Goal: Consume media (video, audio): Consume media (video, audio)

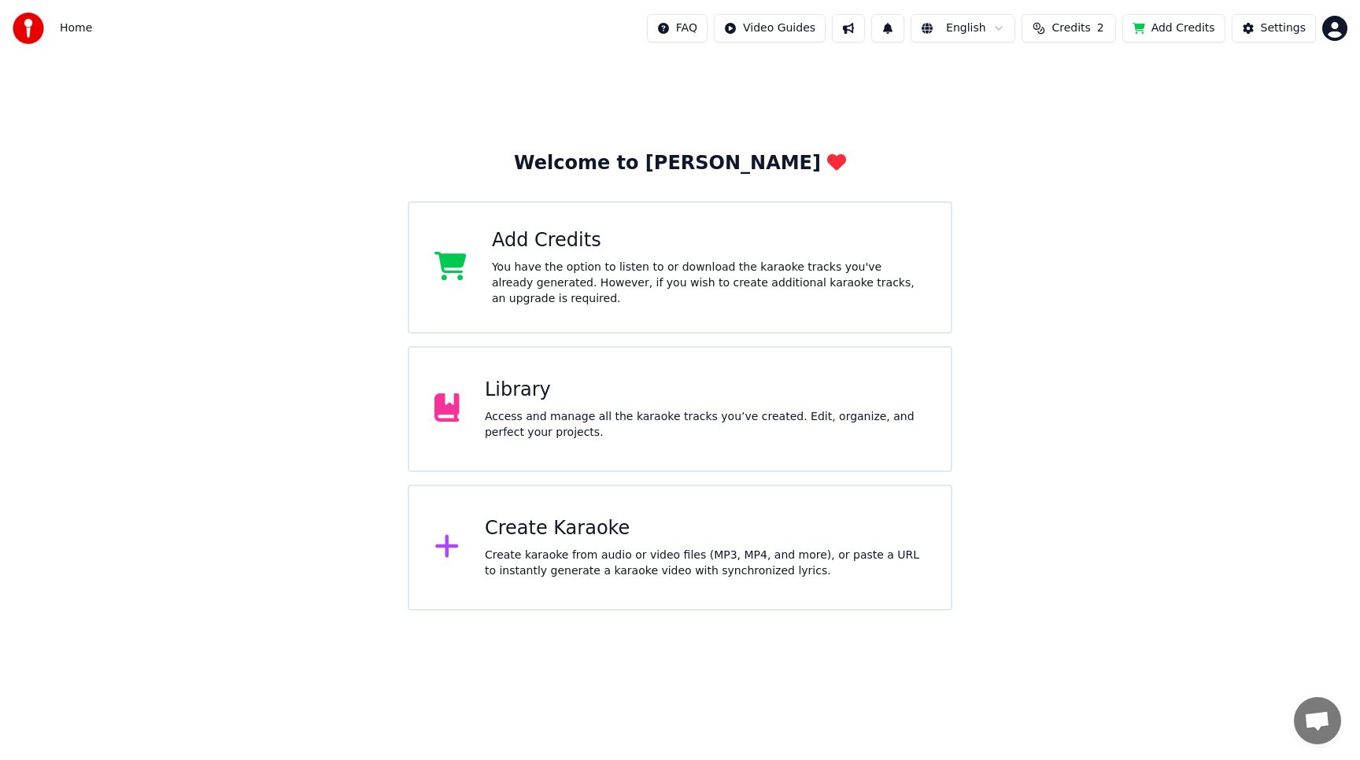
click at [471, 421] on div at bounding box center [453, 408] width 38 height 31
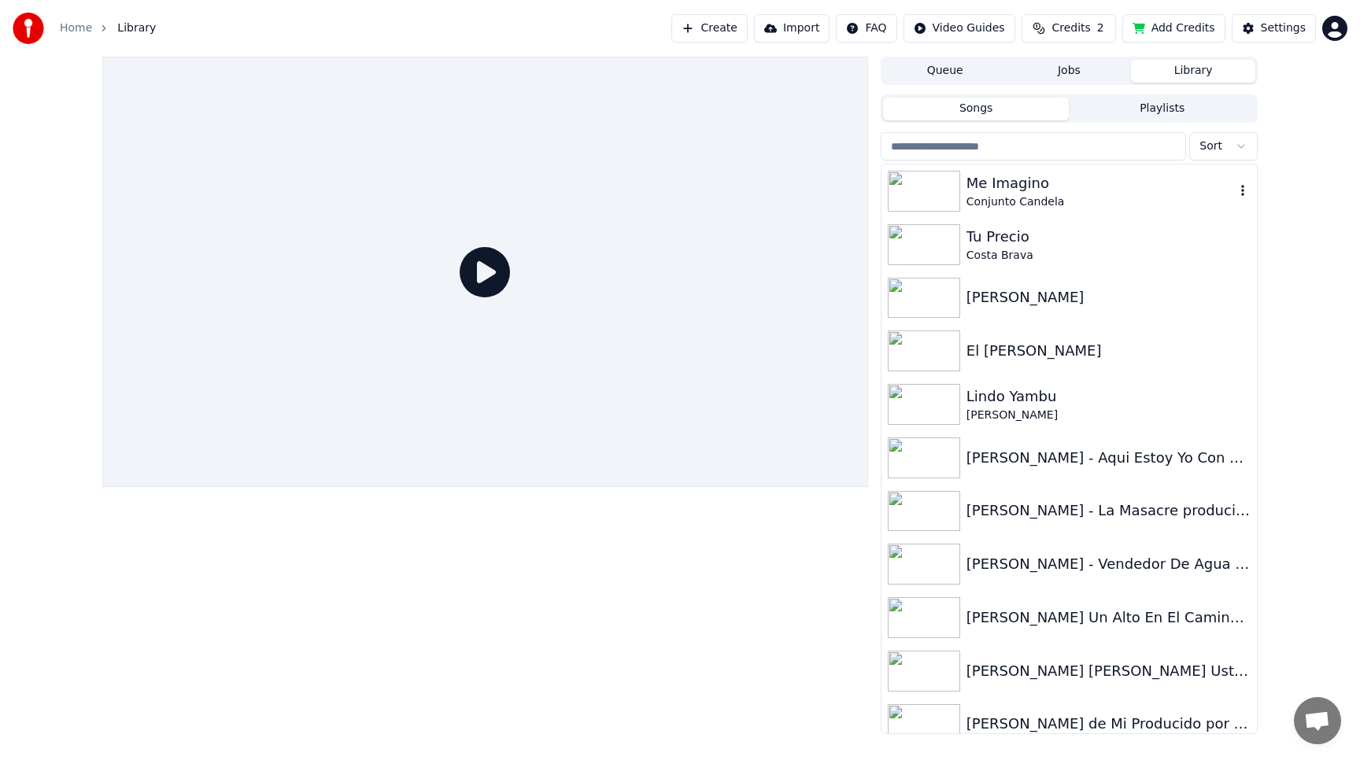
click at [989, 190] on div "Me Imagino" at bounding box center [1100, 183] width 268 height 22
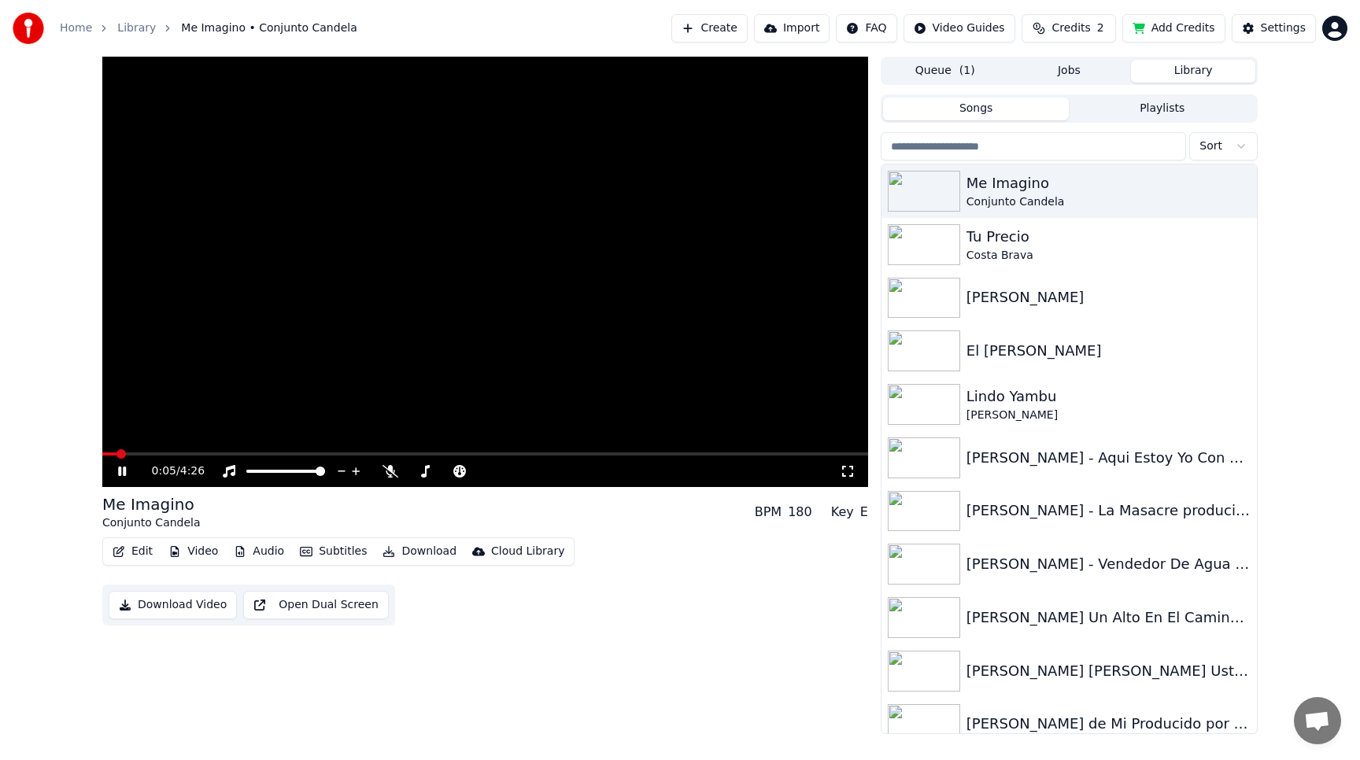
click at [349, 546] on button "Subtitles" at bounding box center [332, 552] width 79 height 22
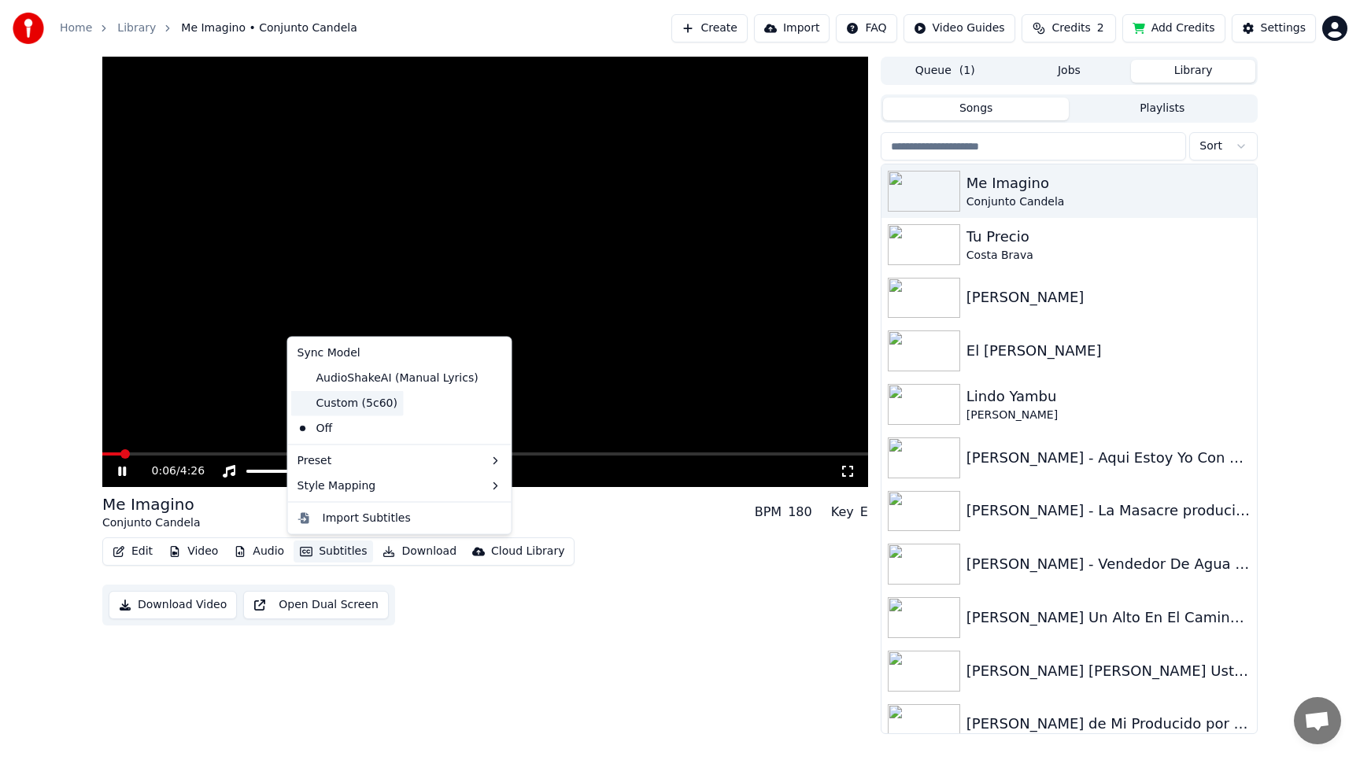
click at [371, 400] on div "Custom (5c60)" at bounding box center [347, 402] width 113 height 25
click at [338, 551] on button "Subtitles" at bounding box center [332, 552] width 79 height 22
click at [228, 375] on video at bounding box center [485, 272] width 766 height 430
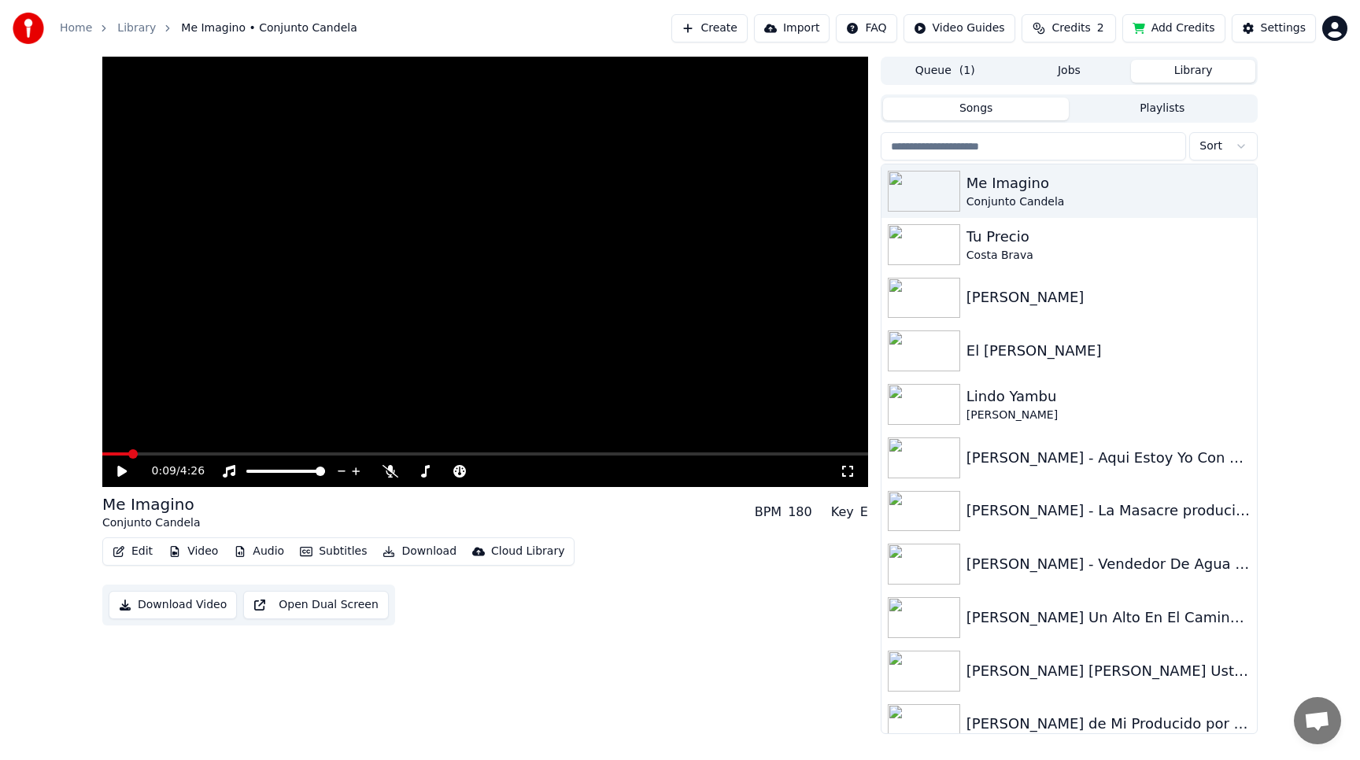
click at [321, 545] on button "Subtitles" at bounding box center [332, 552] width 79 height 22
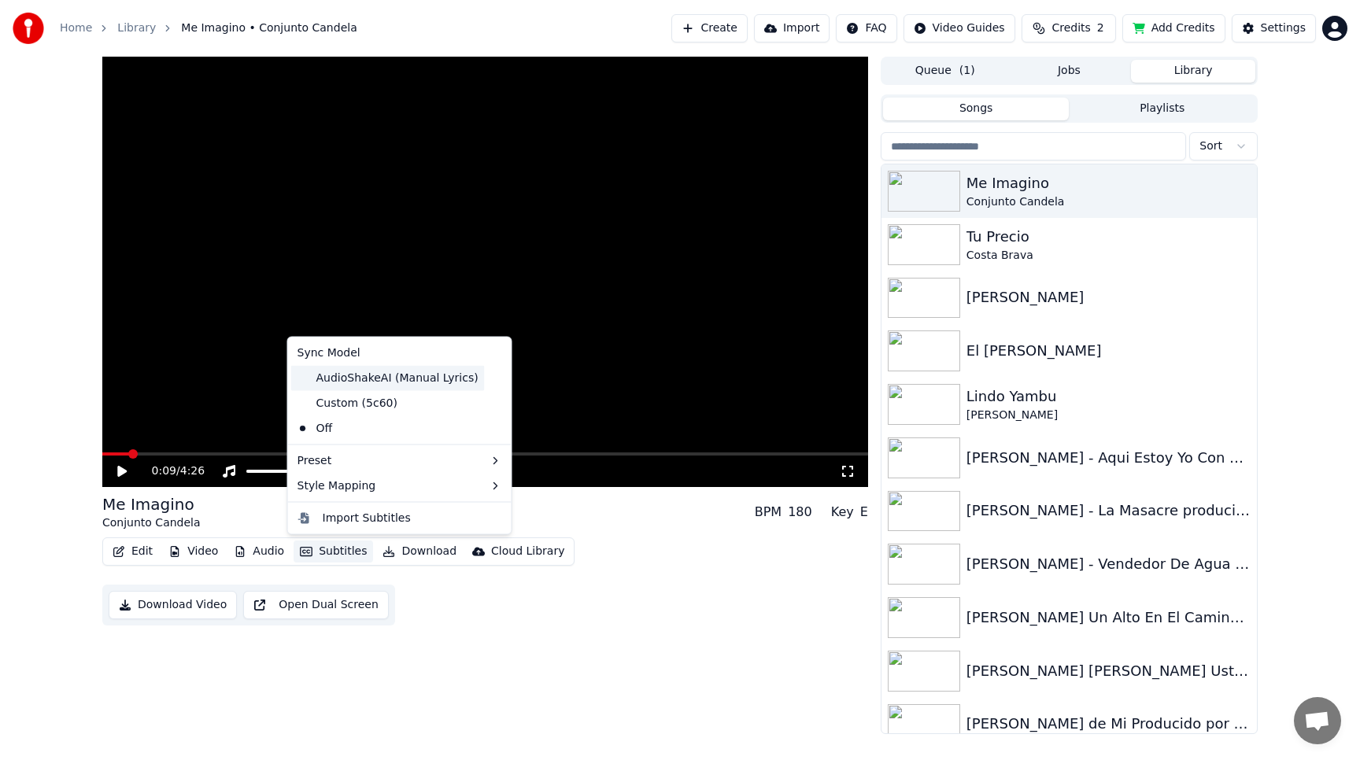
click at [365, 377] on div "AudioShakeAI (Manual Lyrics)" at bounding box center [388, 377] width 194 height 25
click at [338, 550] on button "Subtitles" at bounding box center [332, 552] width 79 height 22
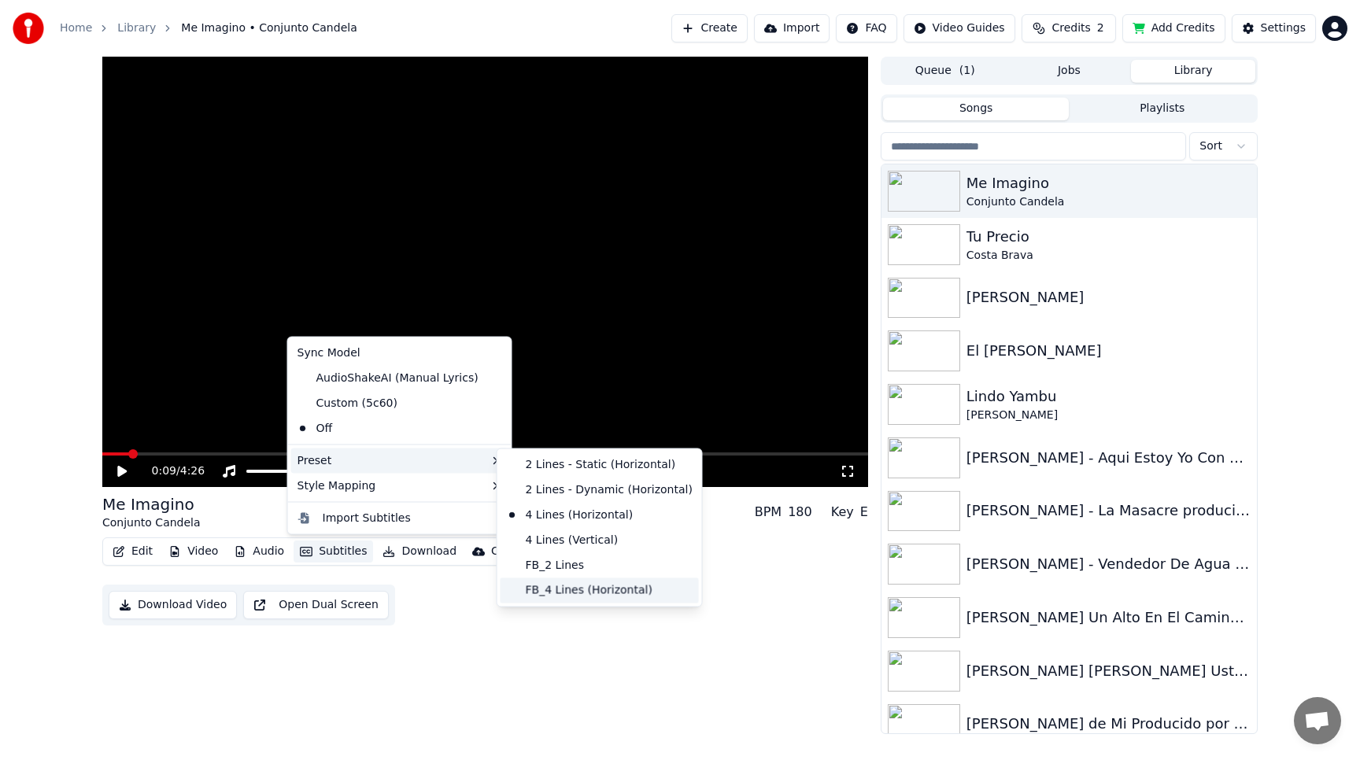
click at [550, 592] on div "FB_4 Lines (Horizontal)" at bounding box center [599, 590] width 198 height 25
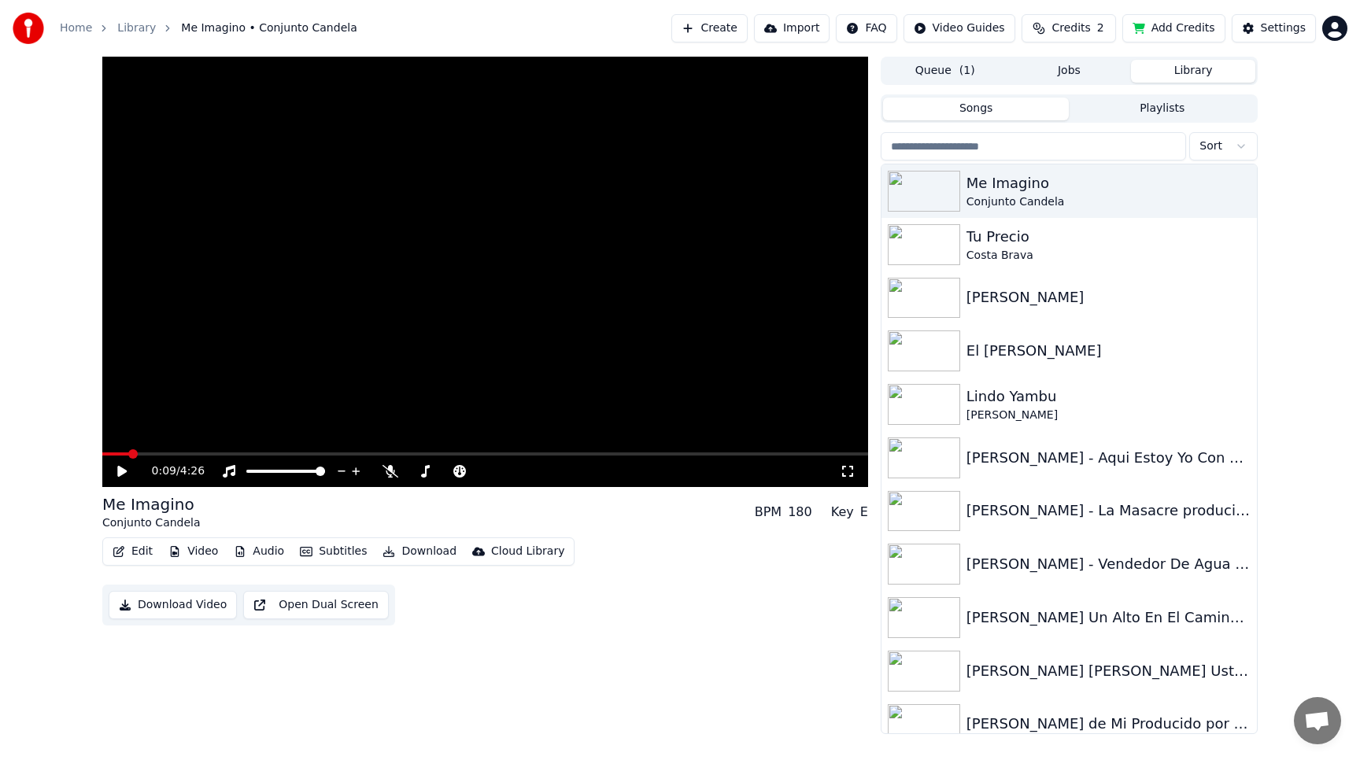
click at [350, 545] on button "Subtitles" at bounding box center [332, 552] width 79 height 22
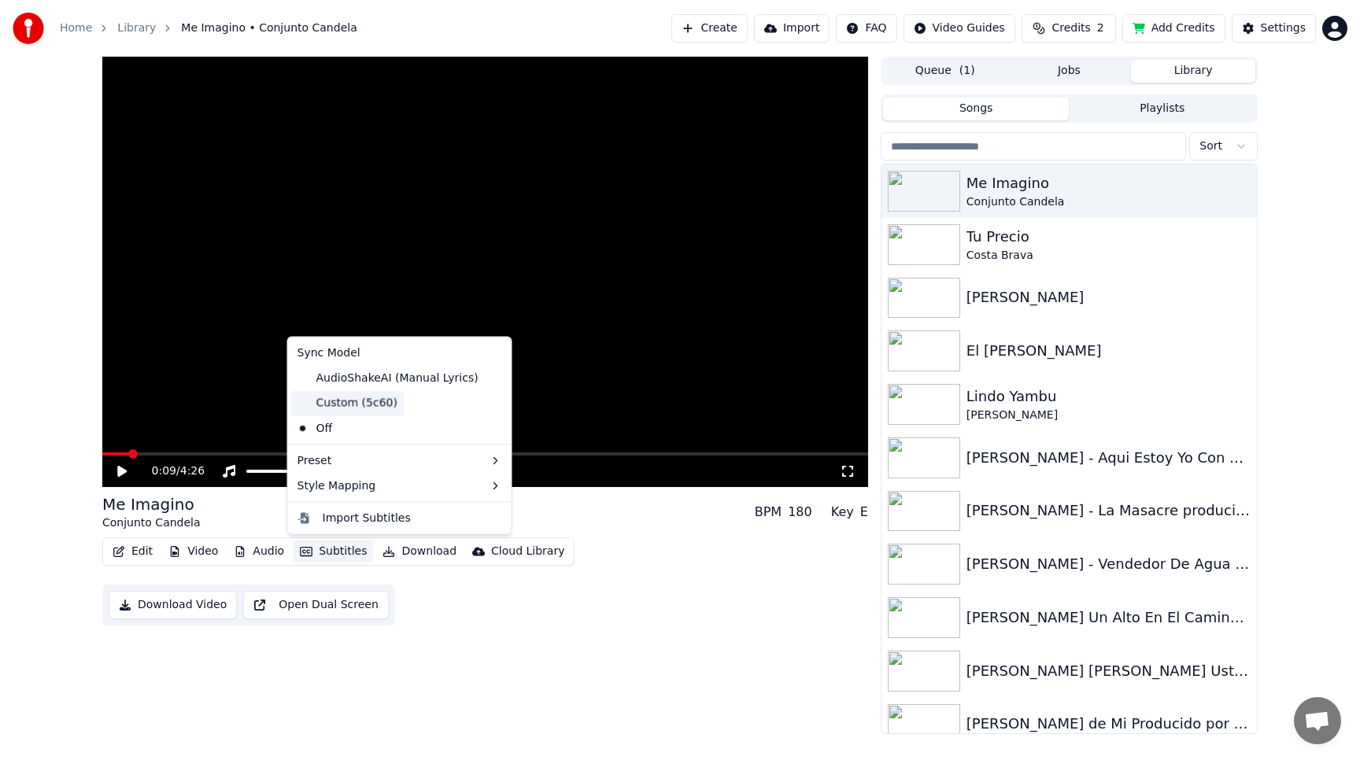
click at [349, 401] on div "Custom (5c60)" at bounding box center [347, 402] width 113 height 25
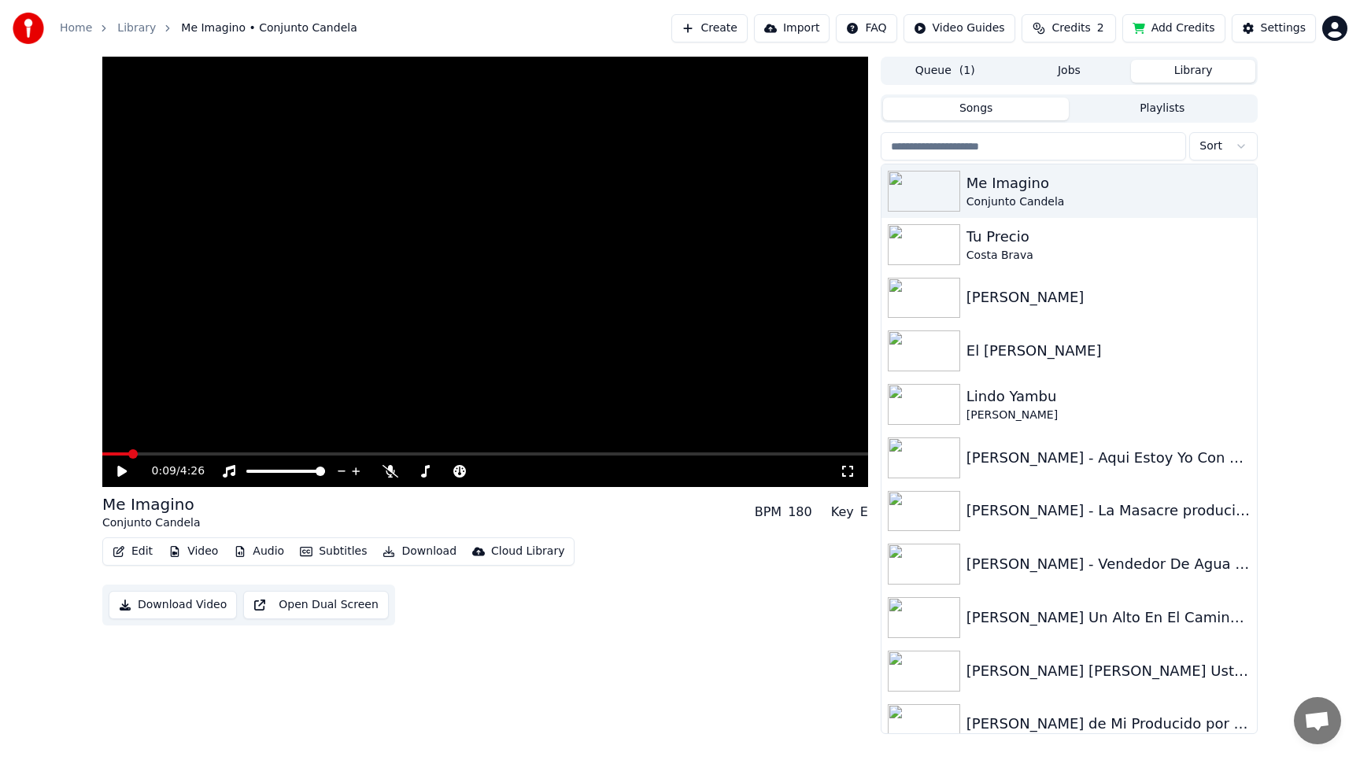
click at [323, 548] on button "Subtitles" at bounding box center [332, 552] width 79 height 22
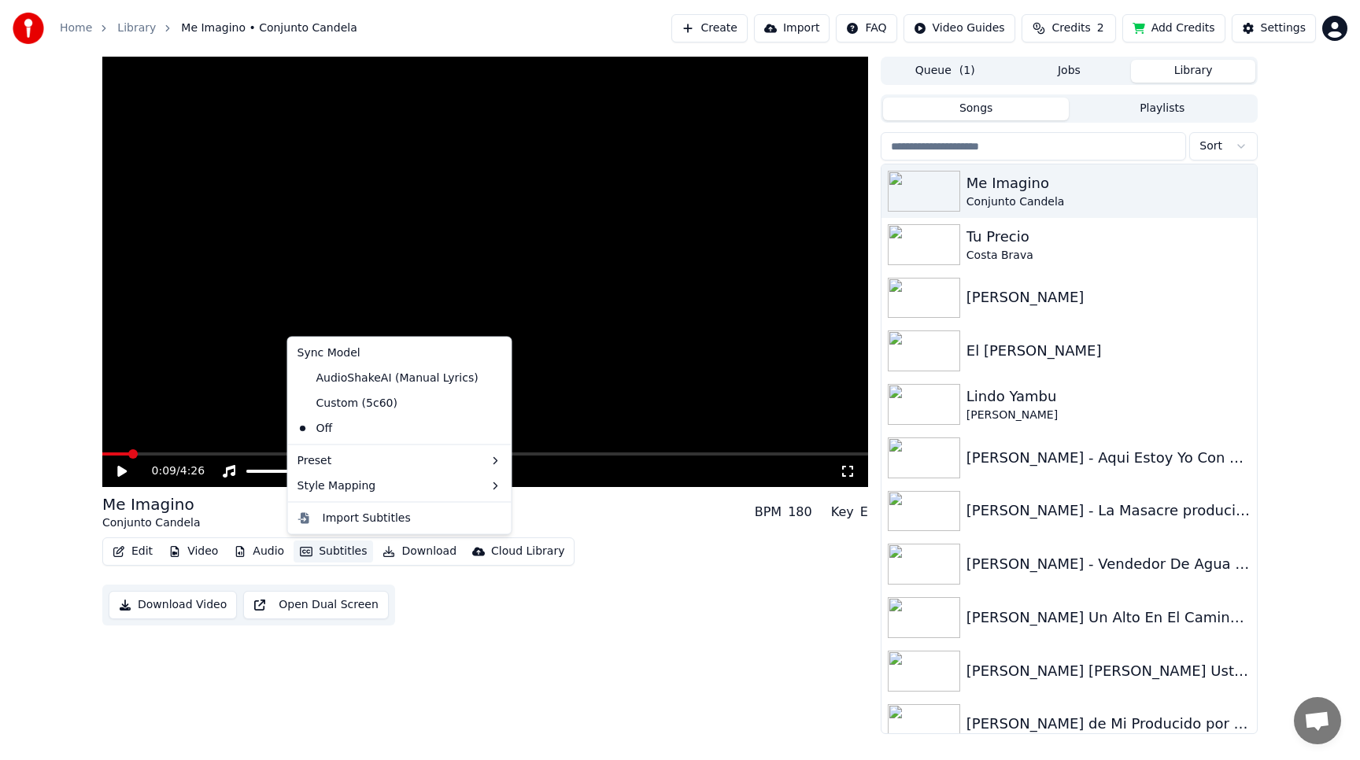
click at [491, 375] on icon at bounding box center [499, 377] width 17 height 13
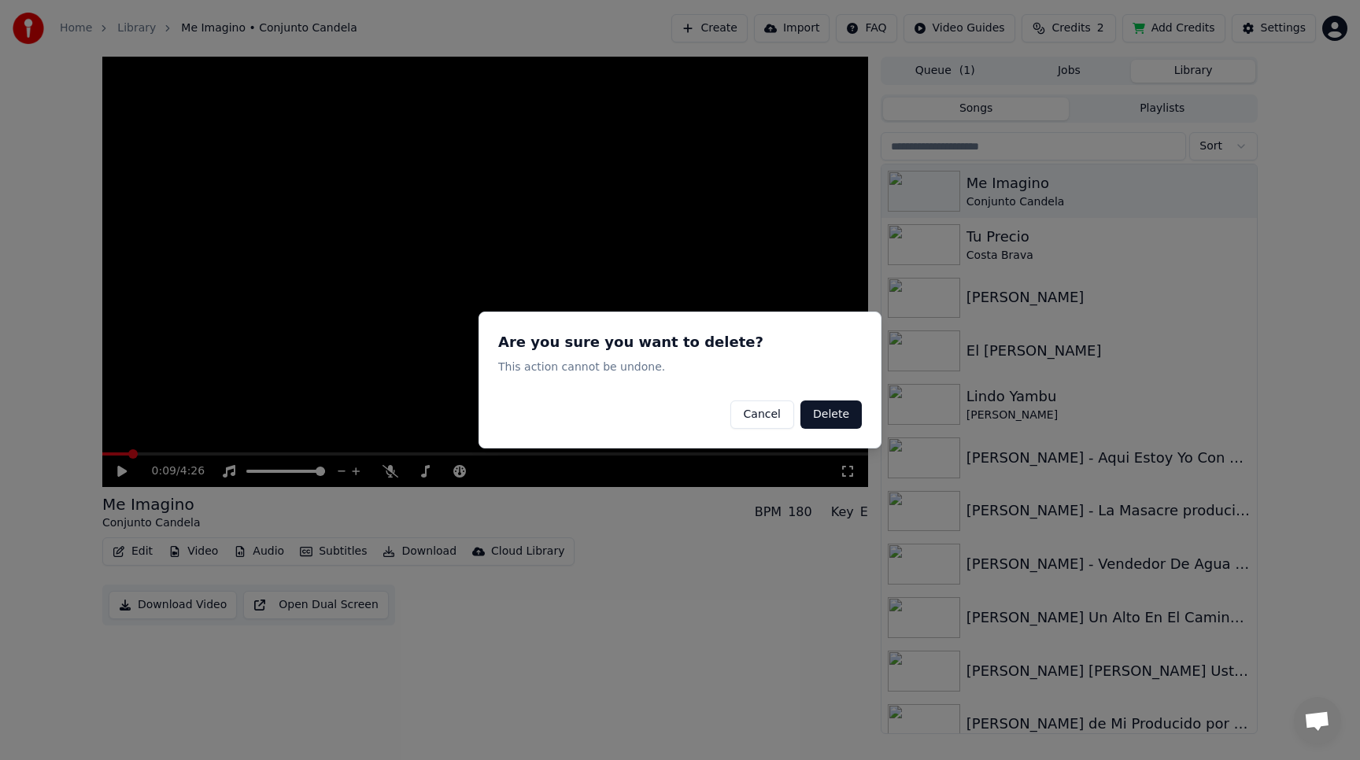
click at [758, 412] on button "Cancel" at bounding box center [762, 414] width 64 height 28
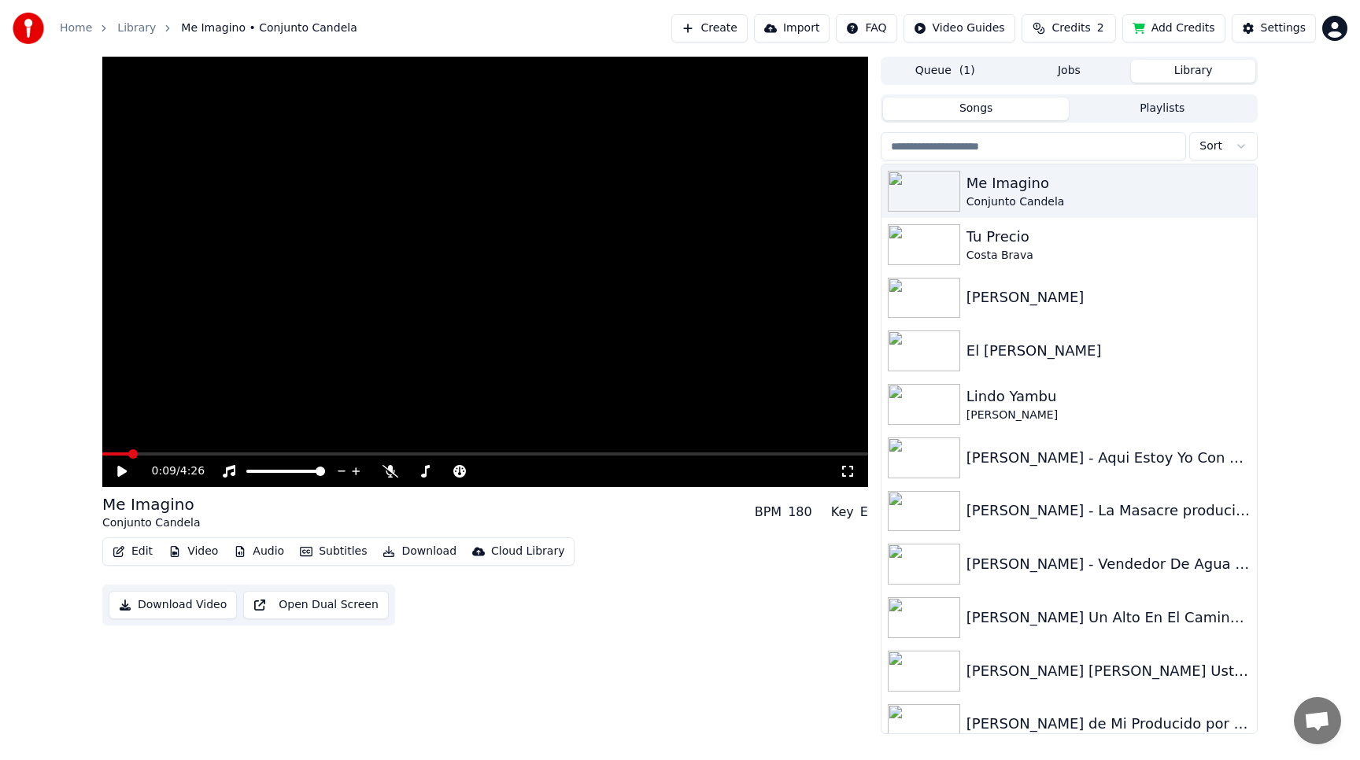
click at [330, 548] on button "Subtitles" at bounding box center [332, 552] width 79 height 22
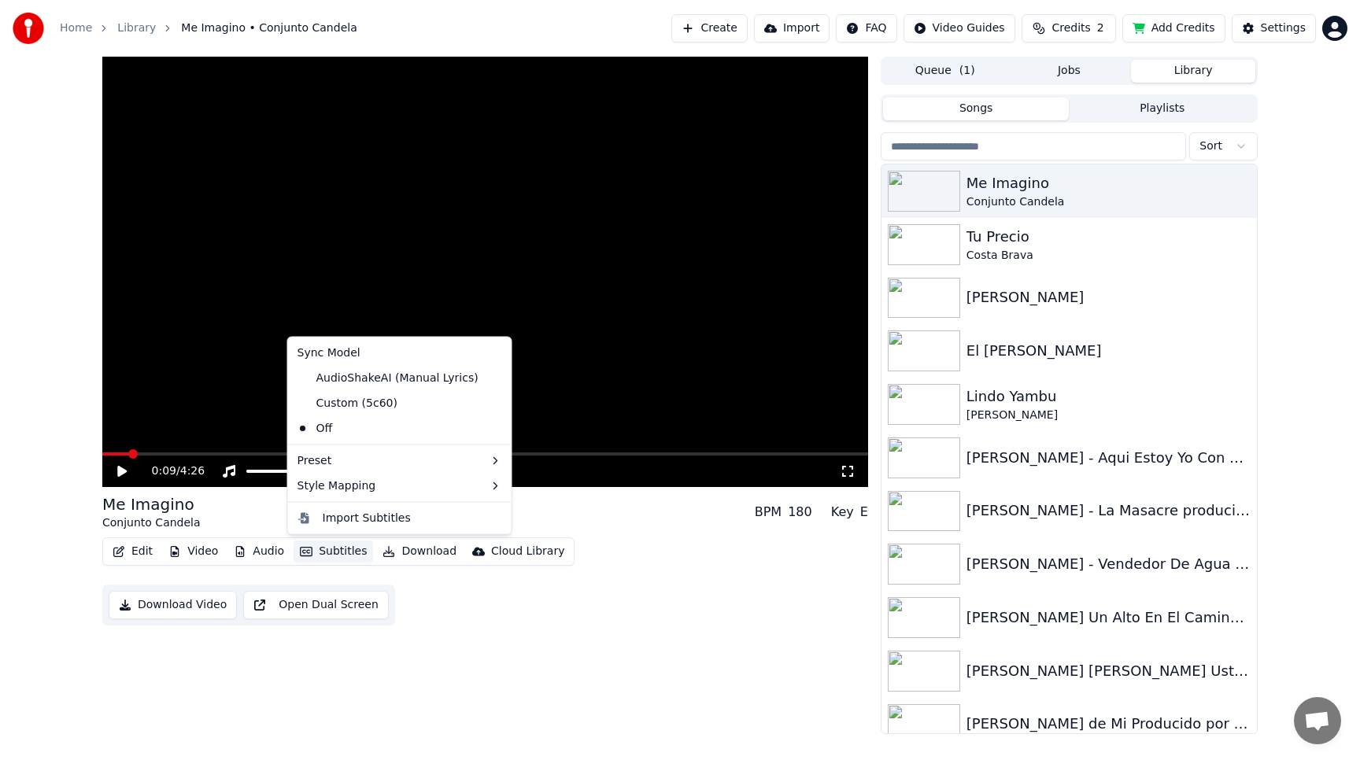
click at [299, 670] on div "0:09 / 4:26 Me Imagino Conjunto Candela BPM 180 Key E Edit Video Audio Subtitle…" at bounding box center [485, 395] width 766 height 677
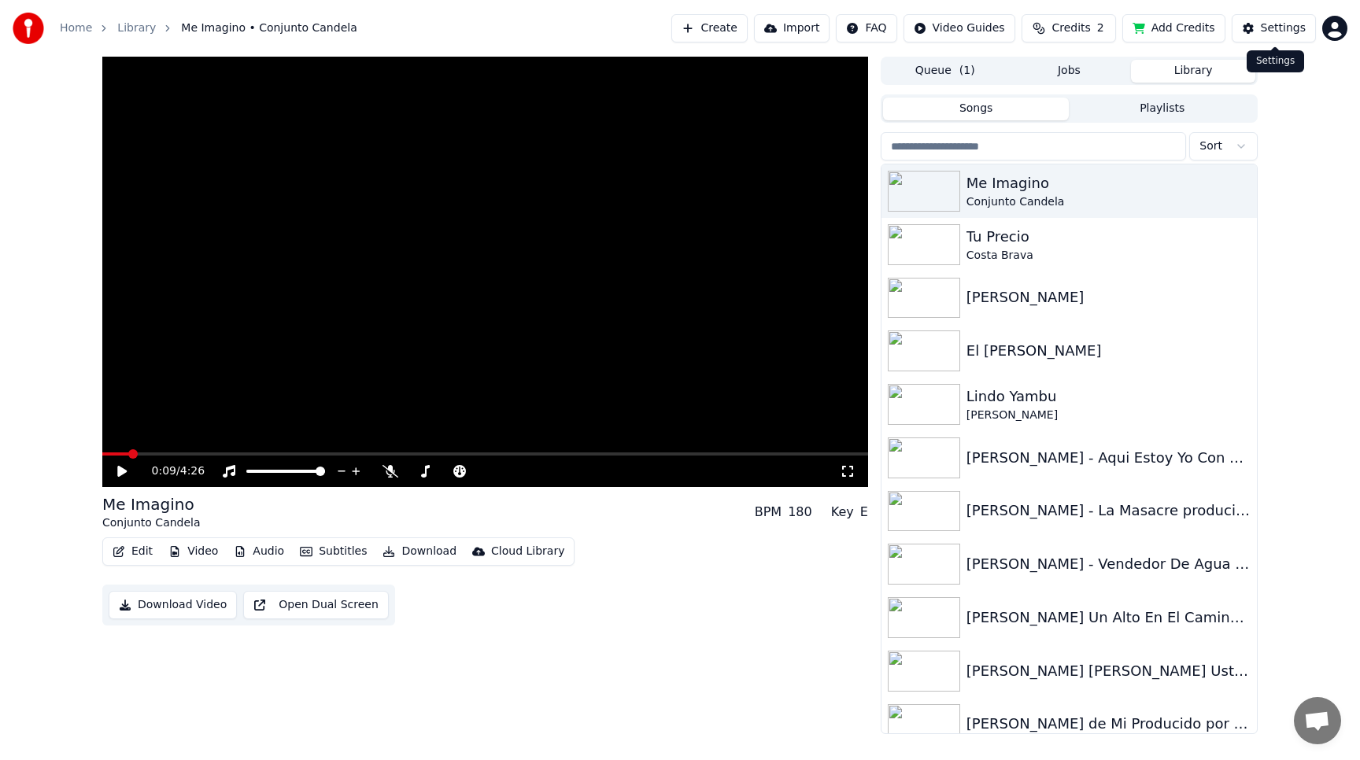
click at [1267, 31] on div "Settings" at bounding box center [1282, 28] width 45 height 16
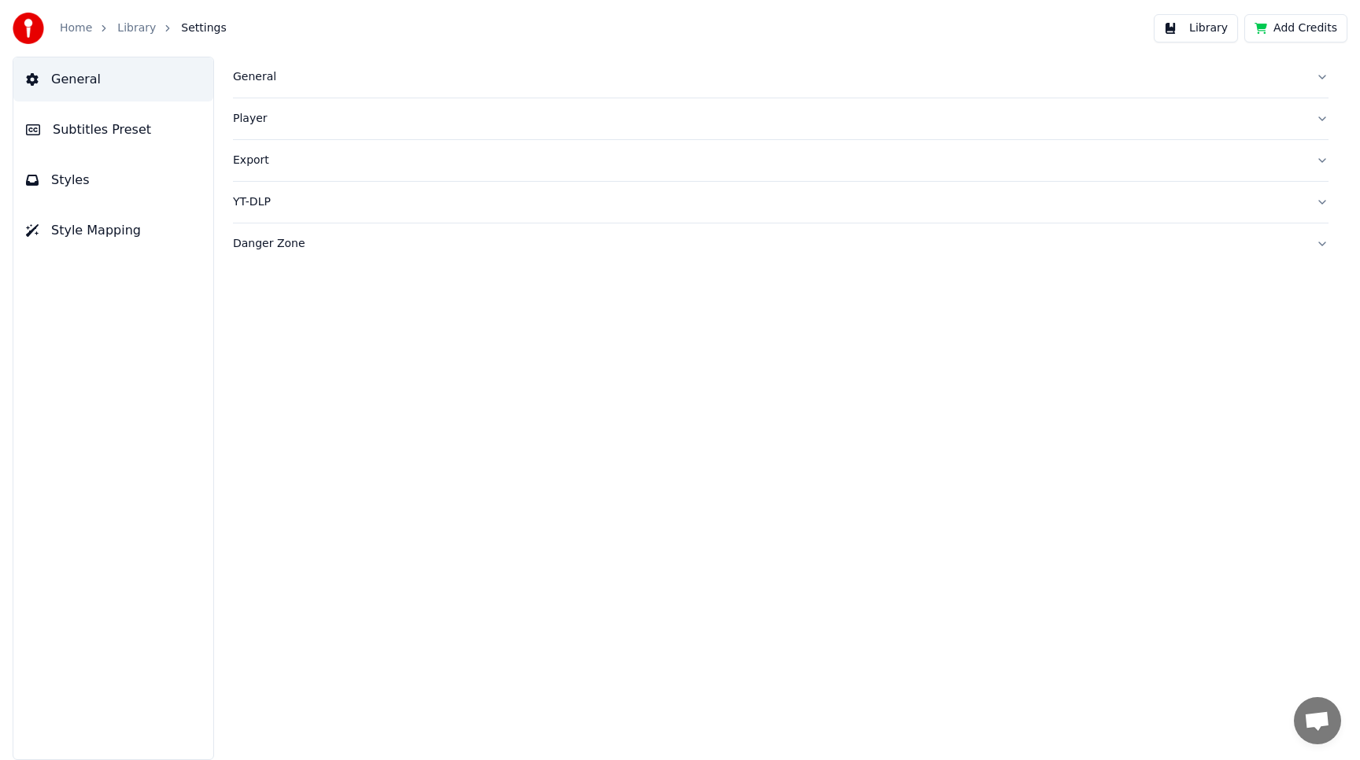
click at [124, 129] on span "Subtitles Preset" at bounding box center [102, 129] width 98 height 19
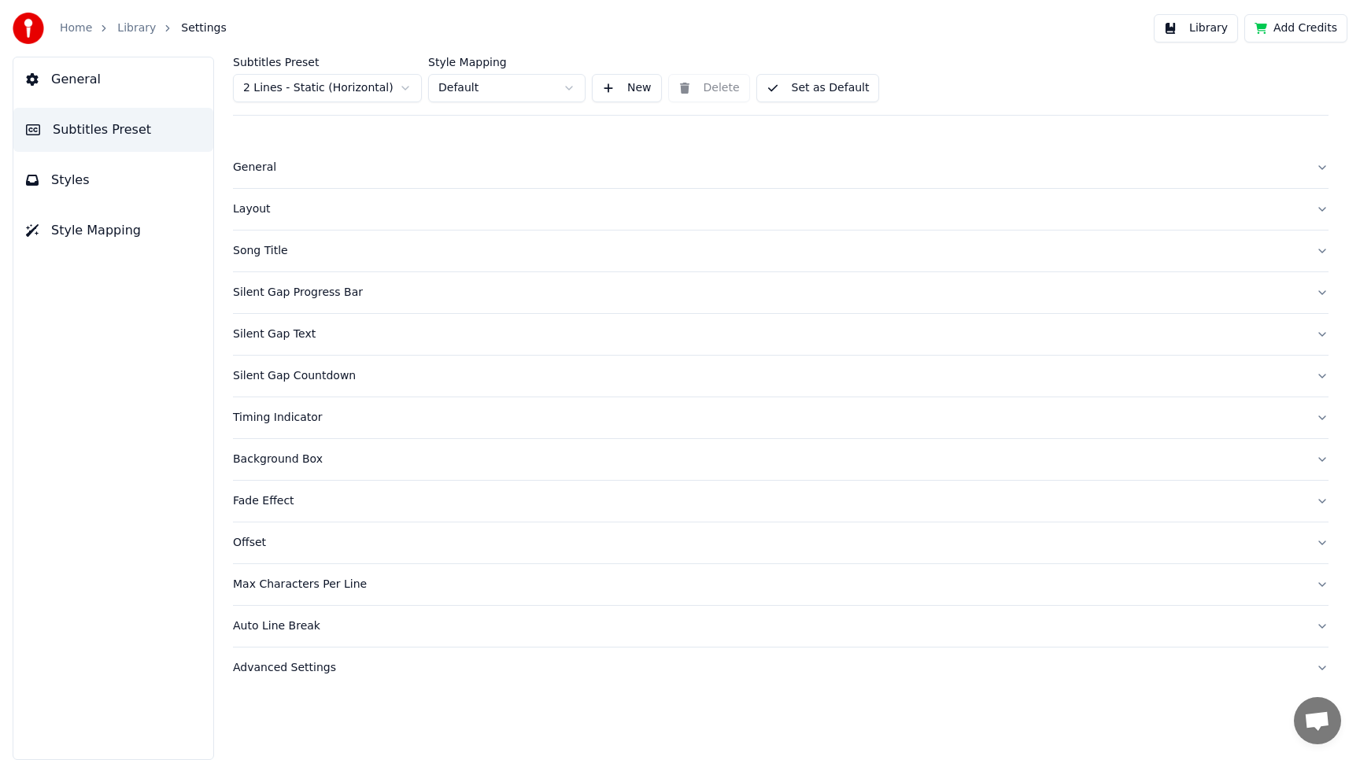
click at [458, 90] on html "Home Library Settings Library Add Credits General Subtitles Preset Styles Style…" at bounding box center [680, 380] width 1360 height 760
click at [53, 182] on html "Home Library Settings Library Add Credits General Subtitles Preset Styles Style…" at bounding box center [680, 380] width 1360 height 760
click at [72, 179] on span "Styles" at bounding box center [70, 180] width 39 height 19
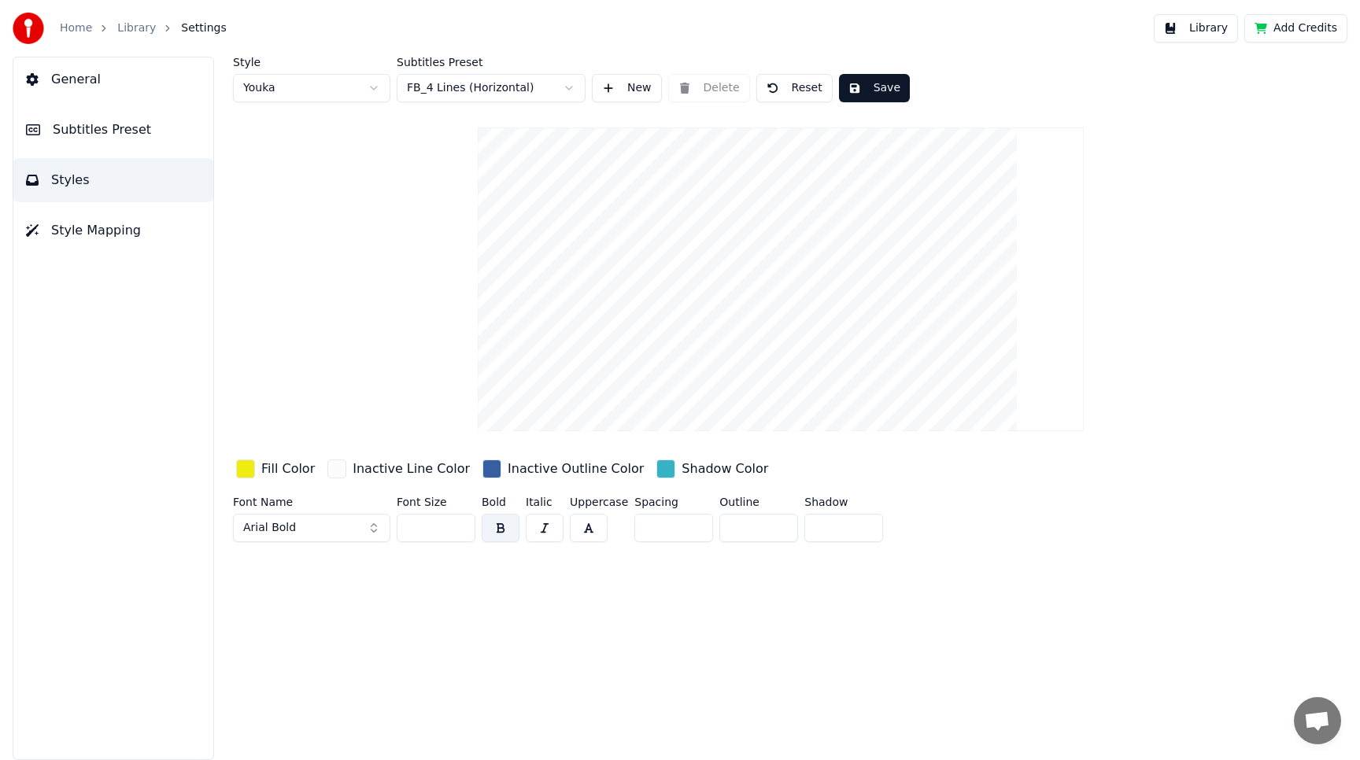
click at [108, 227] on span "Style Mapping" at bounding box center [96, 230] width 90 height 19
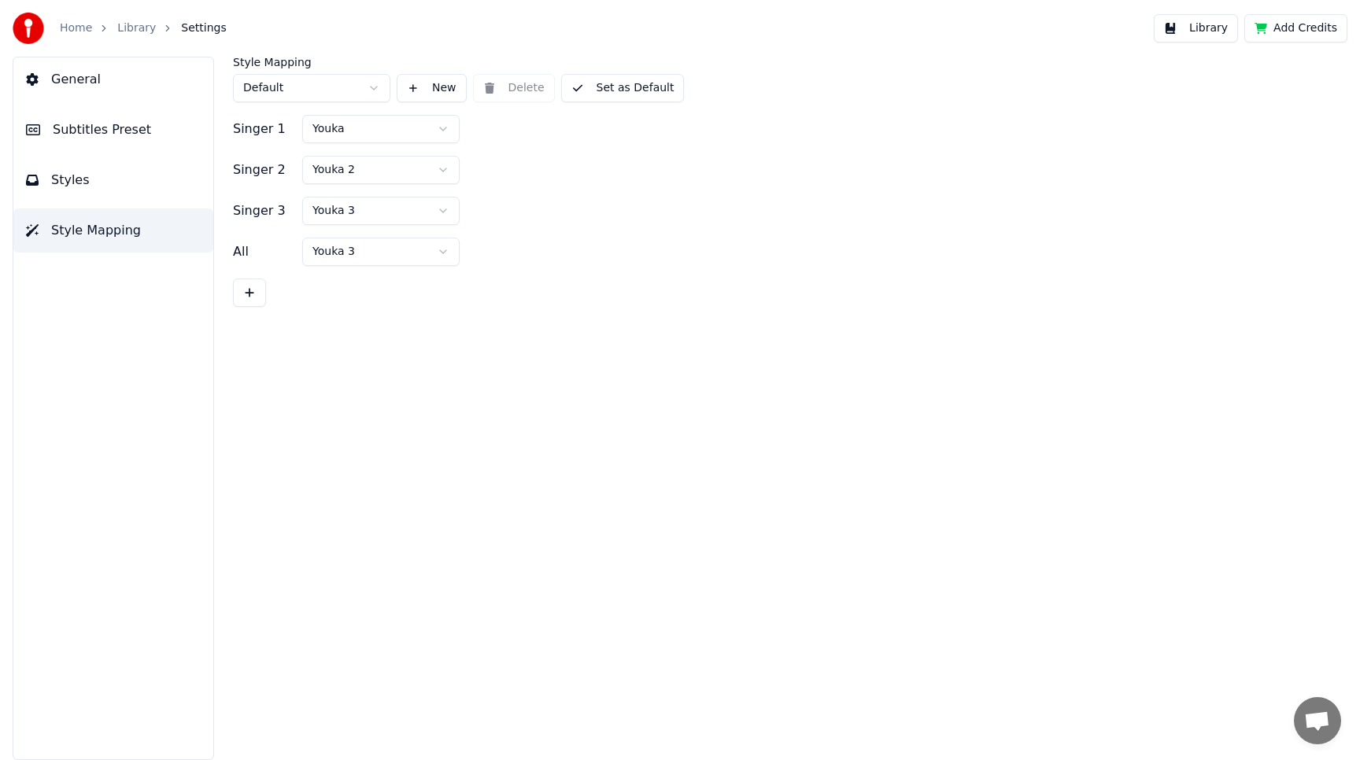
click at [378, 83] on html "Home Library Settings Library Add Credits General Subtitles Preset Styles Style…" at bounding box center [680, 380] width 1360 height 760
click at [412, 411] on html "Home Library Settings Library Add Credits General Subtitles Preset Styles Style…" at bounding box center [680, 380] width 1360 height 760
click at [109, 175] on button "Styles" at bounding box center [113, 180] width 200 height 44
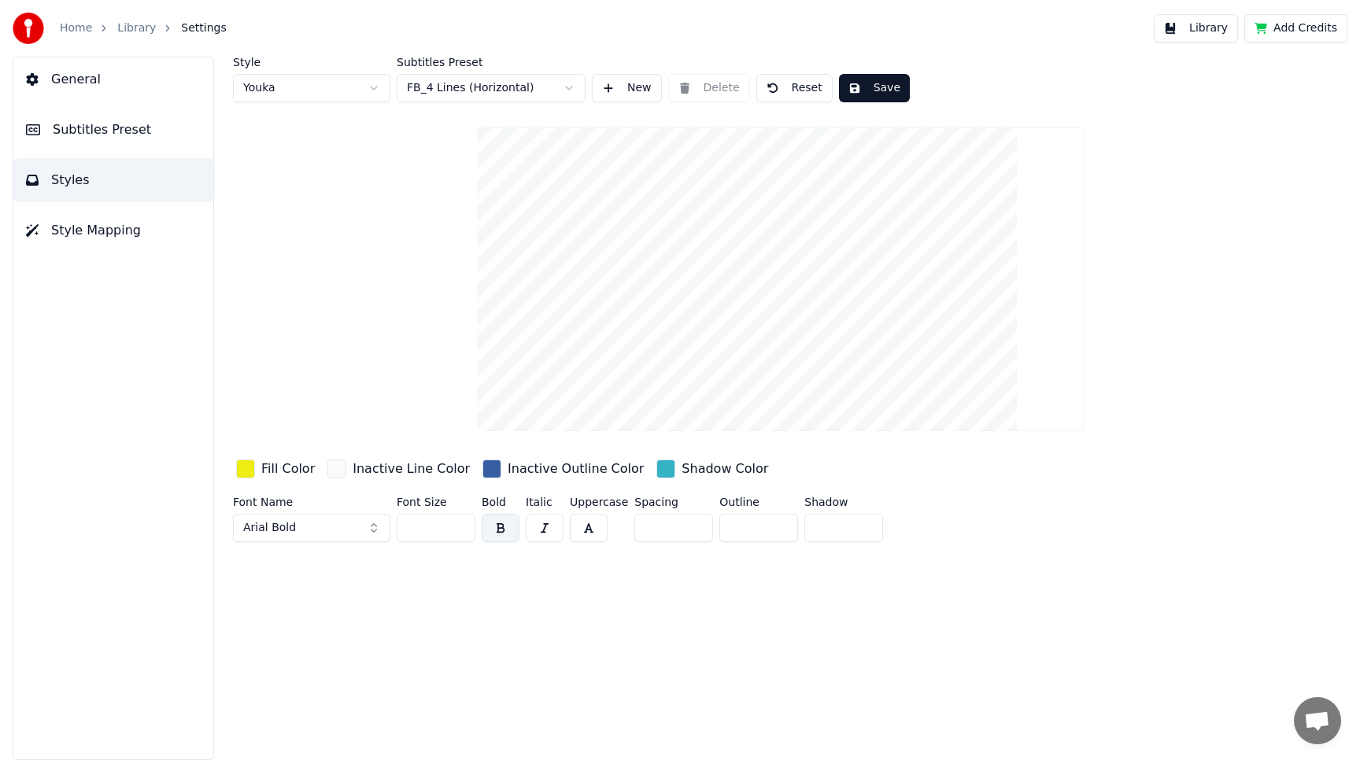
click at [371, 92] on html "Home Library Settings Library Add Credits General Subtitles Preset Styles Style…" at bounding box center [680, 380] width 1360 height 760
click at [322, 83] on html "Home Library Settings Library Add Credits General Subtitles Preset Styles Style…" at bounding box center [680, 380] width 1360 height 760
click at [287, 91] on html "Home Library Settings Library Add Credits General Subtitles Preset Styles Style…" at bounding box center [680, 380] width 1360 height 760
click at [436, 90] on html "Home Library Settings Library Add Credits General Subtitles Preset Styles Style…" at bounding box center [680, 380] width 1360 height 760
click at [301, 181] on html "Home Library Settings Library Add Credits General Subtitles Preset Styles Style…" at bounding box center [680, 380] width 1360 height 760
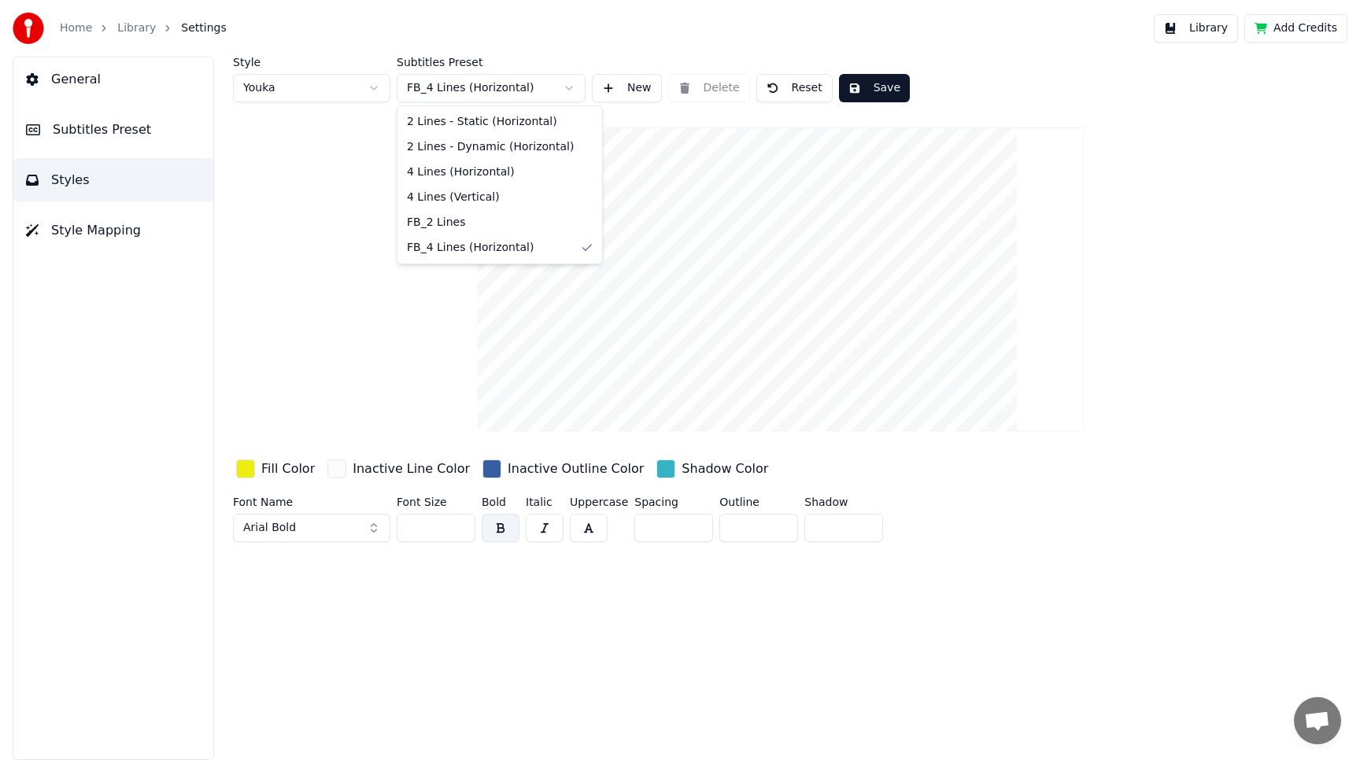
click at [496, 92] on html "Home Library Settings Library Add Credits General Subtitles Preset Styles Style…" at bounding box center [680, 380] width 1360 height 760
click at [789, 82] on button "Reset" at bounding box center [794, 88] width 76 height 28
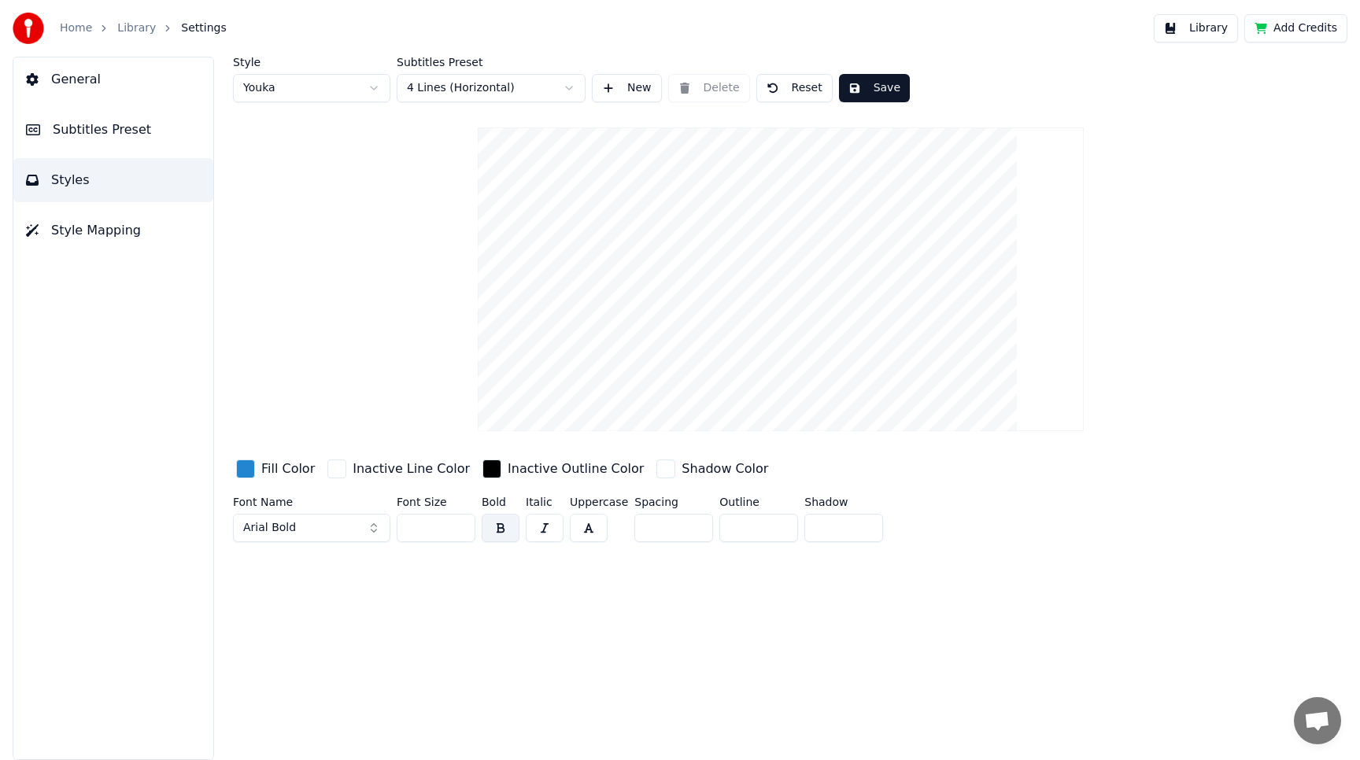
click at [449, 87] on html "Home Library Settings Library Add Credits General Subtitles Preset Styles Style…" at bounding box center [680, 380] width 1360 height 760
click at [487, 88] on html "Home Library Settings Library Add Credits General Subtitles Preset Styles Style…" at bounding box center [680, 380] width 1360 height 760
click at [138, 123] on span "Subtitles Preset" at bounding box center [102, 129] width 98 height 19
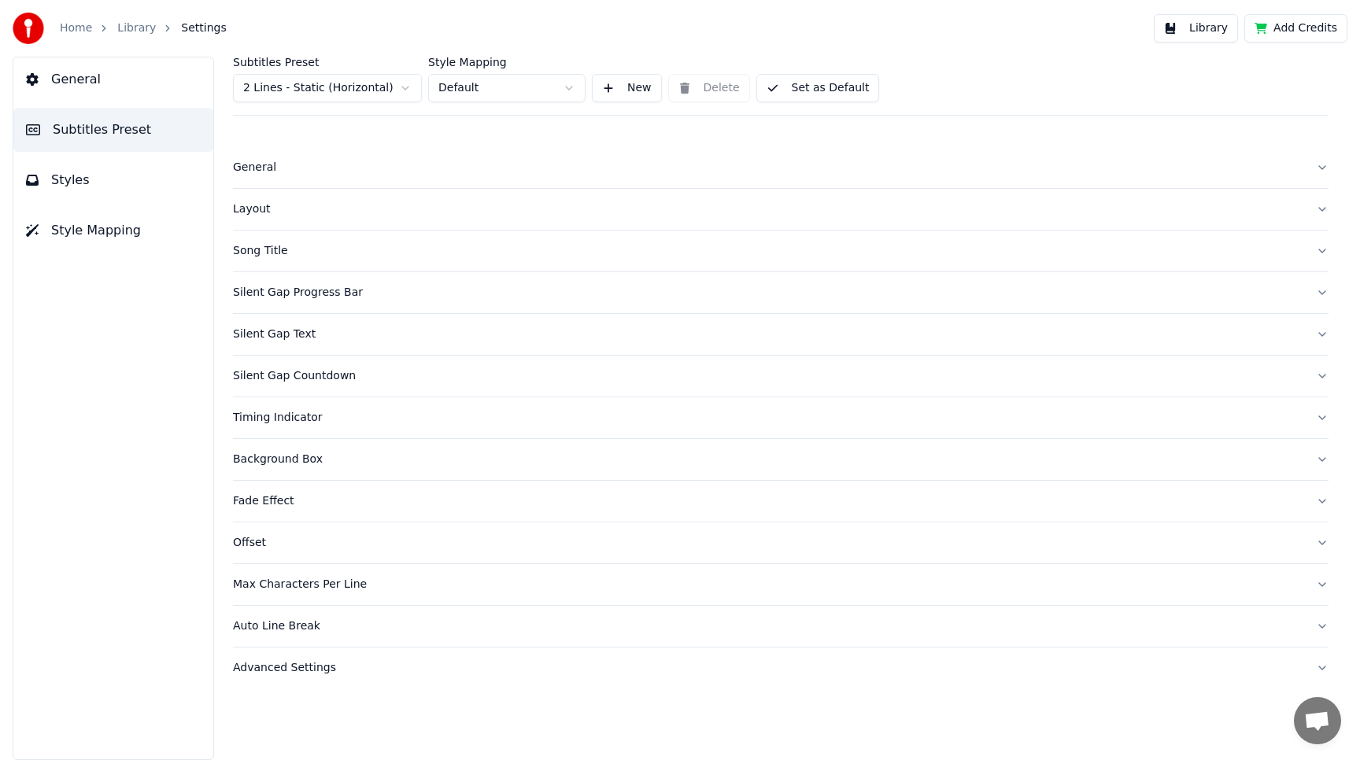
click at [304, 92] on html "Home Library Settings Library Add Credits General Subtitles Preset Styles Style…" at bounding box center [680, 380] width 1360 height 760
click at [115, 83] on html "Home Library Settings Library Add Credits General Subtitles Preset Styles Style…" at bounding box center [680, 380] width 1360 height 760
click at [267, 162] on div "General" at bounding box center [768, 168] width 1070 height 16
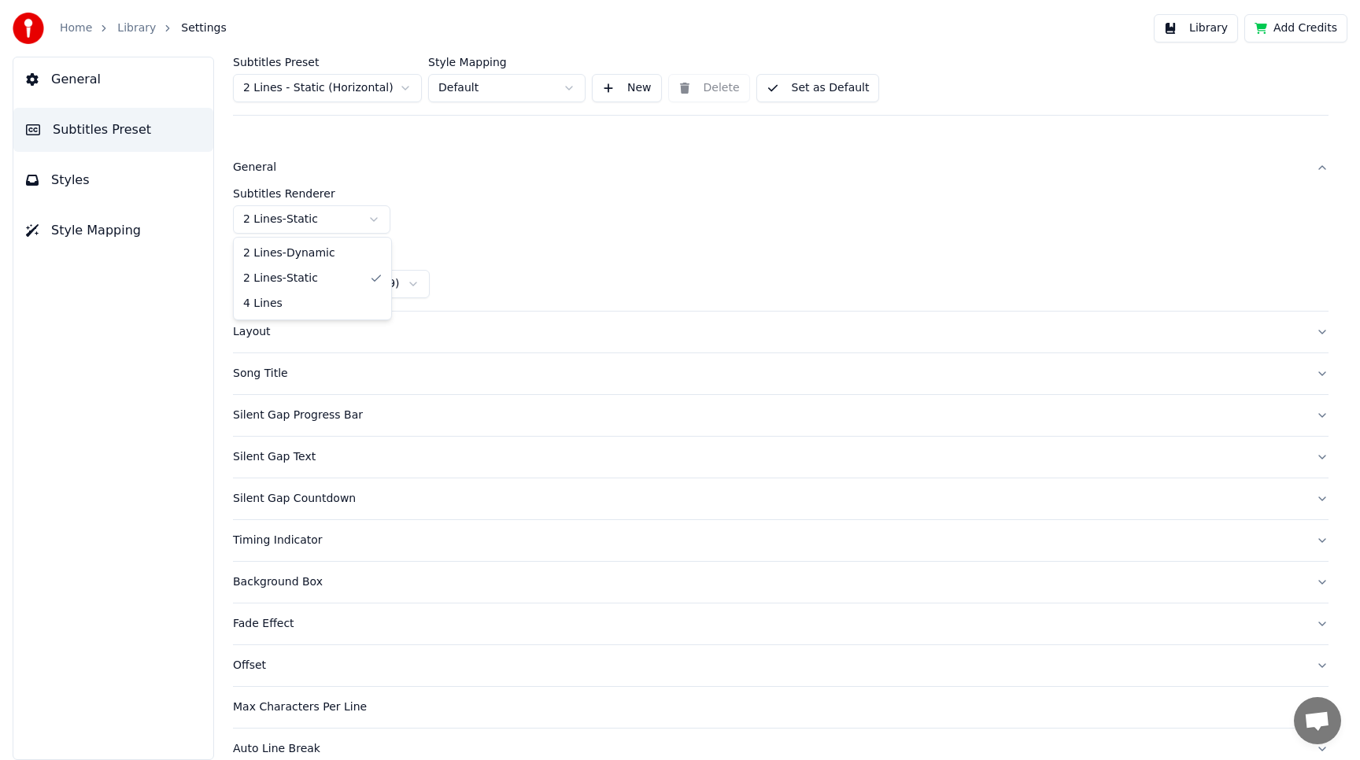
click at [337, 221] on html "Home Library Settings Library Add Credits General Subtitles Preset Styles Style…" at bounding box center [680, 380] width 1360 height 760
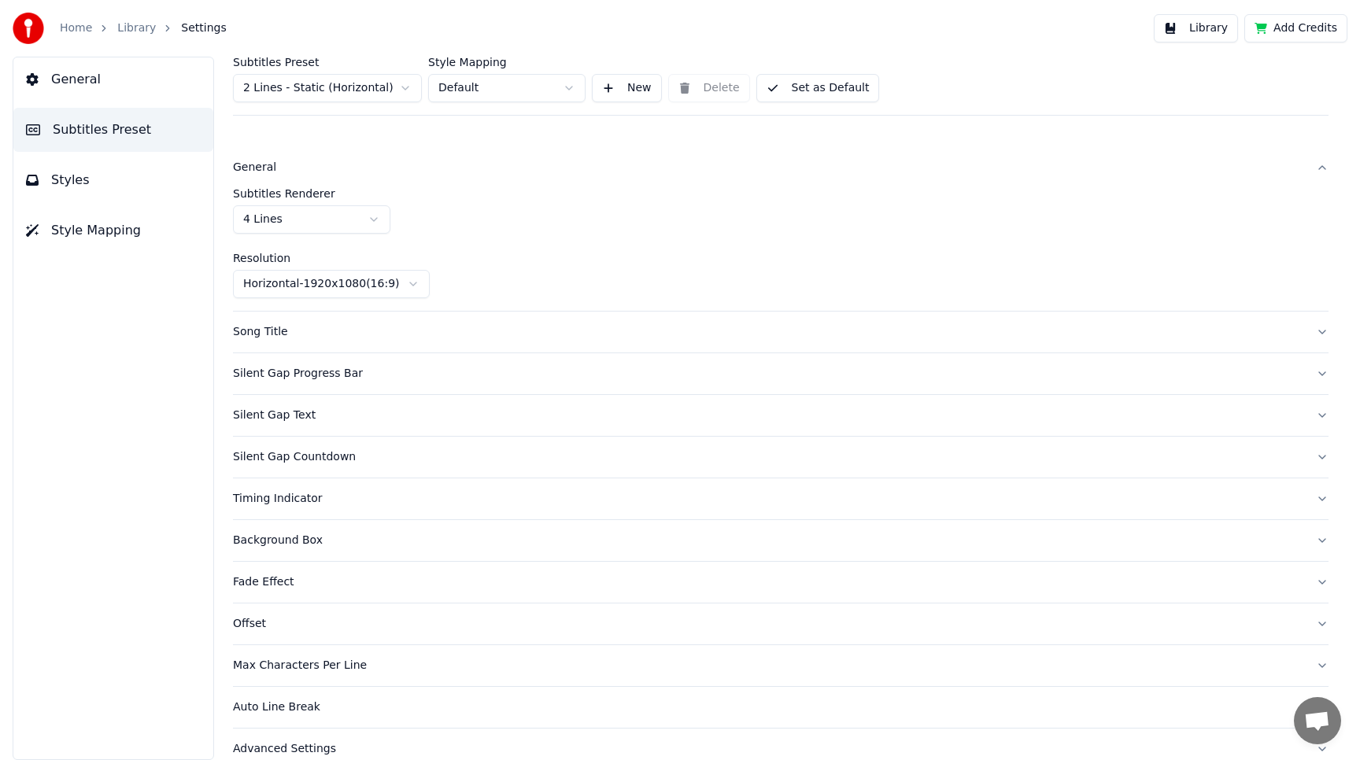
click at [281, 370] on div "Silent Gap Progress Bar" at bounding box center [768, 374] width 1070 height 16
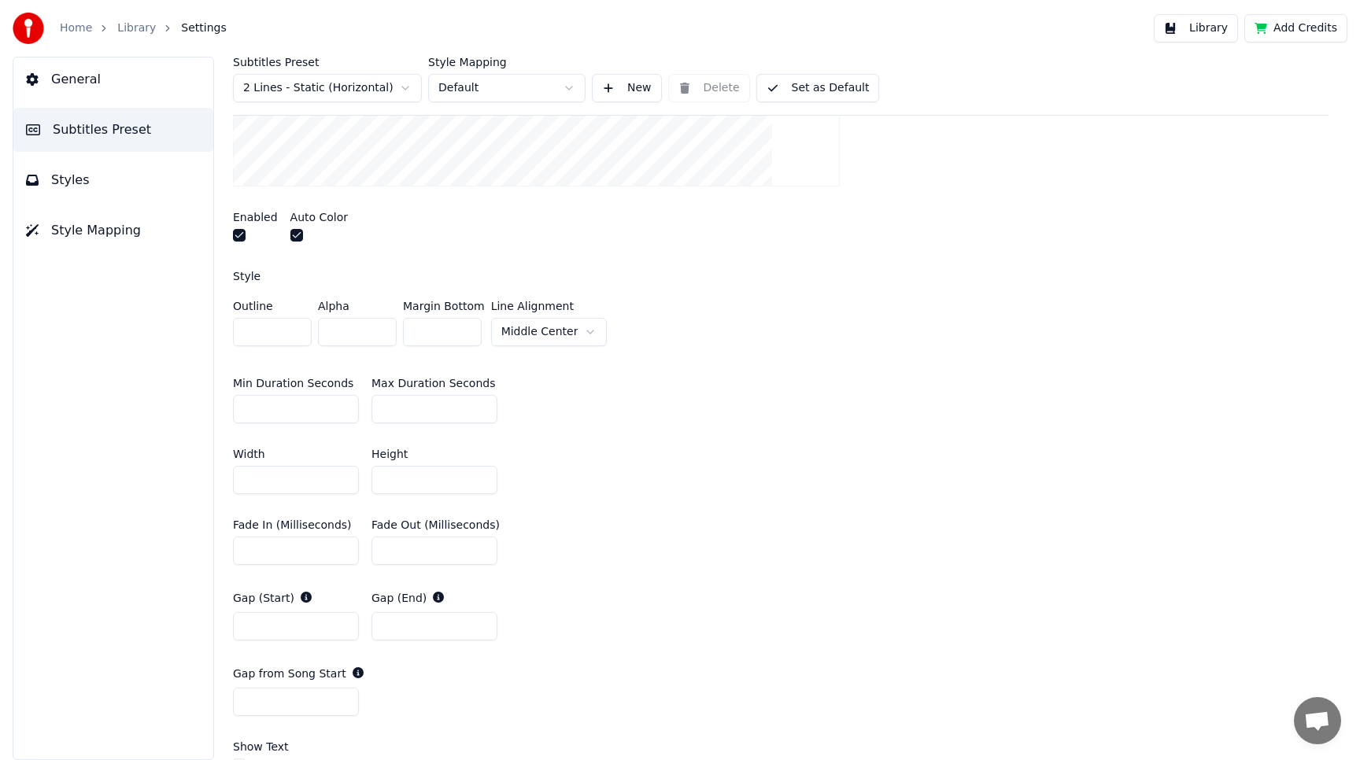
scroll to position [427, 0]
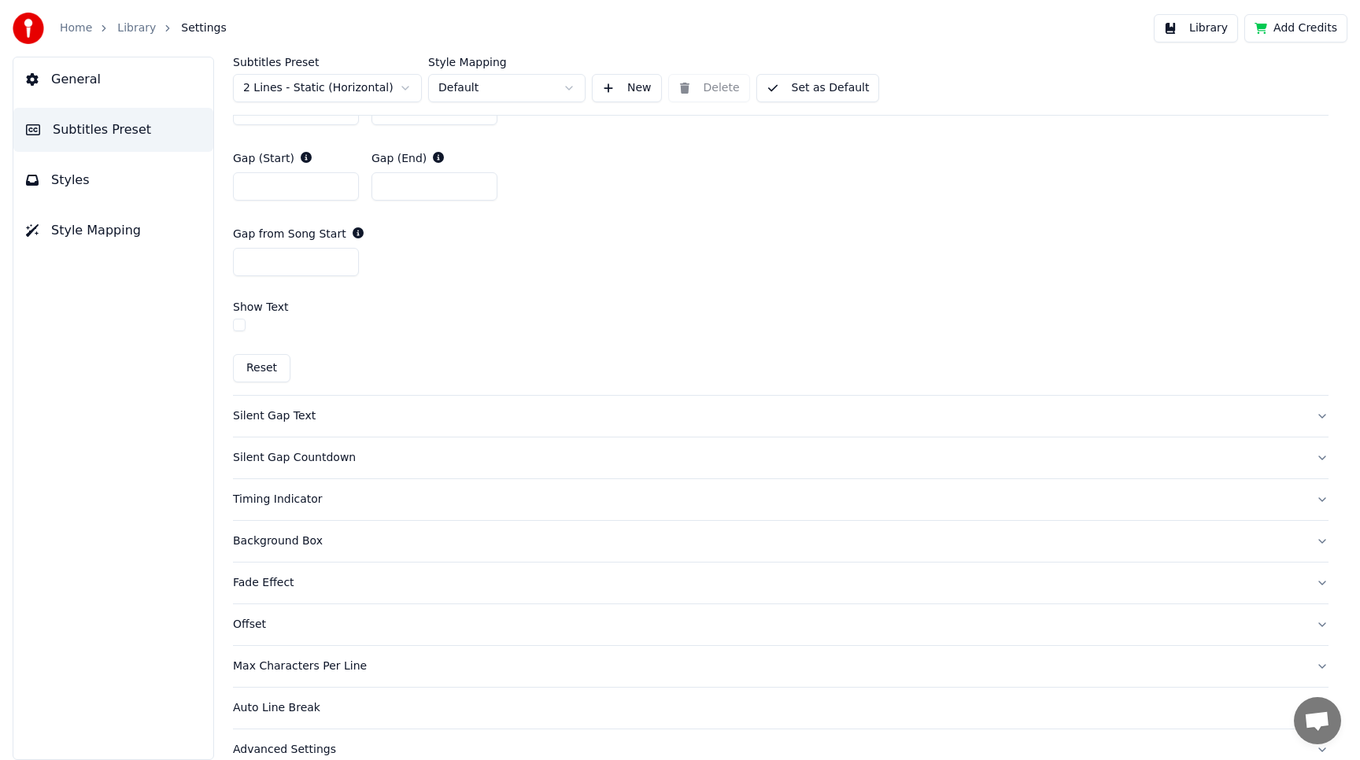
click at [261, 412] on div "Silent Gap Text" at bounding box center [768, 416] width 1070 height 16
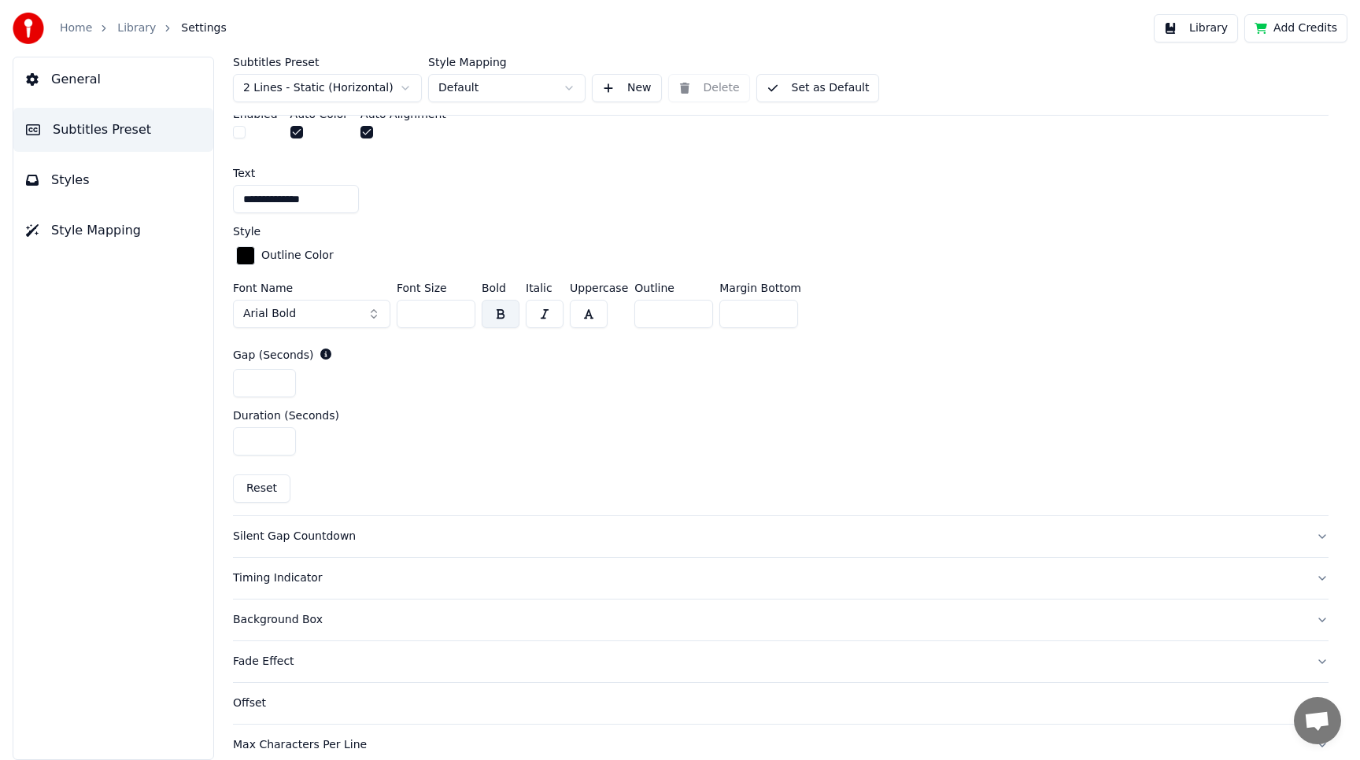
scroll to position [596, 0]
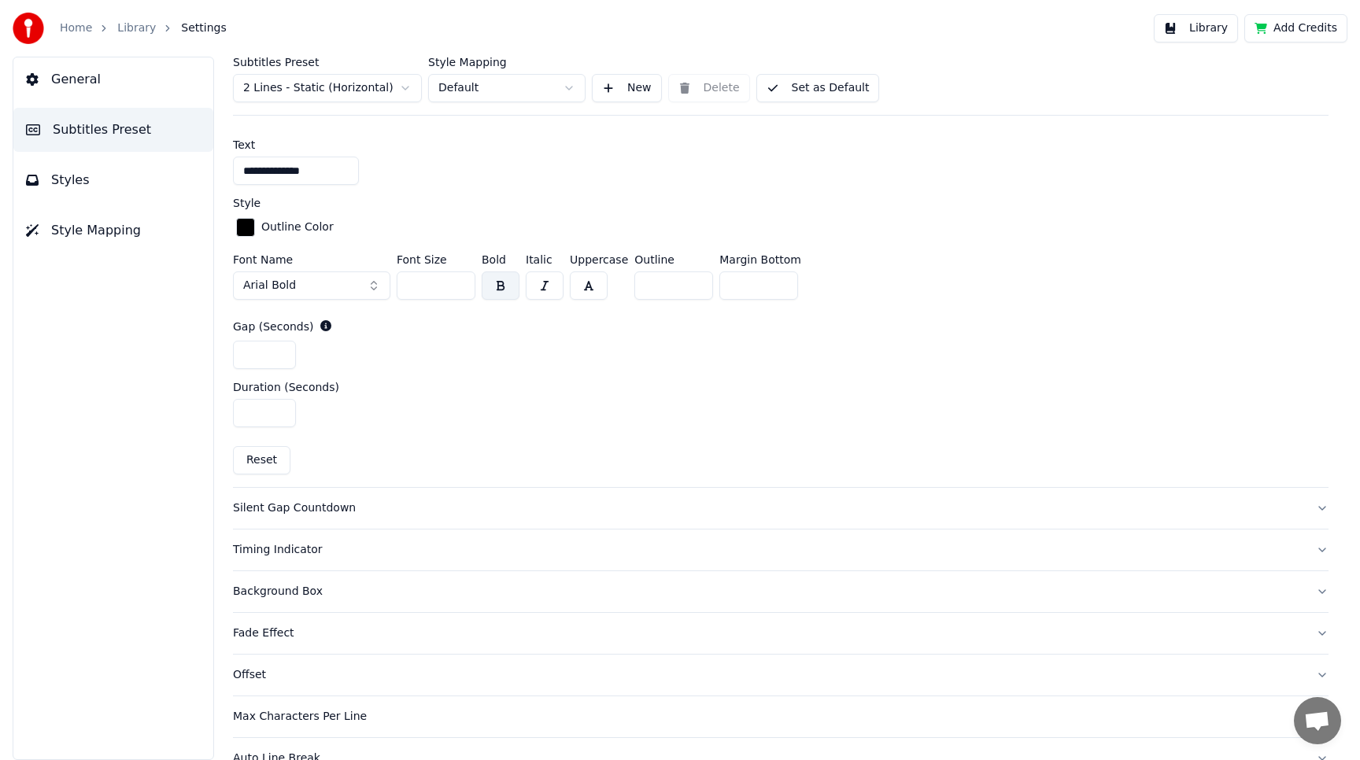
click at [314, 500] on div "Silent Gap Countdown" at bounding box center [768, 508] width 1070 height 16
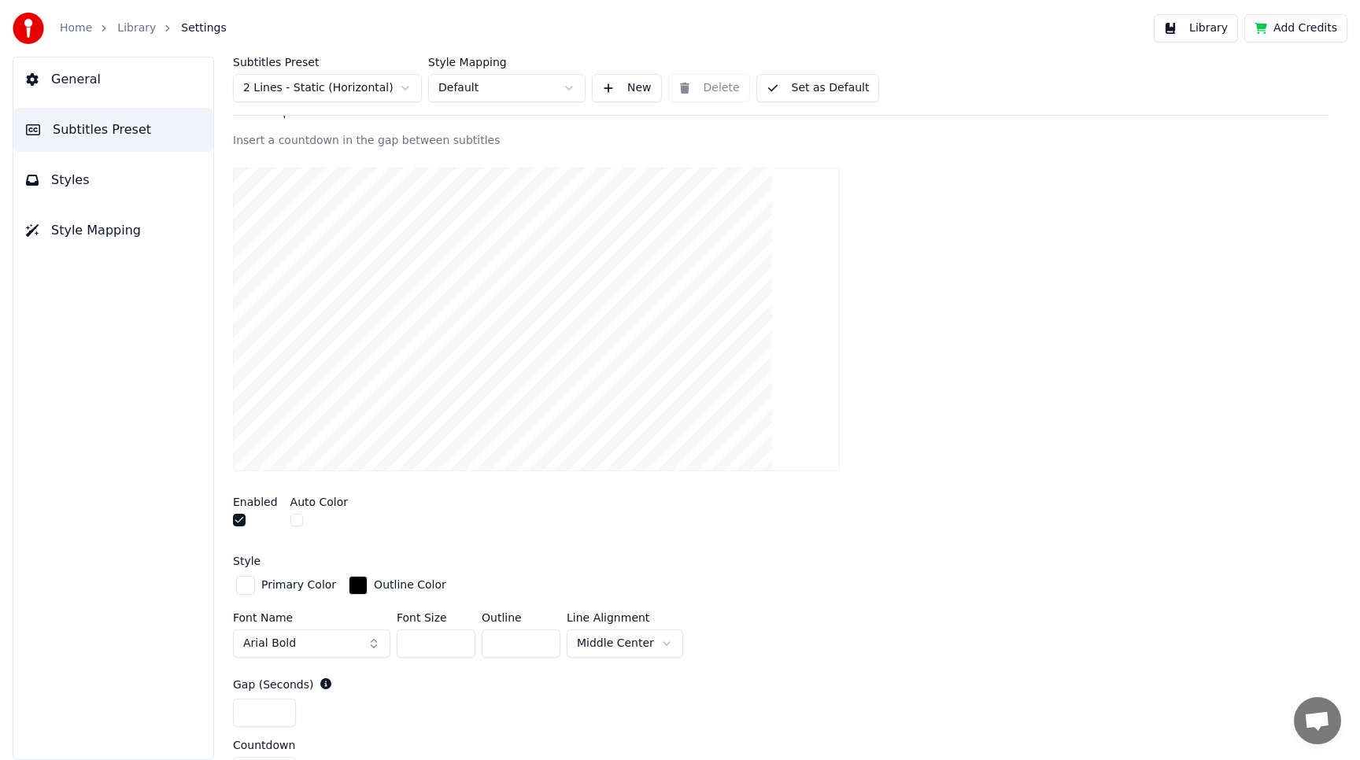
scroll to position [155, 0]
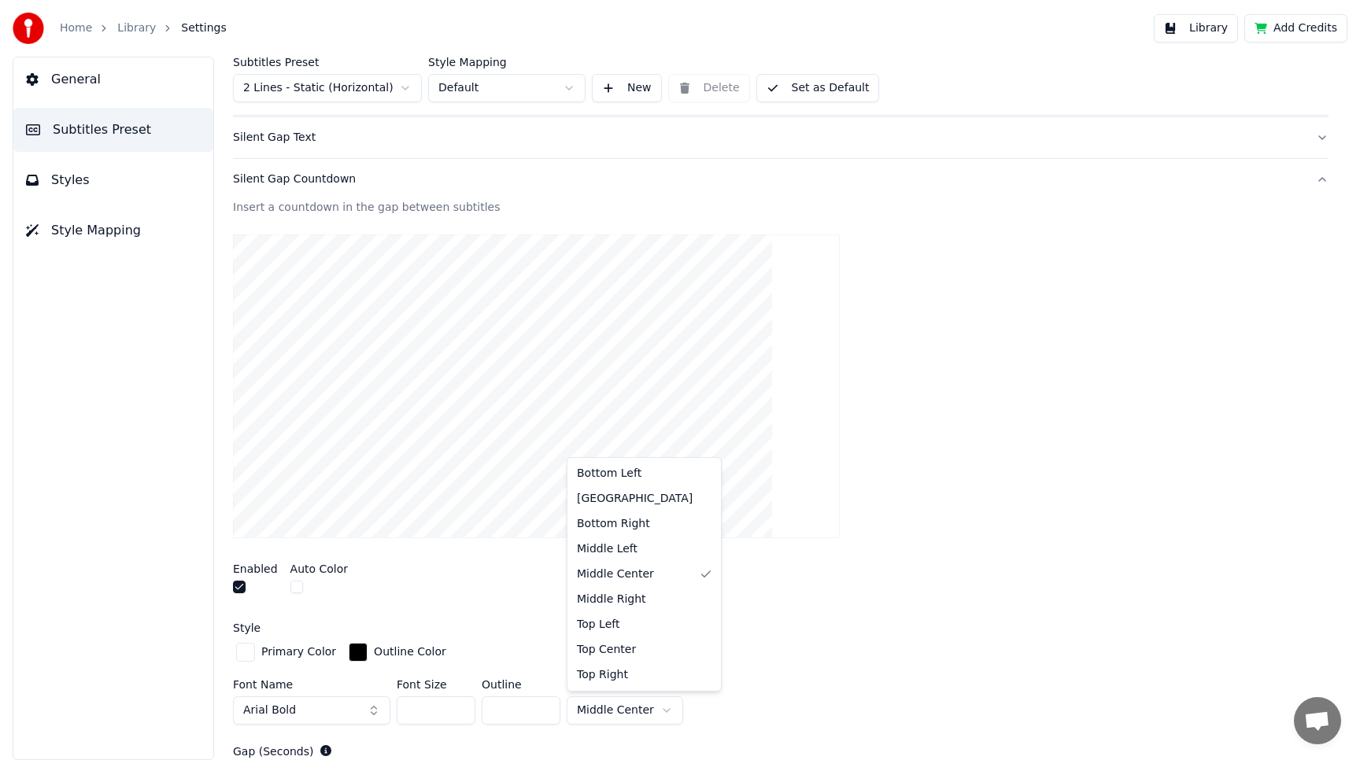
click at [626, 707] on html "Home Library Settings Library Add Credits General Subtitles Preset Styles Style…" at bounding box center [680, 380] width 1360 height 760
click at [610, 707] on html "Home Library Settings Library Add Credits General Subtitles Preset Styles Style…" at bounding box center [680, 380] width 1360 height 760
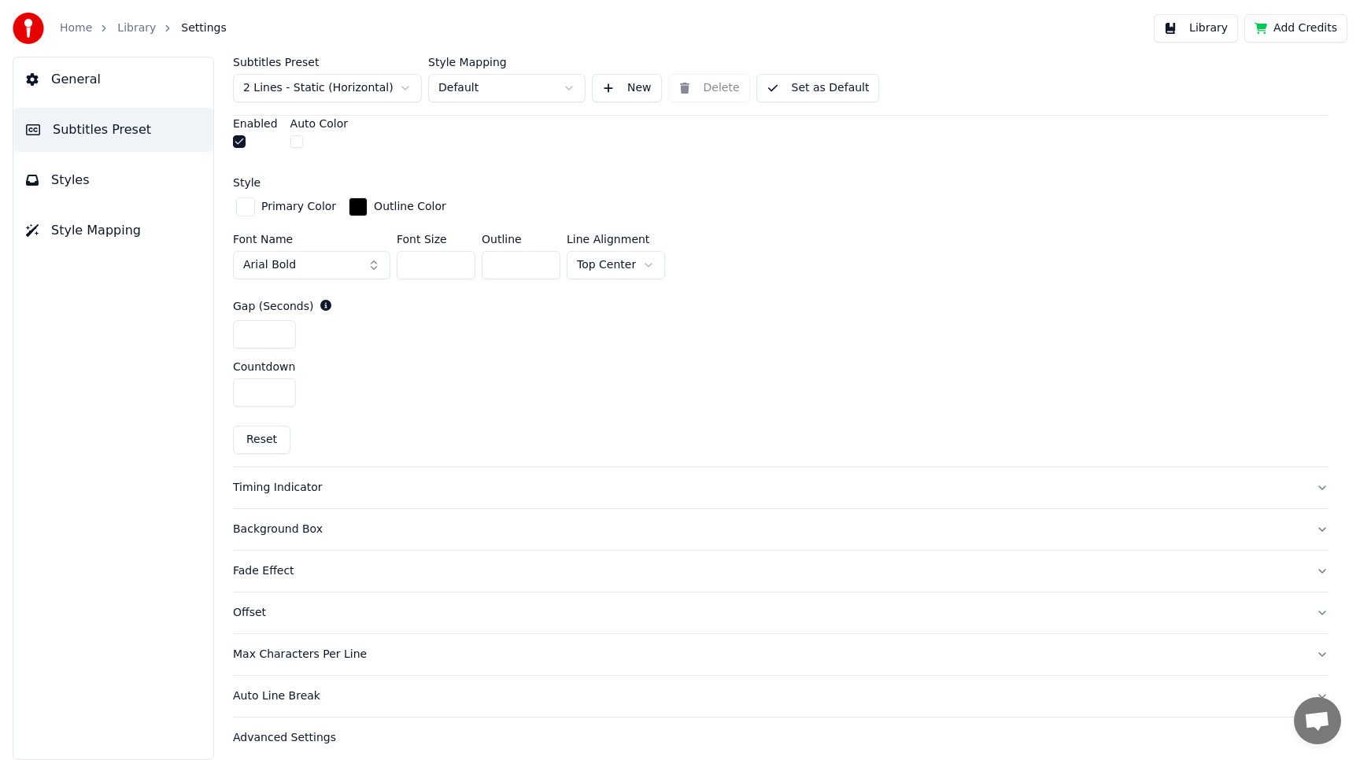
scroll to position [610, 0]
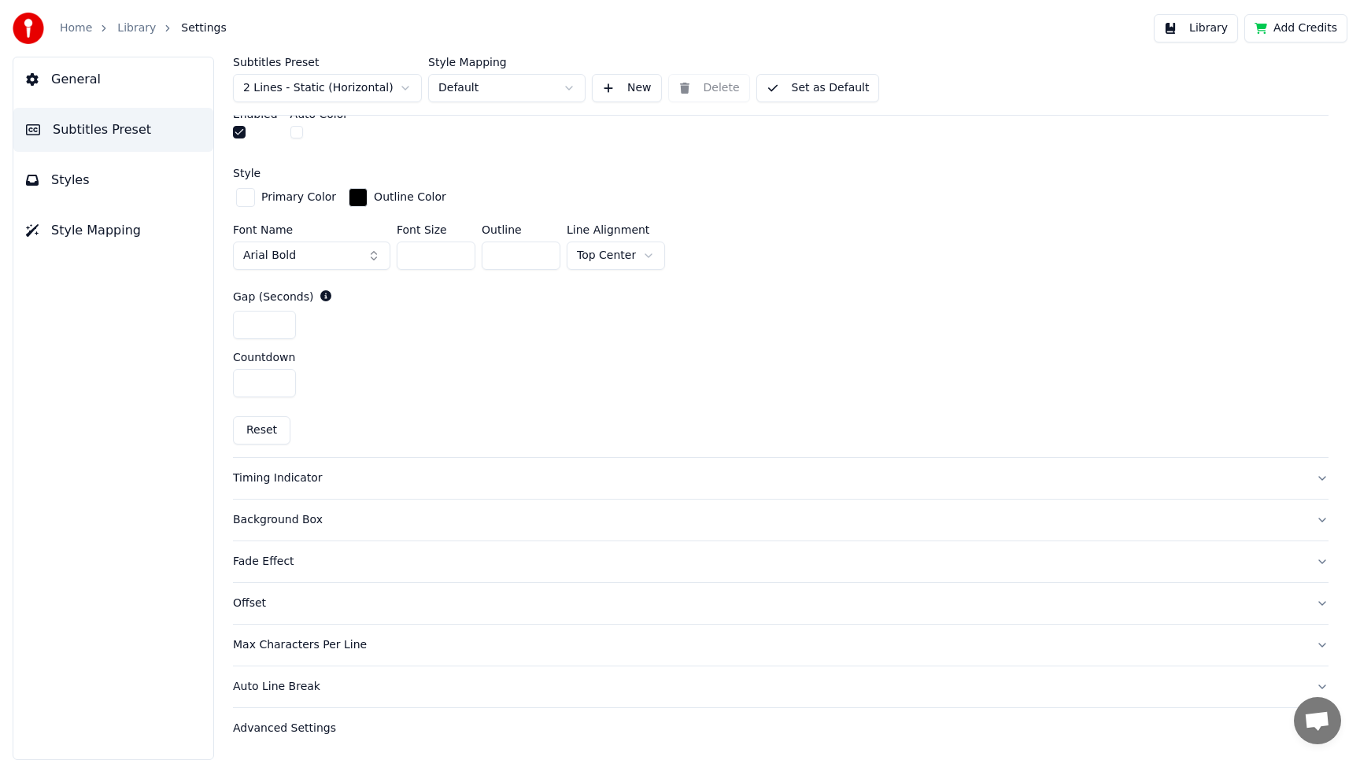
click at [338, 478] on div "Timing Indicator" at bounding box center [768, 479] width 1070 height 16
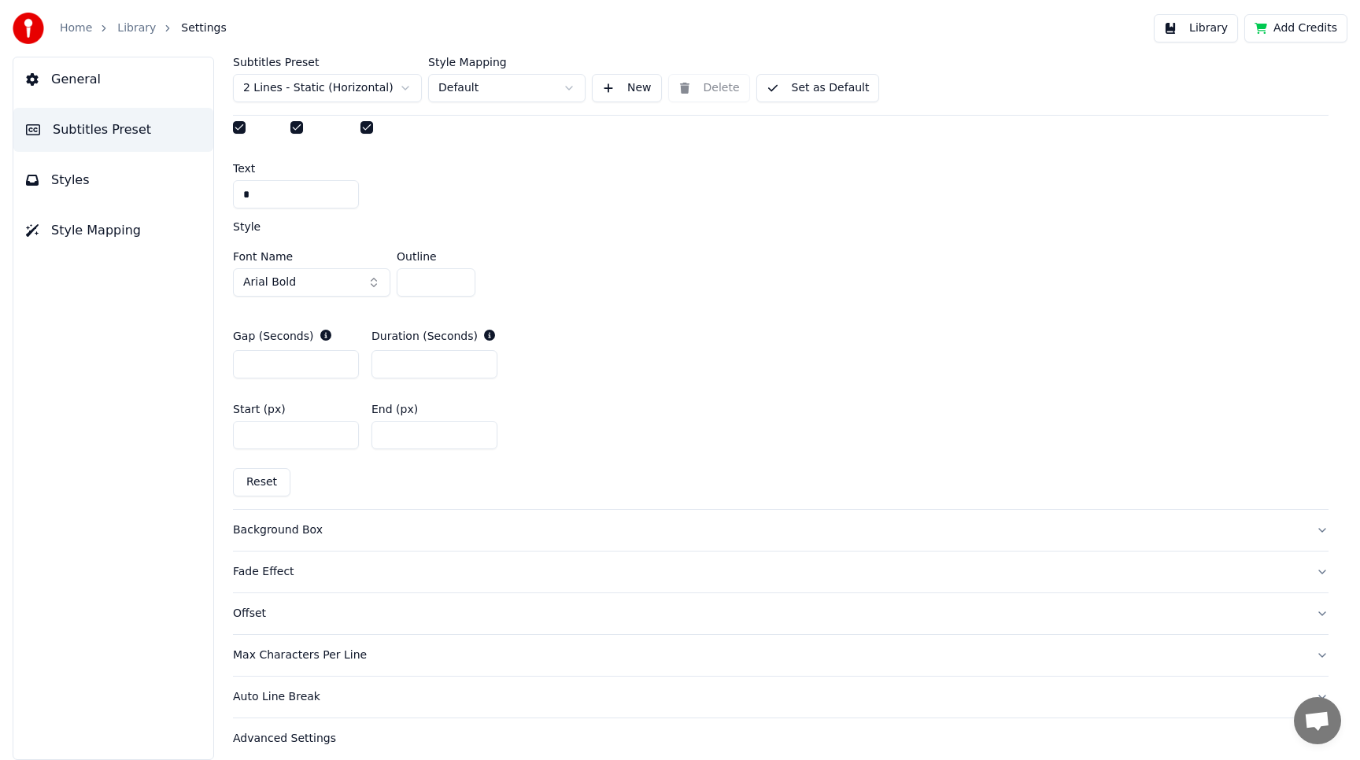
scroll to position [667, 0]
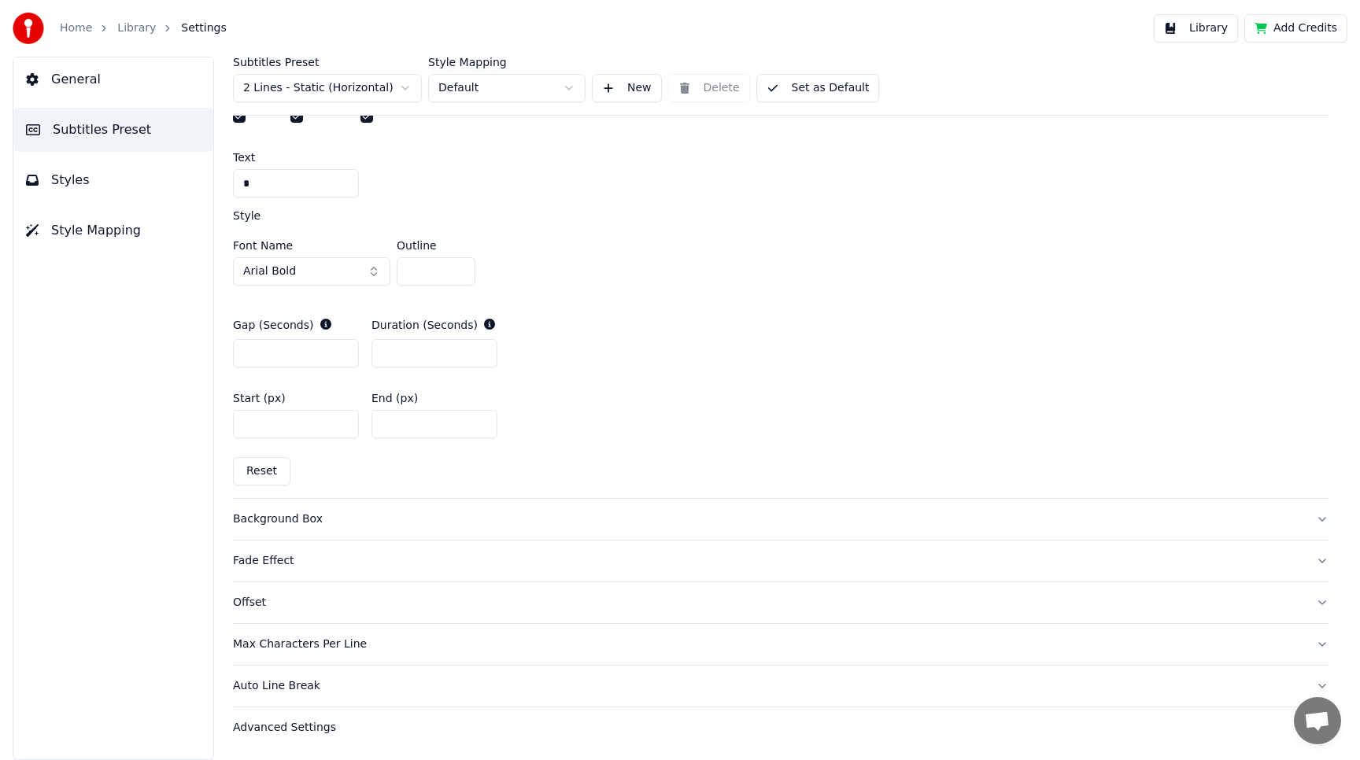
click at [257, 562] on div "Fade Effect" at bounding box center [768, 561] width 1070 height 16
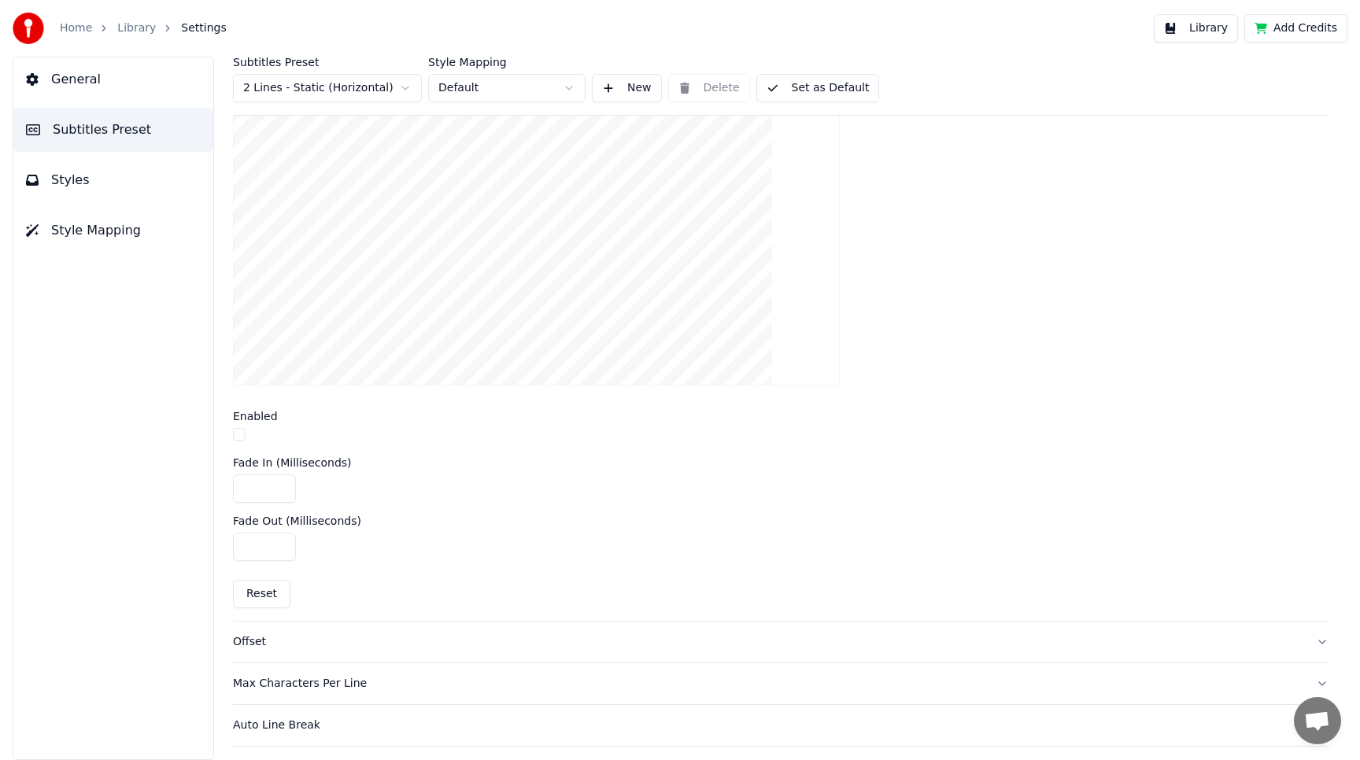
scroll to position [472, 0]
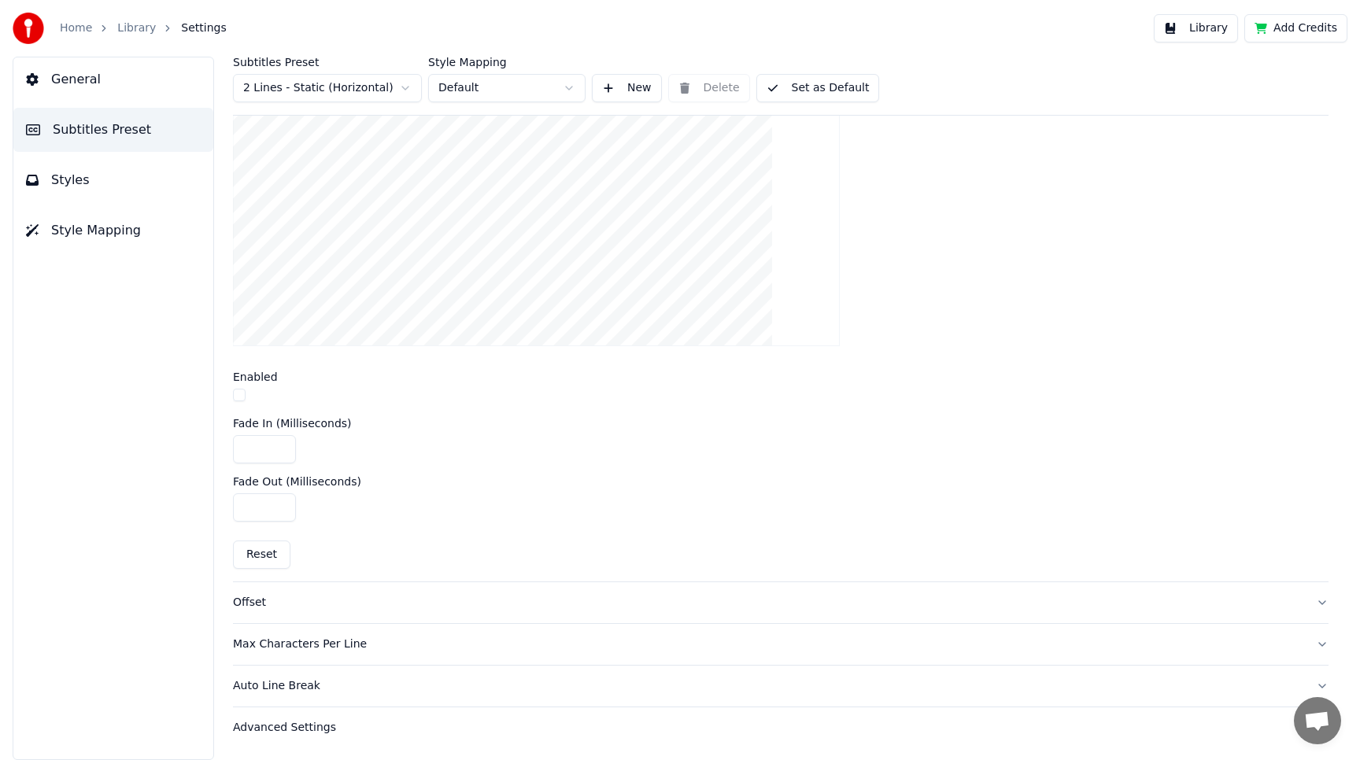
click at [334, 648] on div "Max Characters Per Line" at bounding box center [768, 645] width 1070 height 16
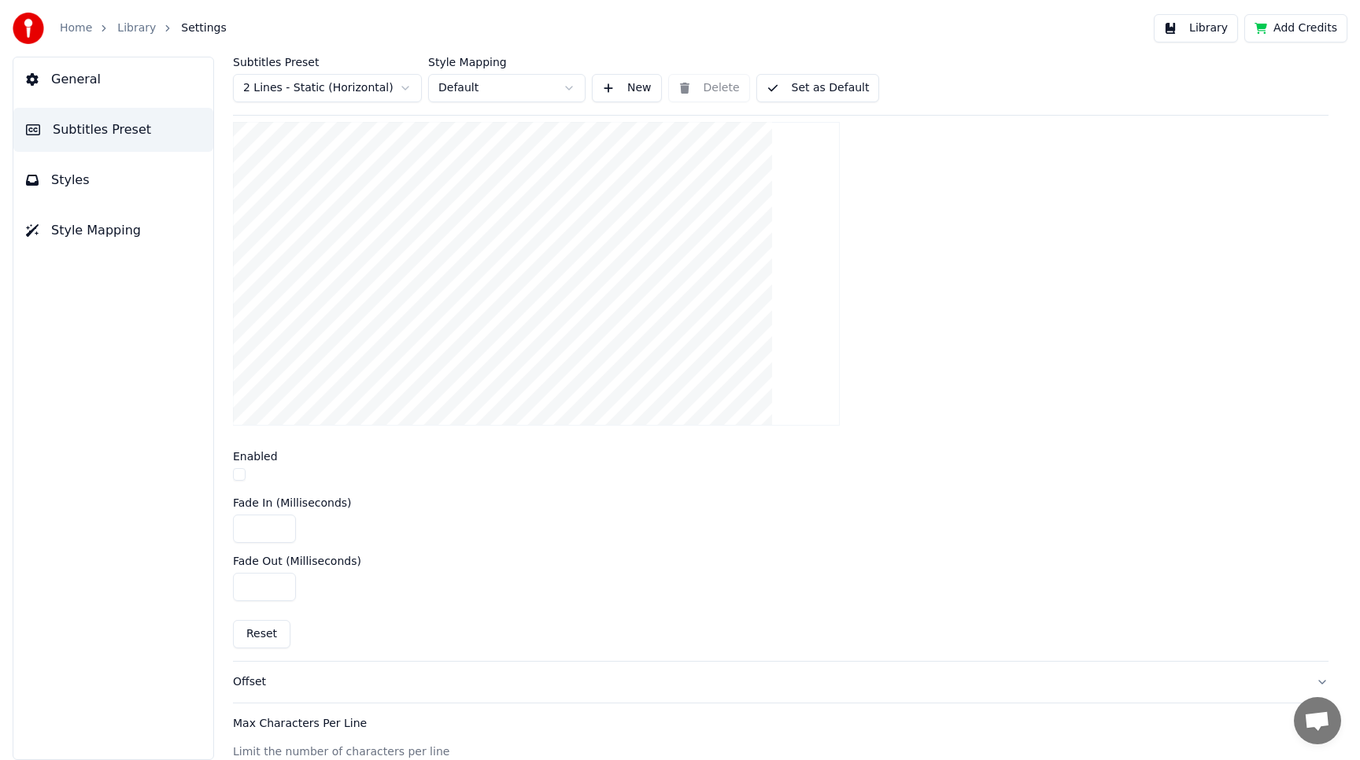
scroll to position [414, 0]
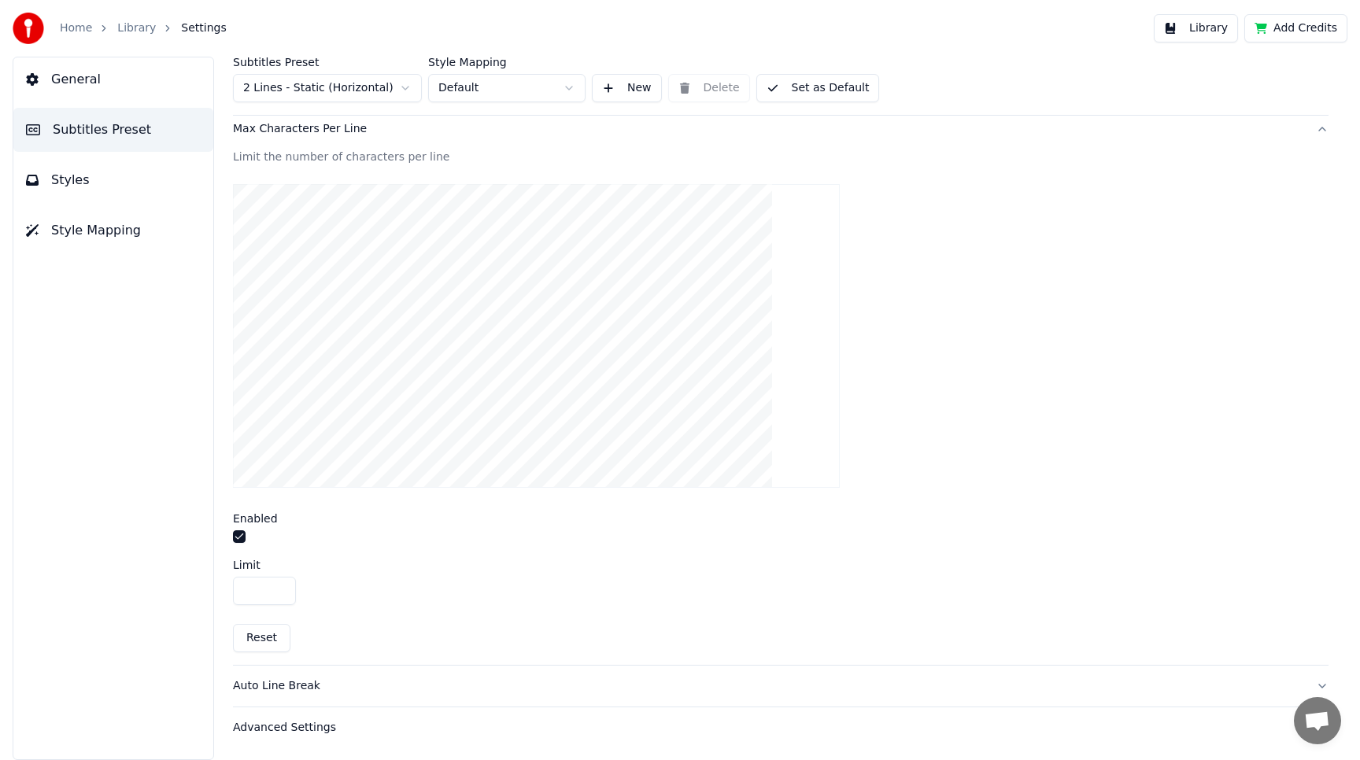
drag, startPoint x: 266, startPoint y: 590, endPoint x: 207, endPoint y: 589, distance: 59.0
click at [207, 589] on div "Subtitles Preset 2 Lines - Static (Horizontal) Style Mapping Default New Delete…" at bounding box center [780, 408] width 1158 height 703
type input "**"
click at [298, 681] on div "Auto Line Break" at bounding box center [768, 686] width 1070 height 16
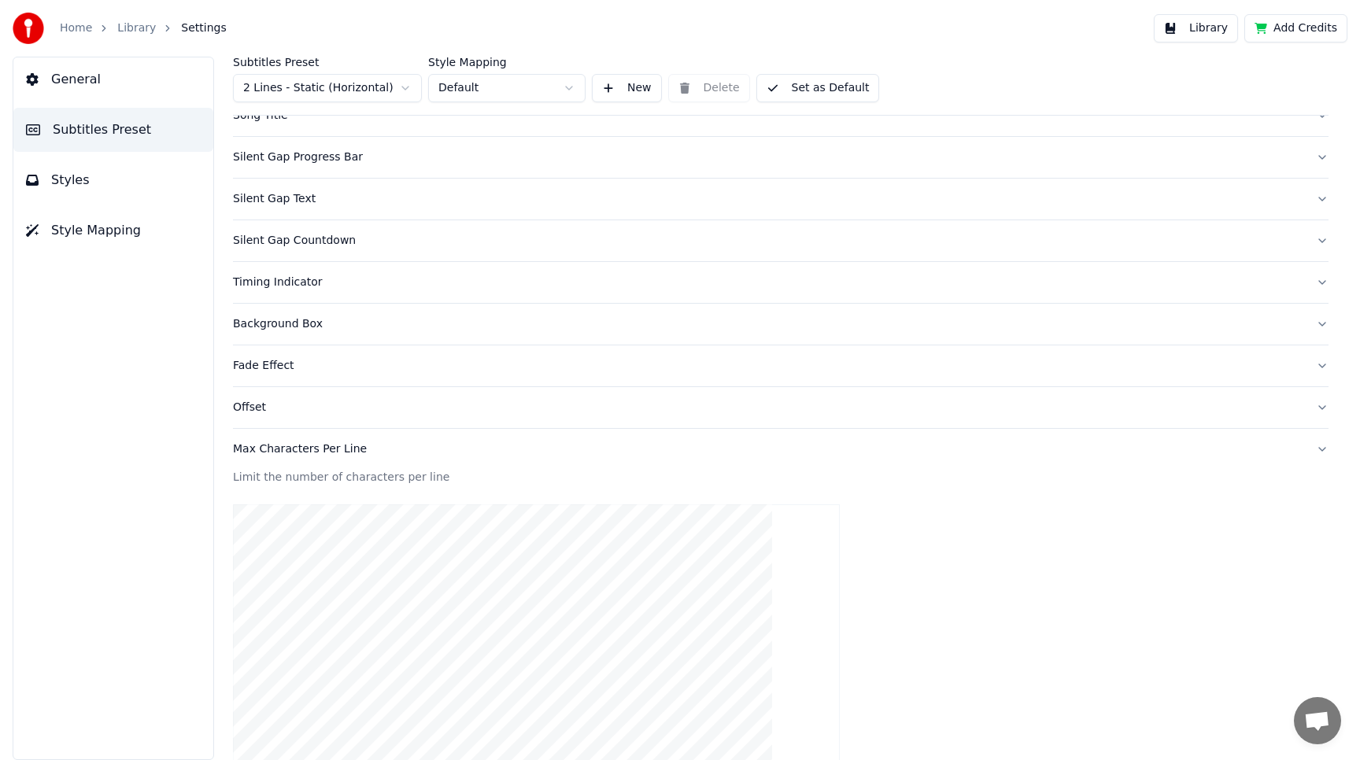
scroll to position [85, 0]
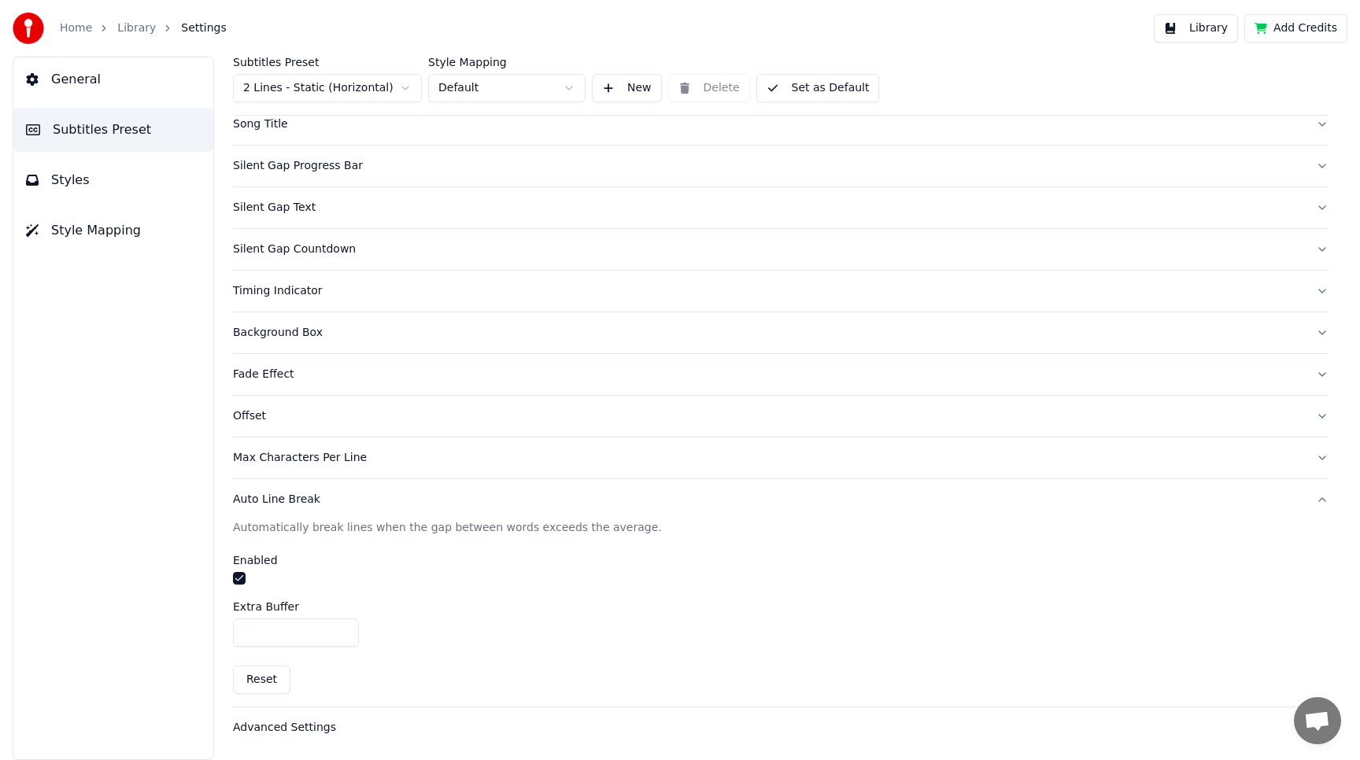
click at [275, 727] on div "Advanced Settings" at bounding box center [768, 728] width 1070 height 16
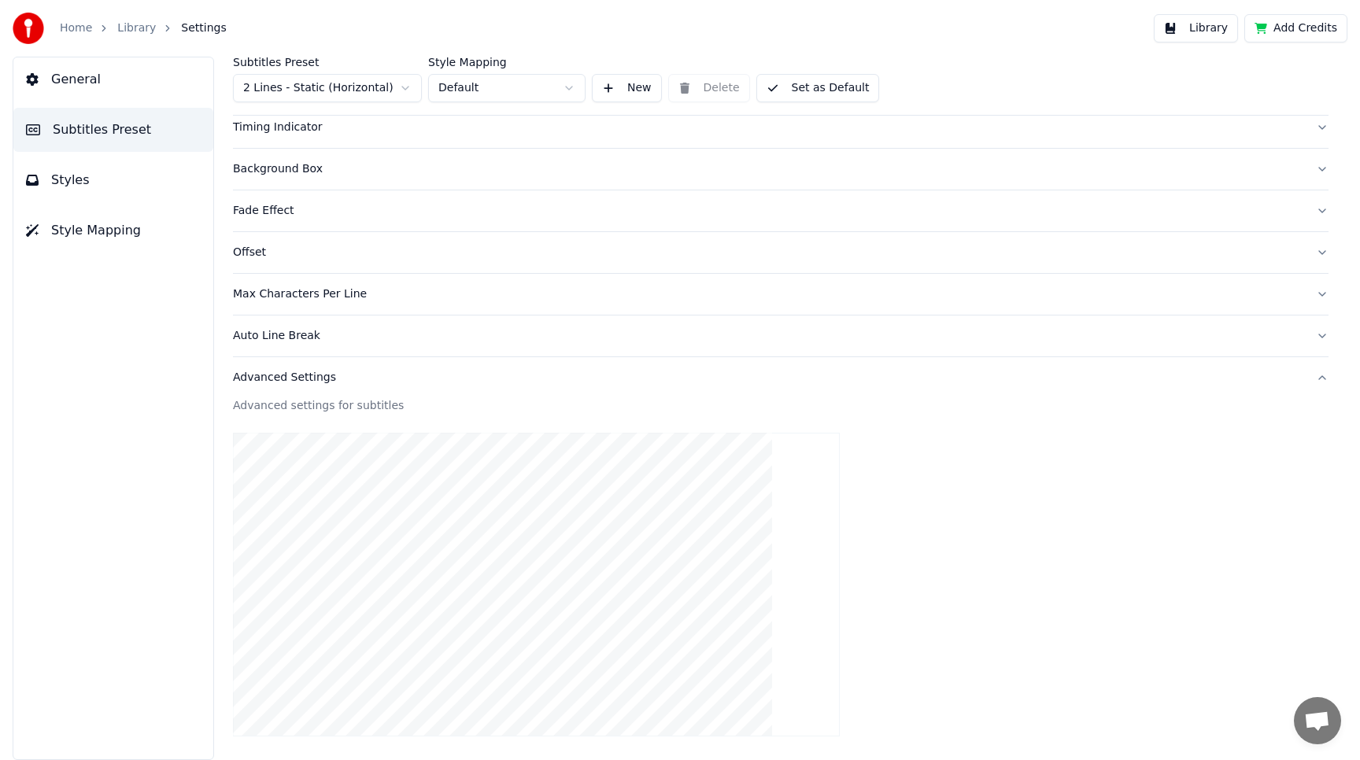
scroll to position [0, 0]
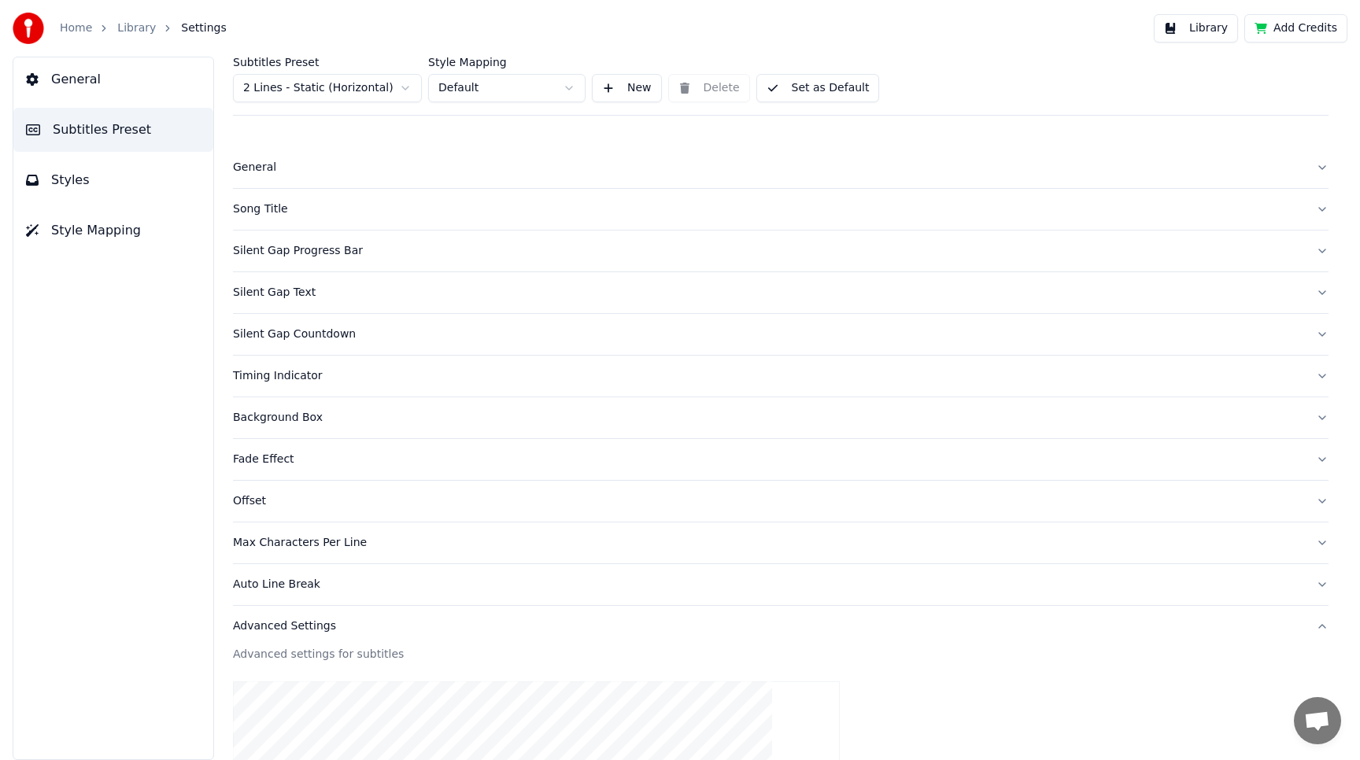
click at [70, 179] on span "Styles" at bounding box center [70, 180] width 39 height 19
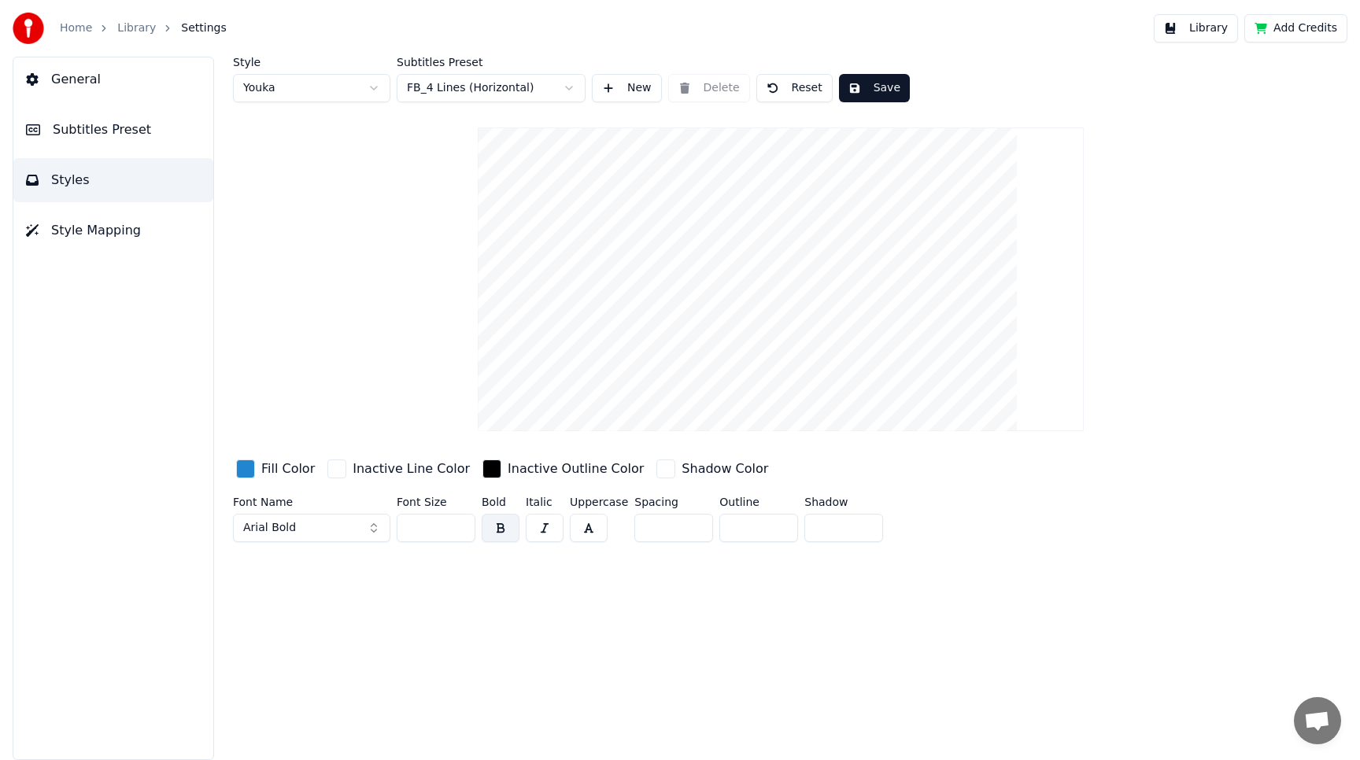
click at [79, 234] on span "Style Mapping" at bounding box center [96, 230] width 90 height 19
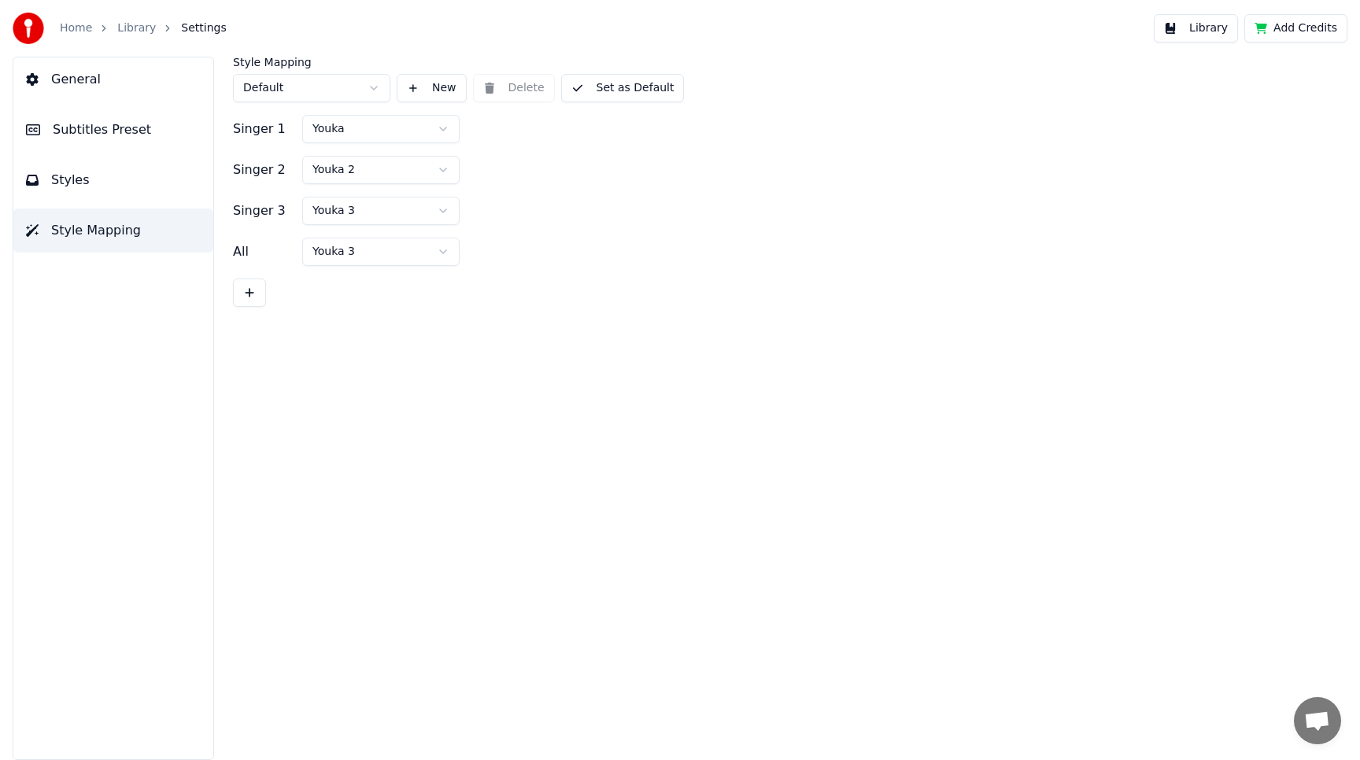
click at [1185, 30] on button "Library" at bounding box center [1195, 28] width 84 height 28
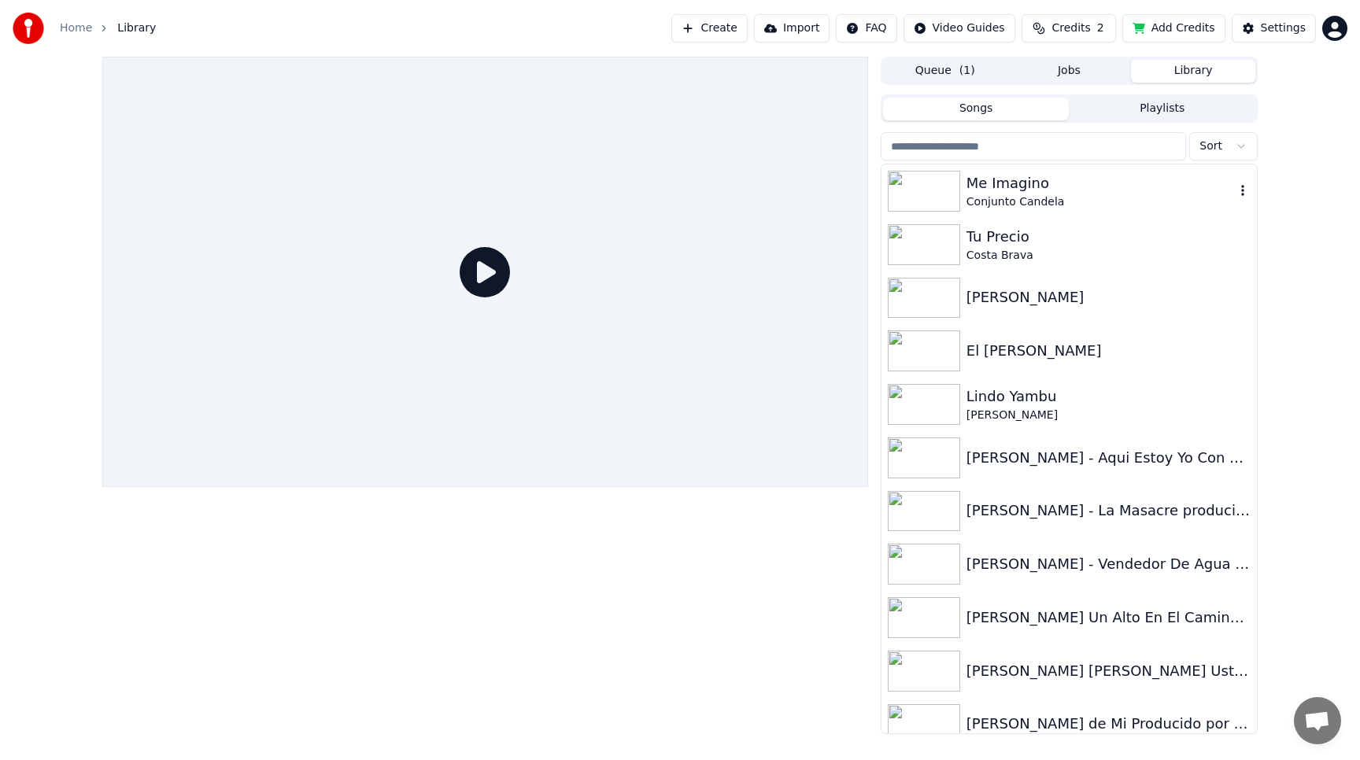
click at [1021, 195] on div "Conjunto Candela" at bounding box center [1100, 202] width 268 height 16
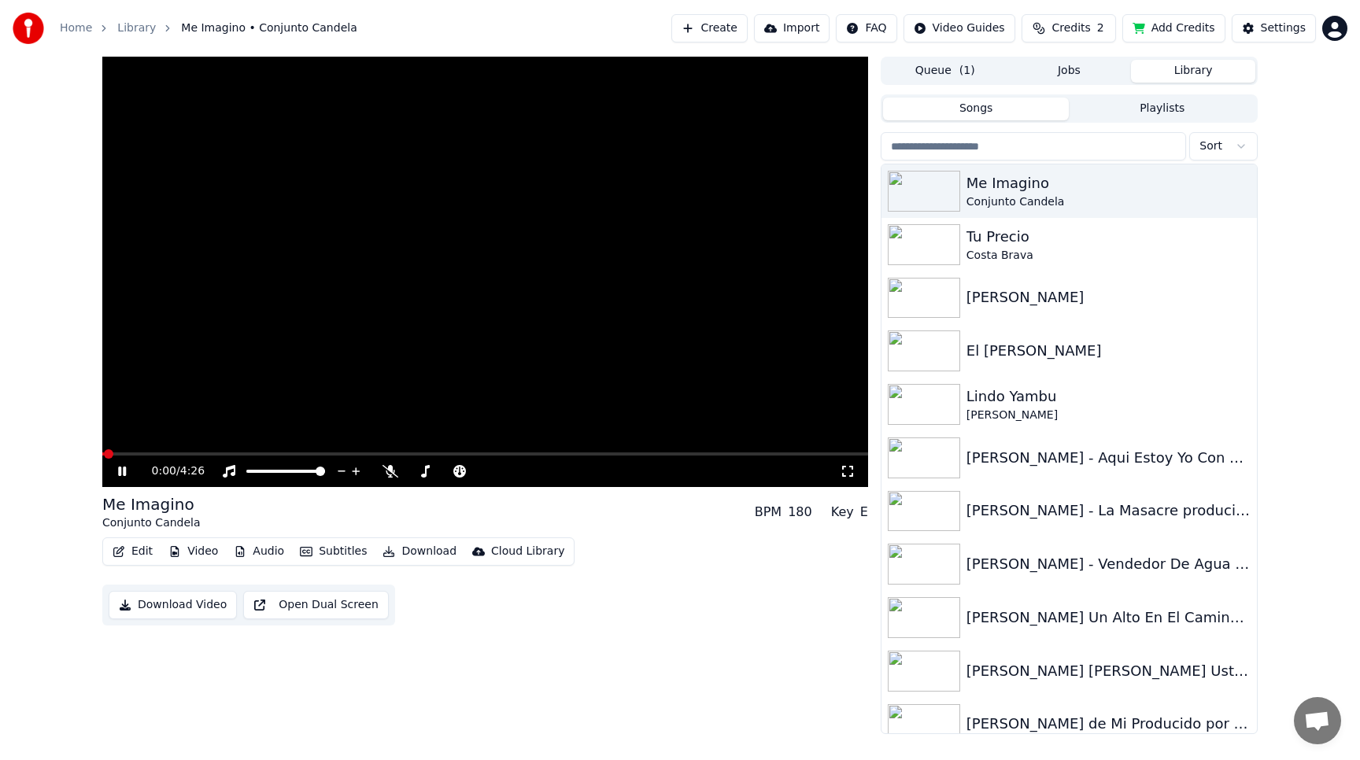
click at [499, 282] on video at bounding box center [485, 272] width 766 height 430
click at [1235, 189] on icon "button" at bounding box center [1243, 190] width 16 height 13
click at [1202, 294] on div "Debug Info" at bounding box center [1233, 295] width 121 height 25
click at [1235, 184] on button "button" at bounding box center [1243, 191] width 16 height 19
click at [1204, 267] on div "Open Directory" at bounding box center [1233, 270] width 121 height 25
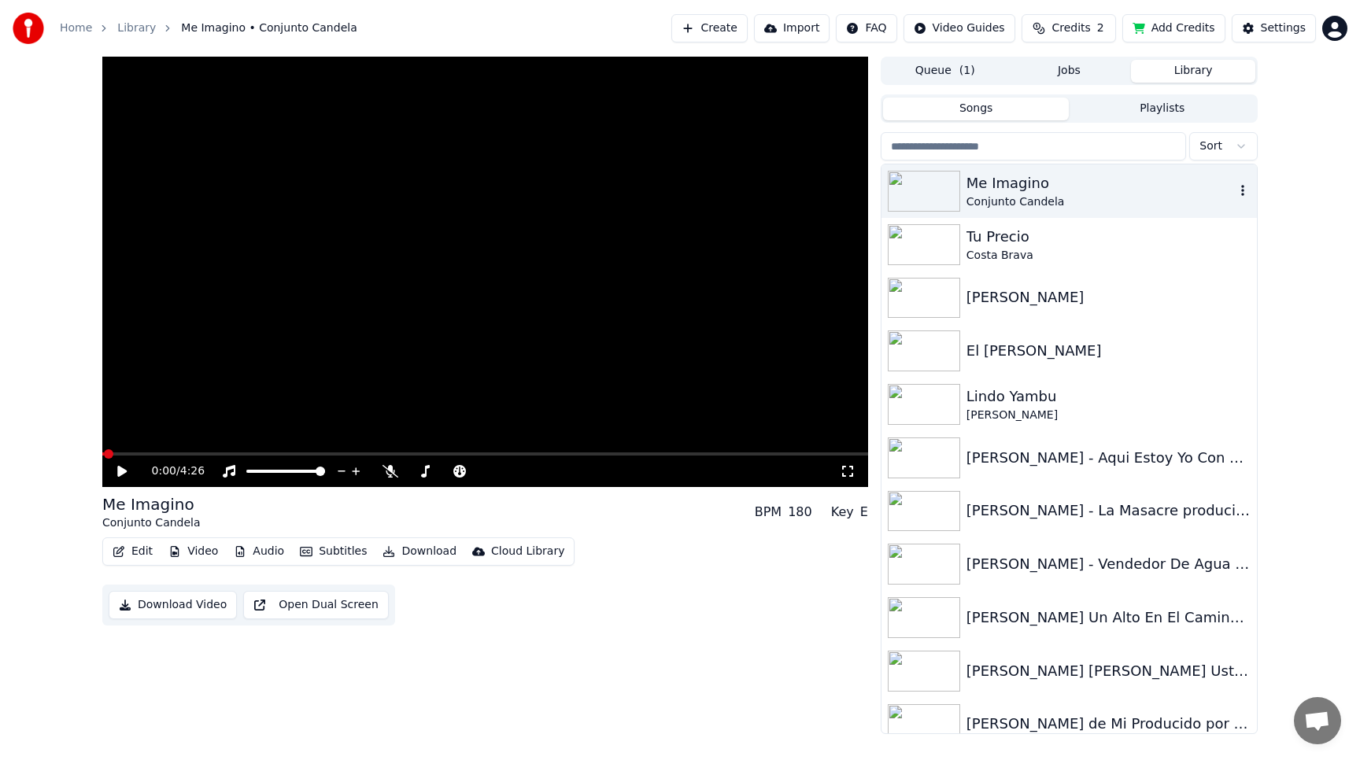
click at [326, 380] on video at bounding box center [485, 272] width 766 height 430
click at [191, 454] on span at bounding box center [485, 453] width 766 height 3
click at [378, 349] on video at bounding box center [485, 272] width 766 height 430
click at [342, 547] on button "Subtitles" at bounding box center [332, 552] width 79 height 22
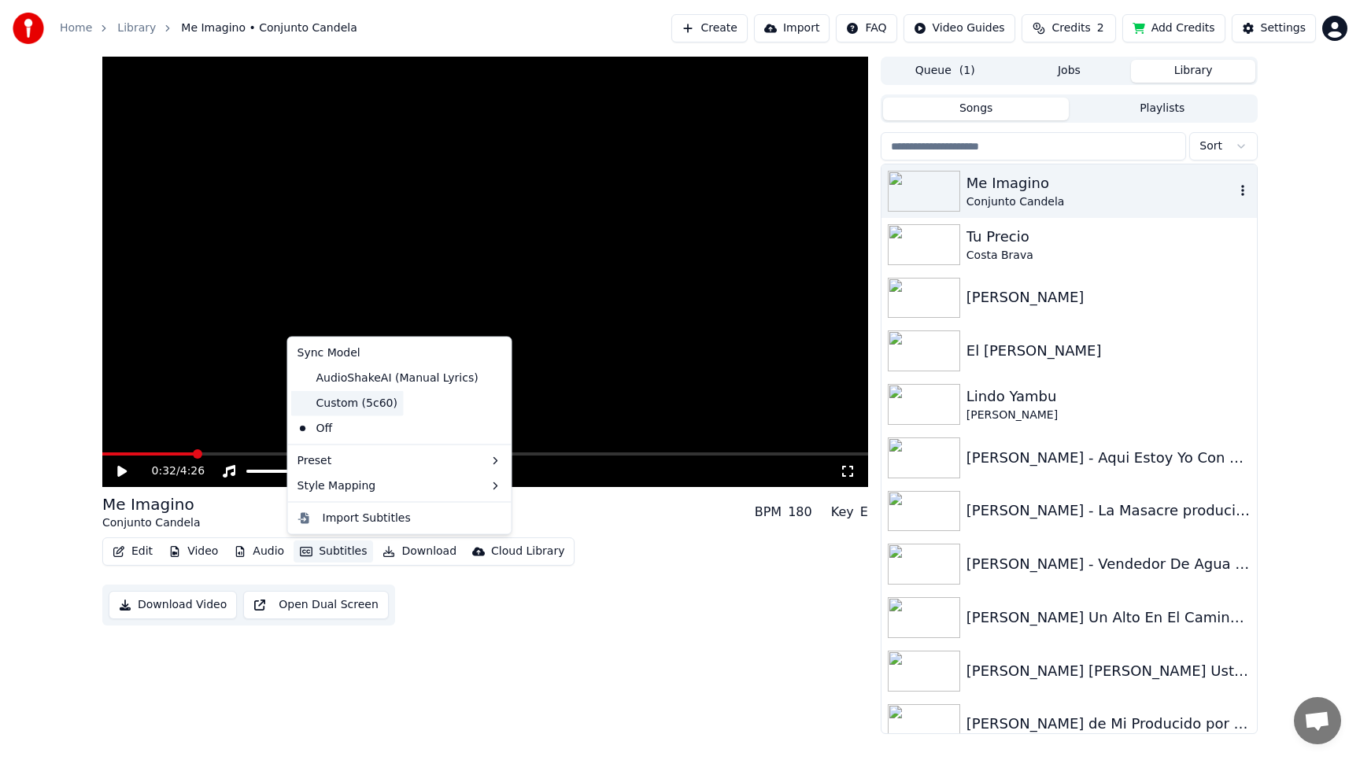
click at [356, 399] on div "Custom (5c60)" at bounding box center [347, 402] width 113 height 25
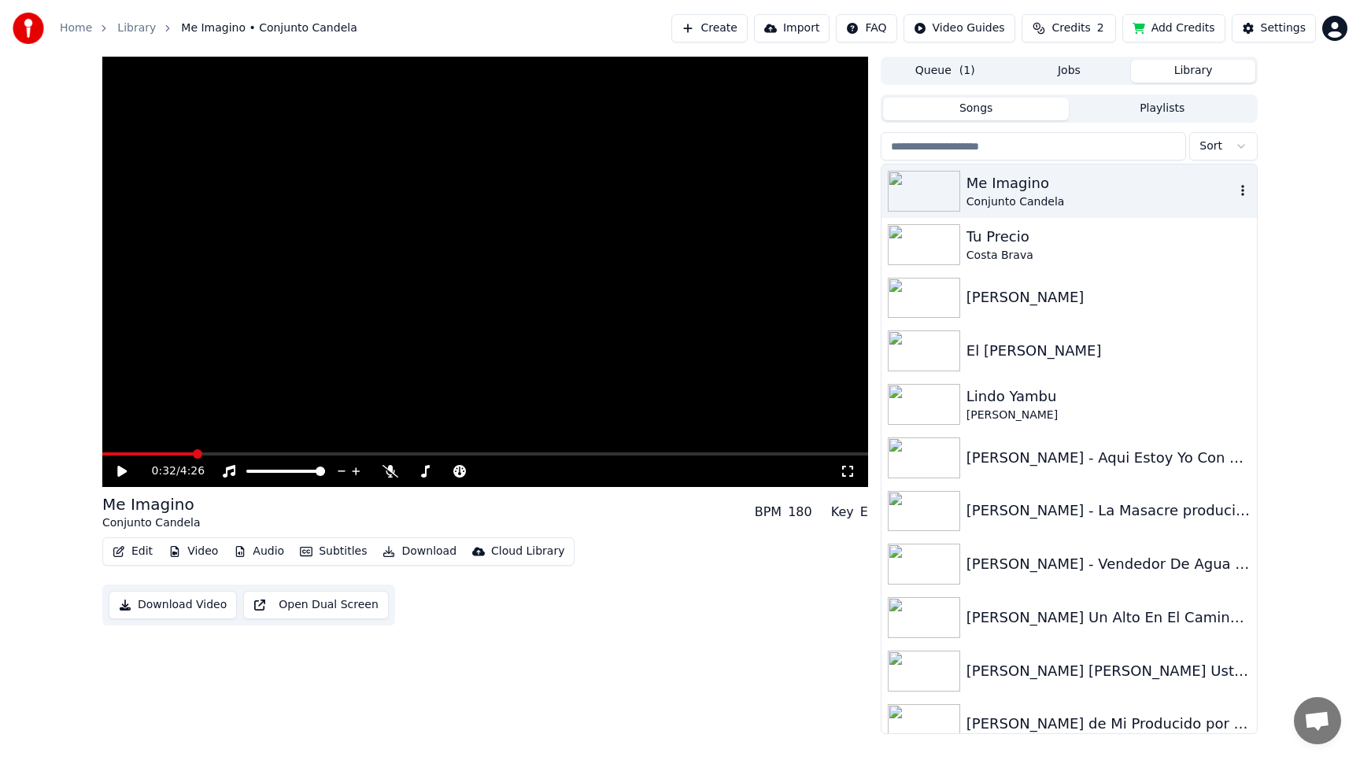
click at [324, 552] on button "Subtitles" at bounding box center [332, 552] width 79 height 22
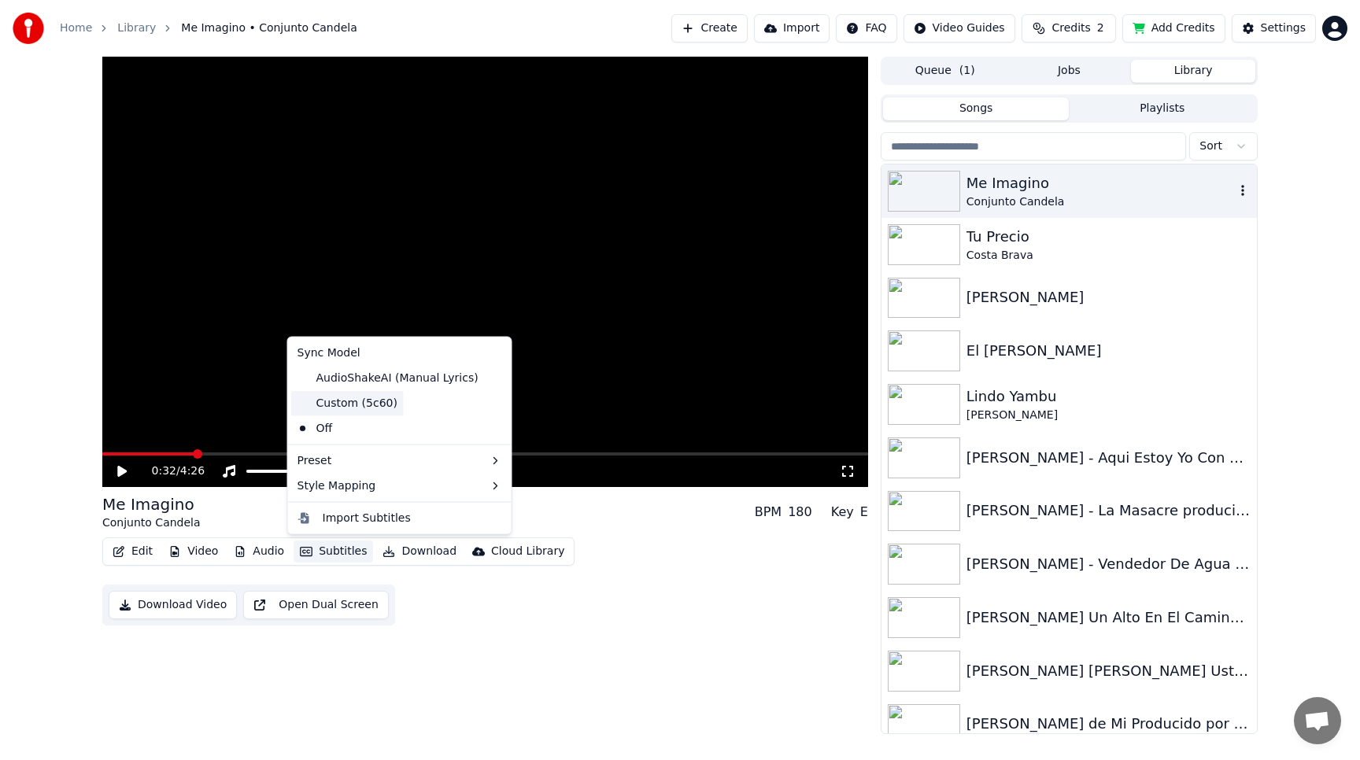
click at [363, 402] on div "Custom (5c60)" at bounding box center [347, 402] width 113 height 25
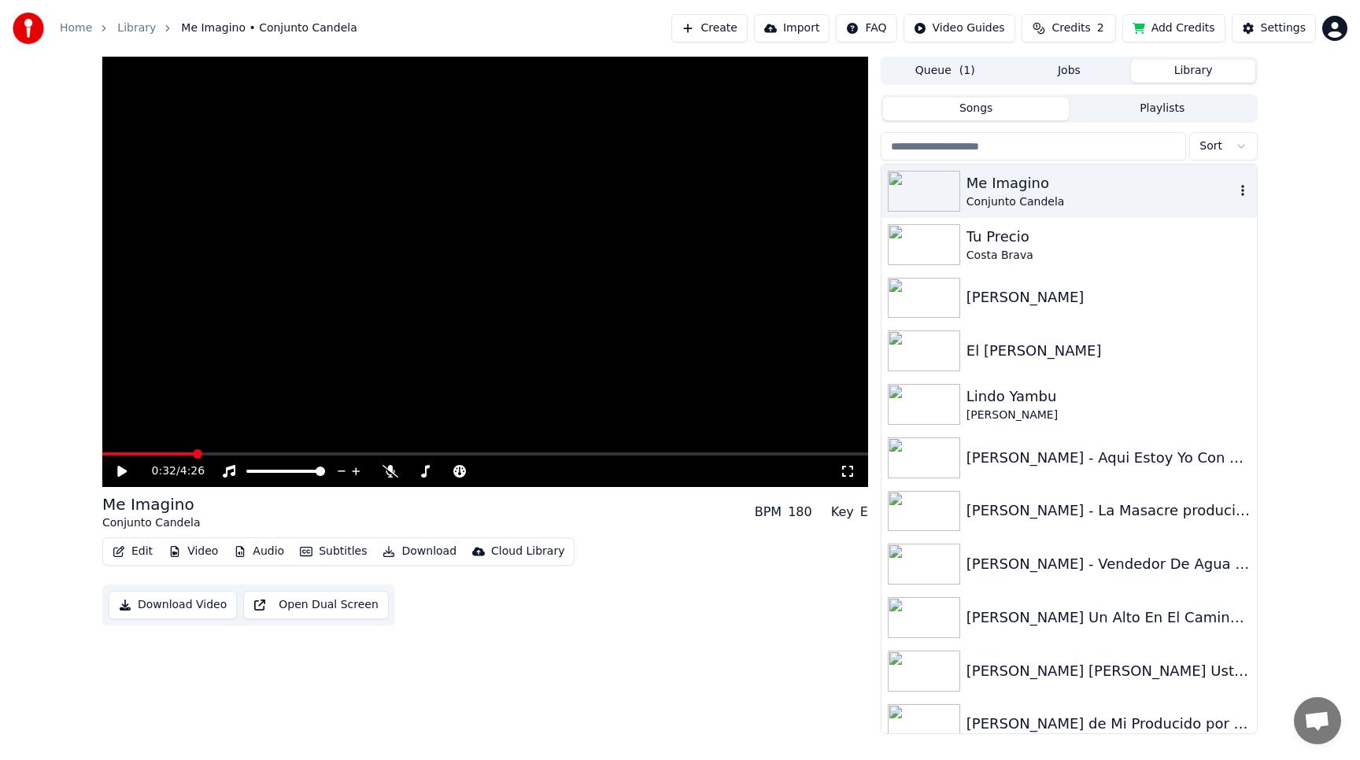
click at [313, 548] on button "Subtitles" at bounding box center [332, 552] width 79 height 22
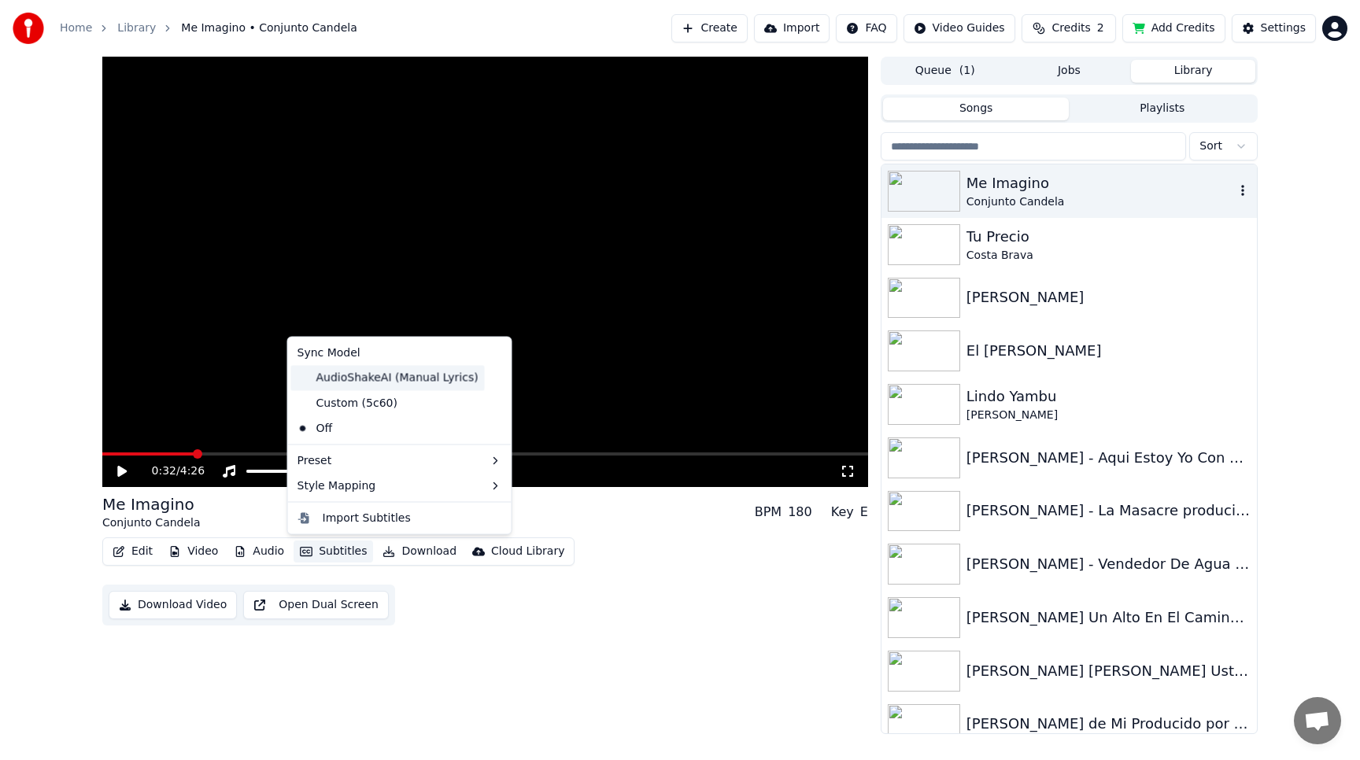
click at [305, 372] on div "AudioShakeAI (Manual Lyrics)" at bounding box center [388, 377] width 194 height 25
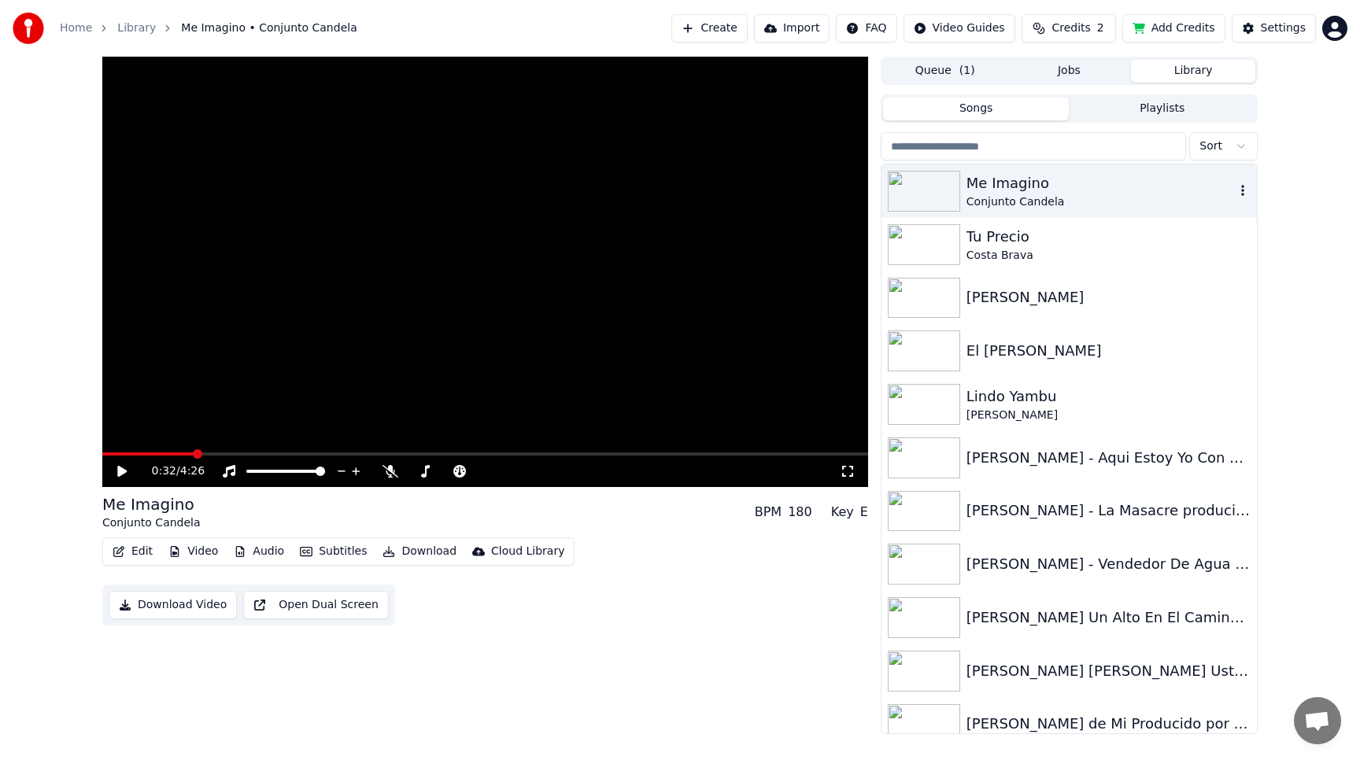
click at [308, 548] on icon "button" at bounding box center [306, 551] width 13 height 9
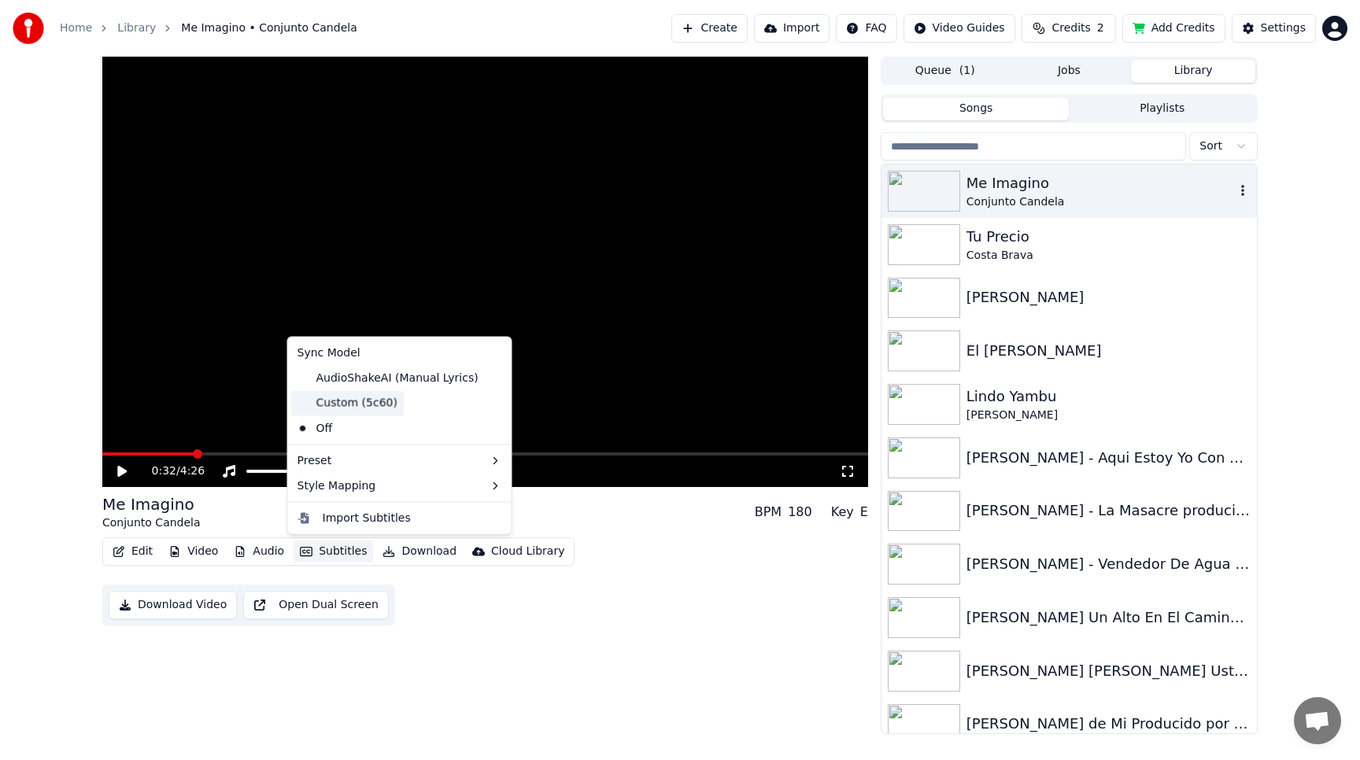
click at [310, 400] on div "Custom (5c60)" at bounding box center [347, 402] width 113 height 25
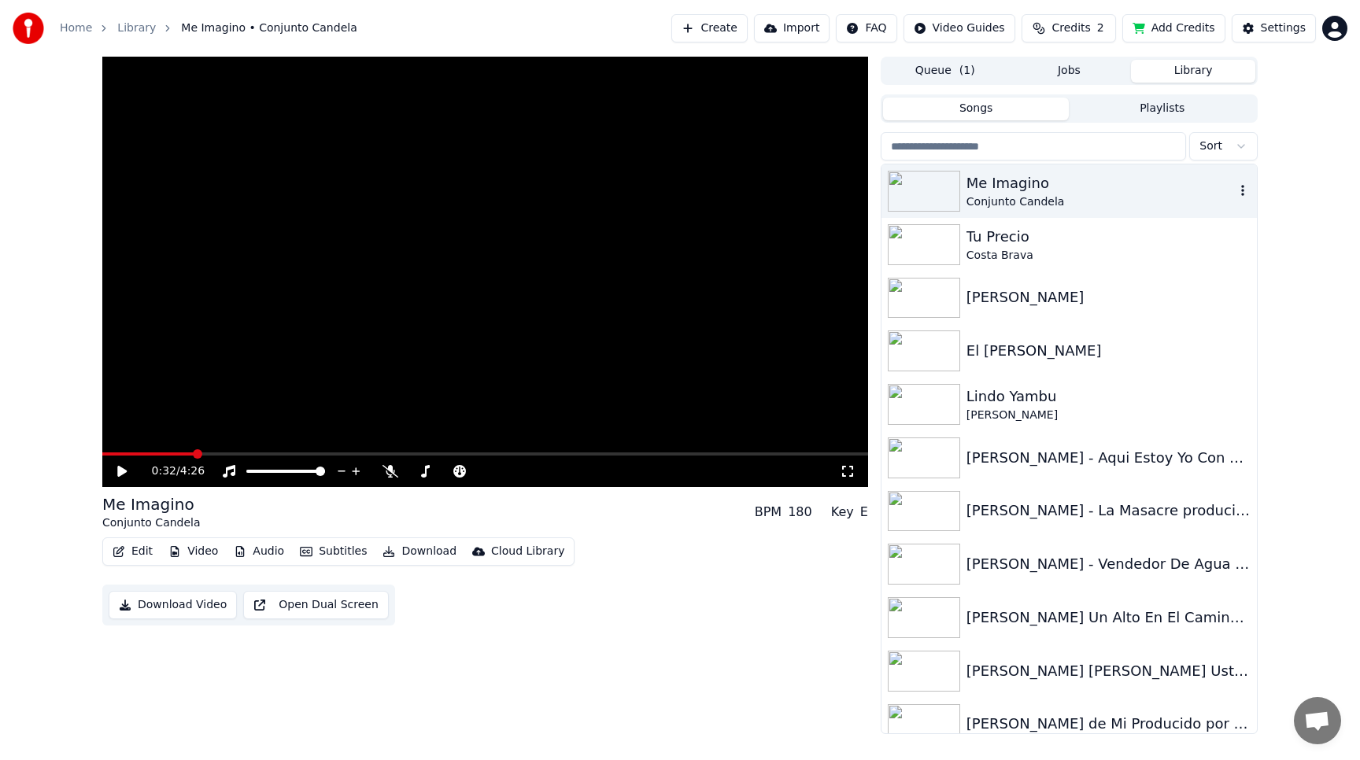
click at [317, 547] on button "Subtitles" at bounding box center [332, 552] width 79 height 22
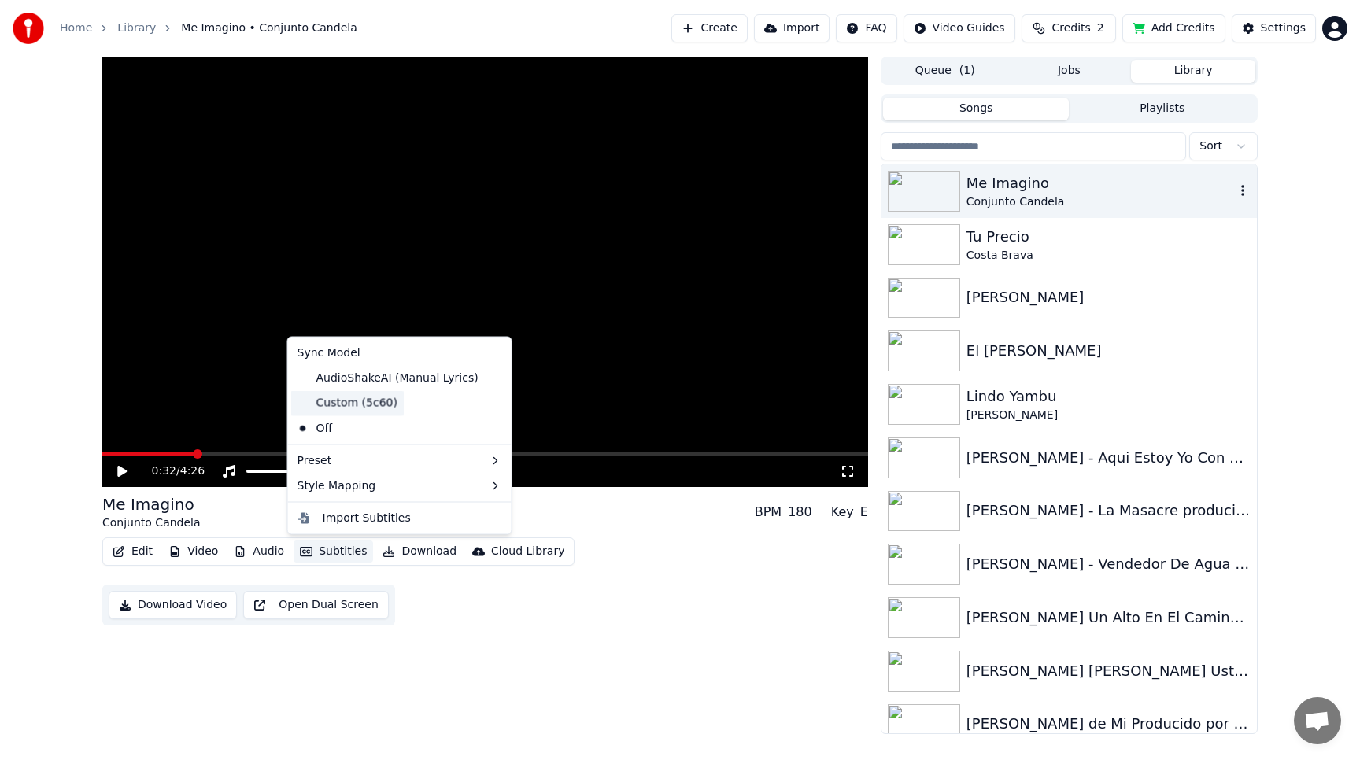
click at [390, 398] on div "Custom (5c60)" at bounding box center [347, 402] width 113 height 25
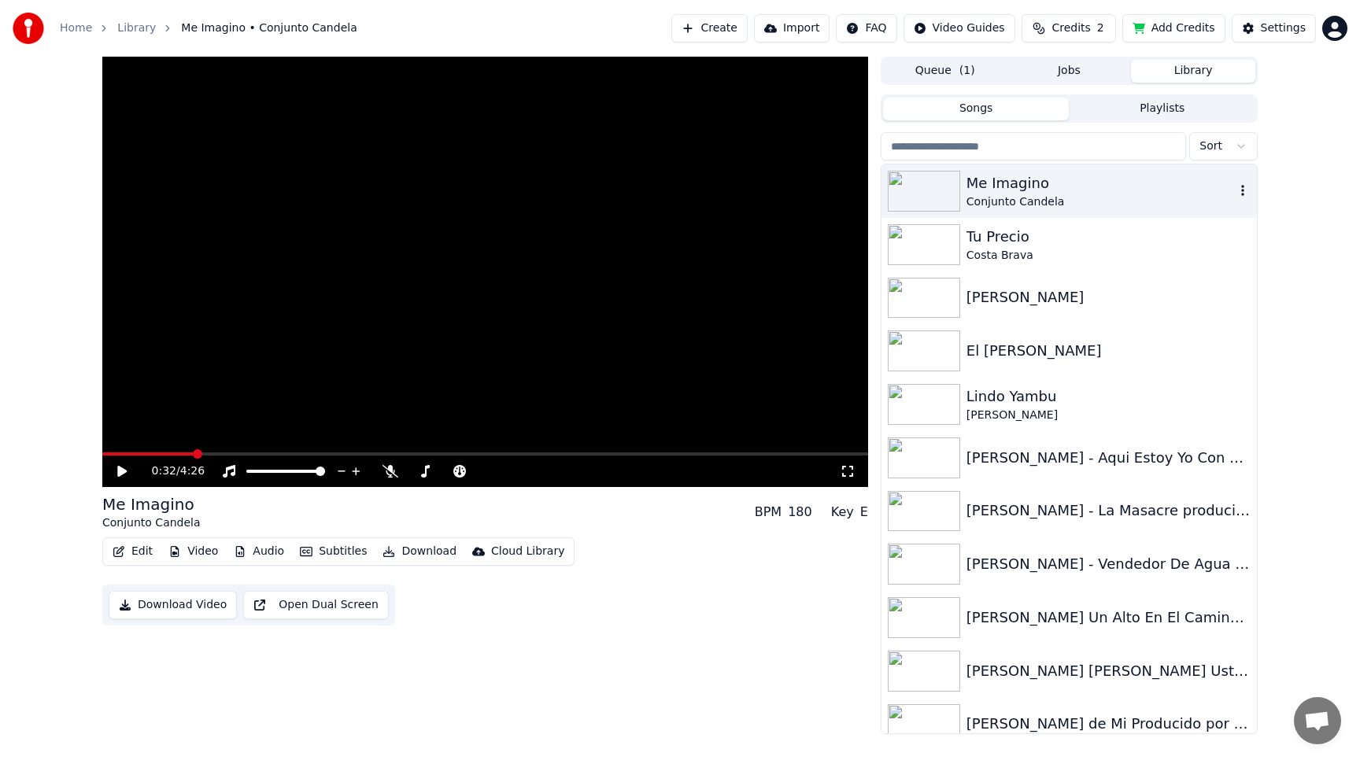
click at [339, 548] on button "Subtitles" at bounding box center [332, 552] width 79 height 22
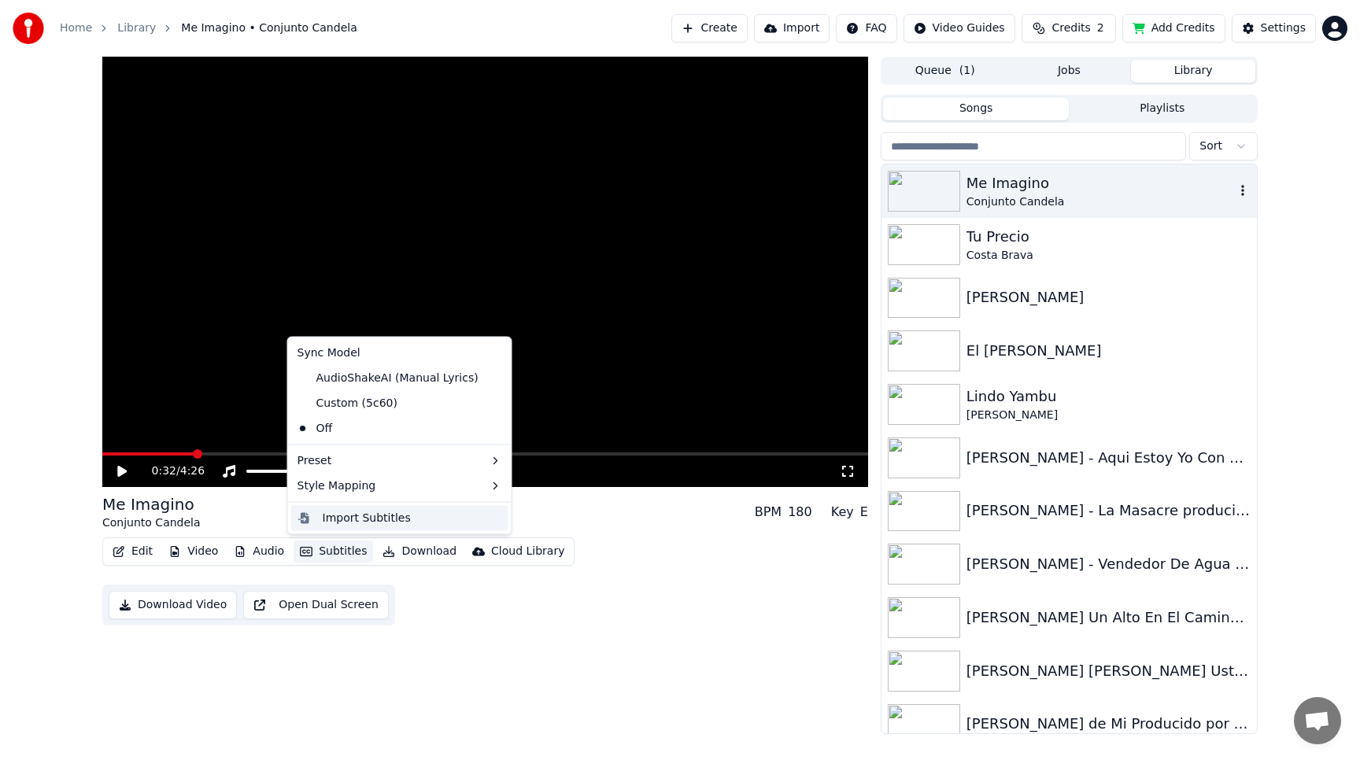
click at [403, 516] on div "Import Subtitles" at bounding box center [412, 518] width 179 height 16
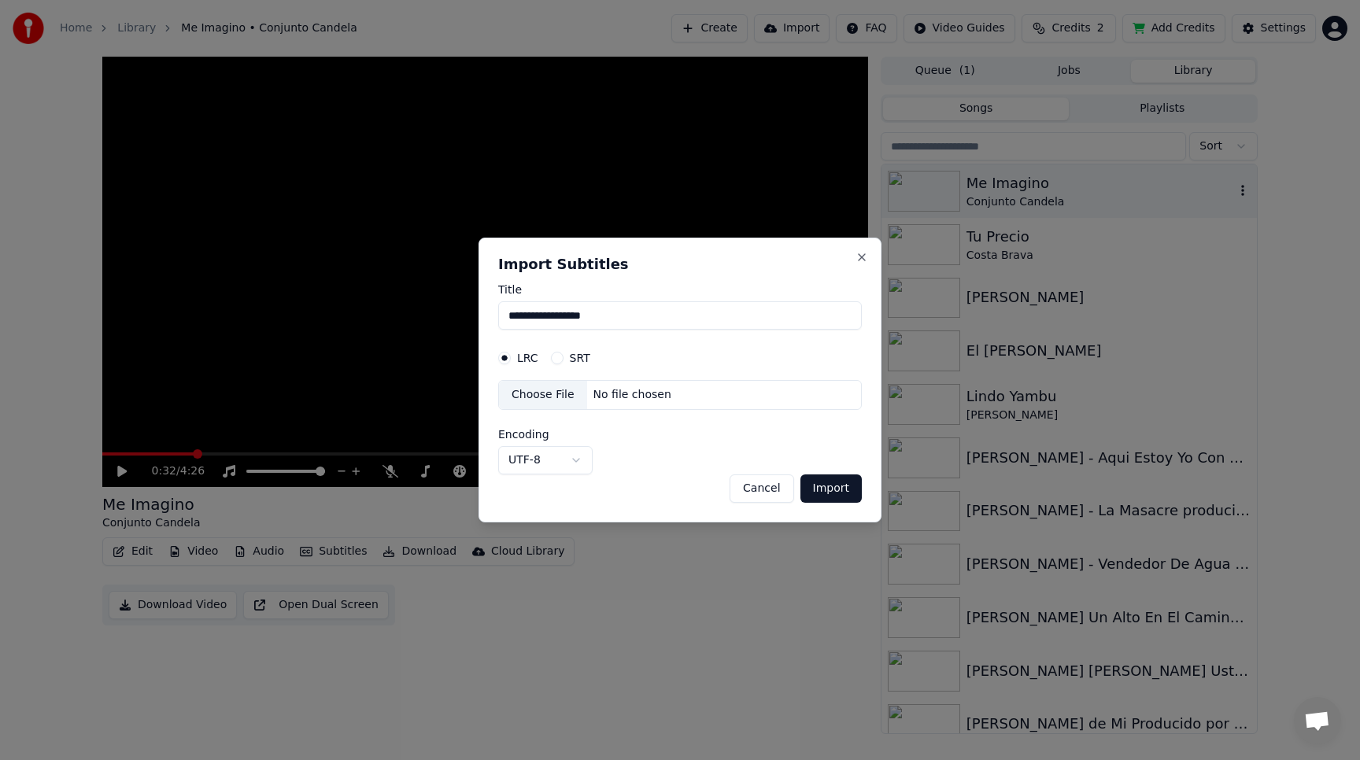
click at [751, 491] on button "Cancel" at bounding box center [761, 488] width 64 height 28
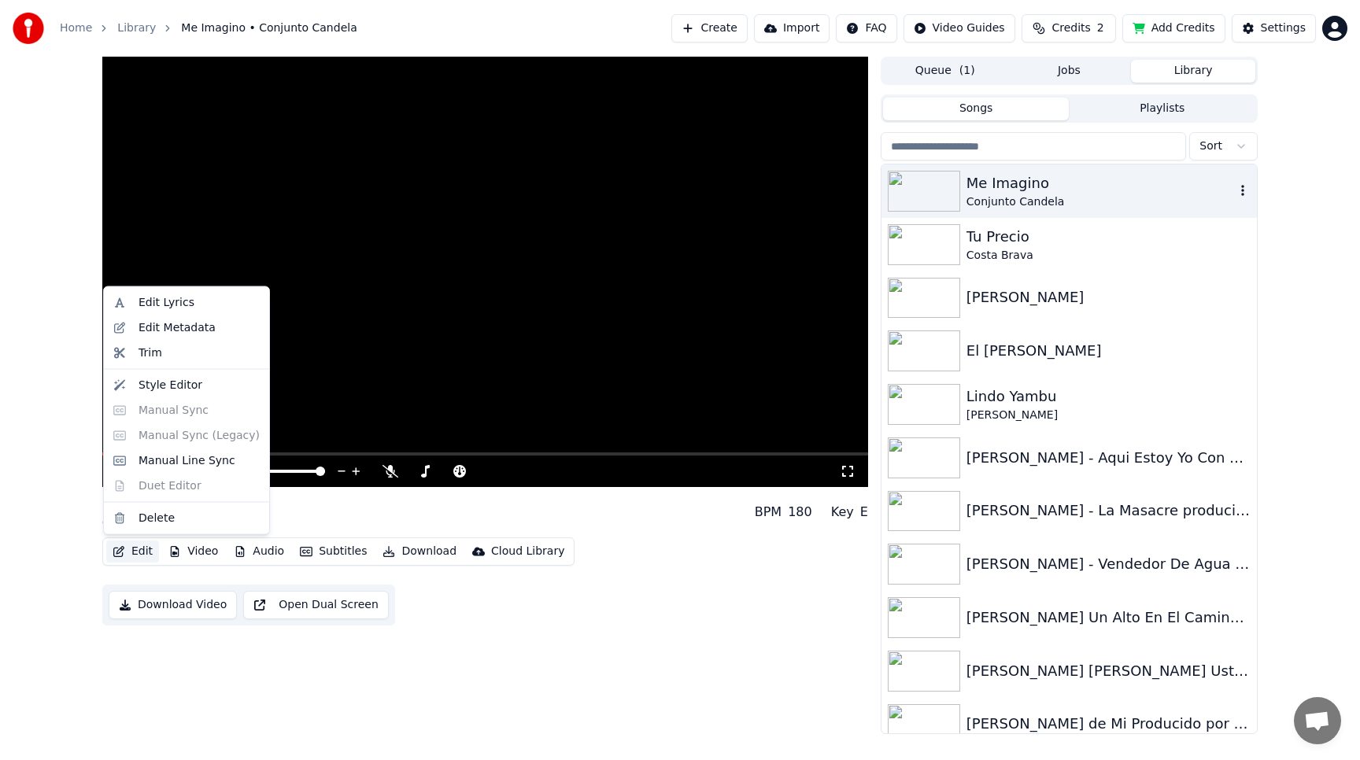
click at [135, 553] on button "Edit" at bounding box center [132, 552] width 53 height 22
click at [169, 386] on div "Style Editor" at bounding box center [170, 385] width 64 height 16
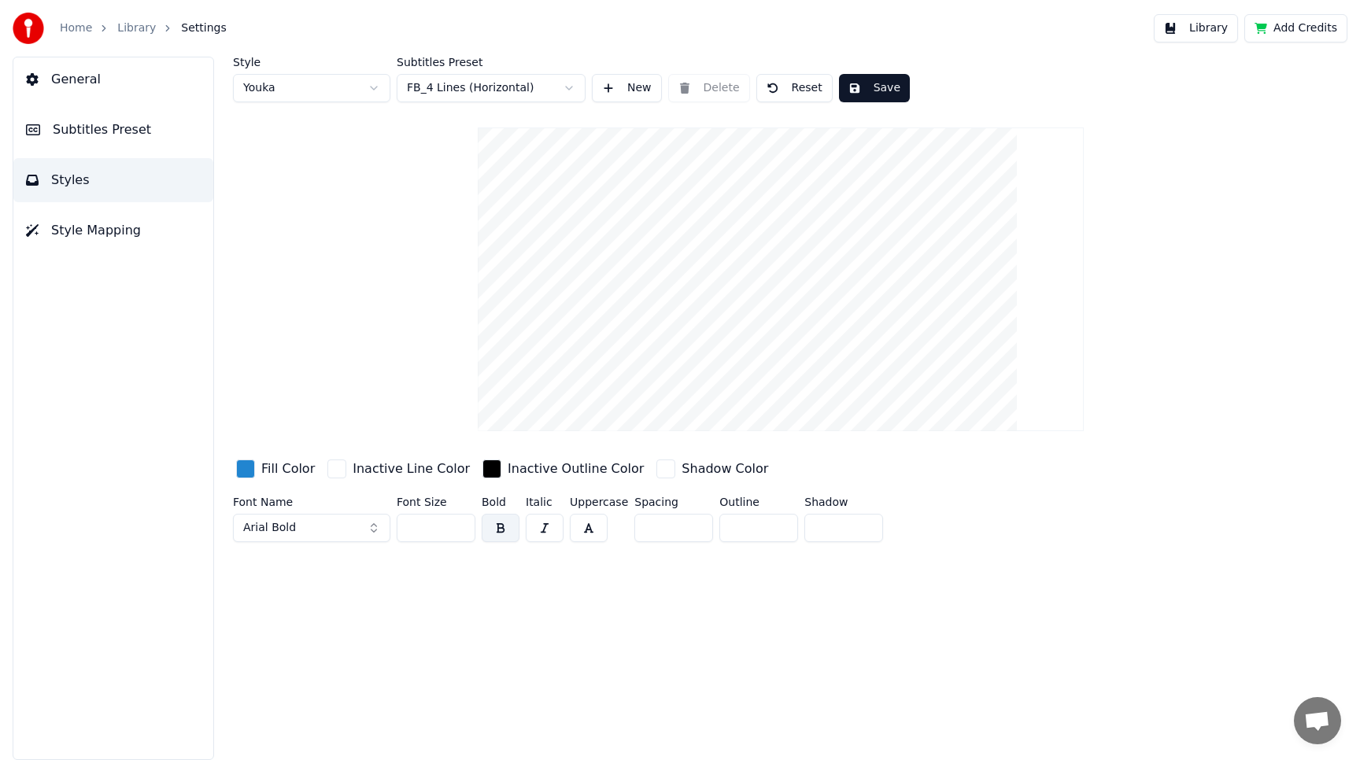
click at [1198, 24] on button "Library" at bounding box center [1195, 28] width 84 height 28
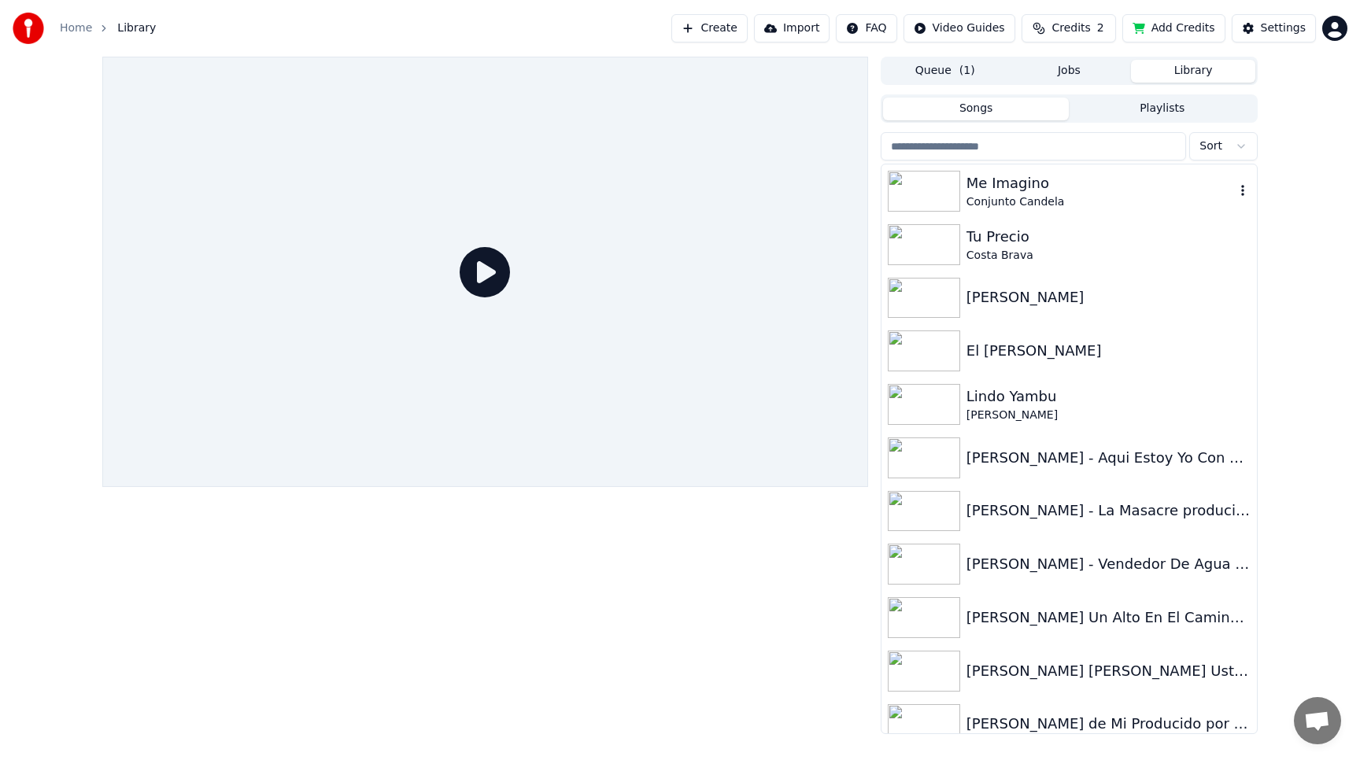
click at [973, 186] on div "Me Imagino" at bounding box center [1100, 183] width 268 height 22
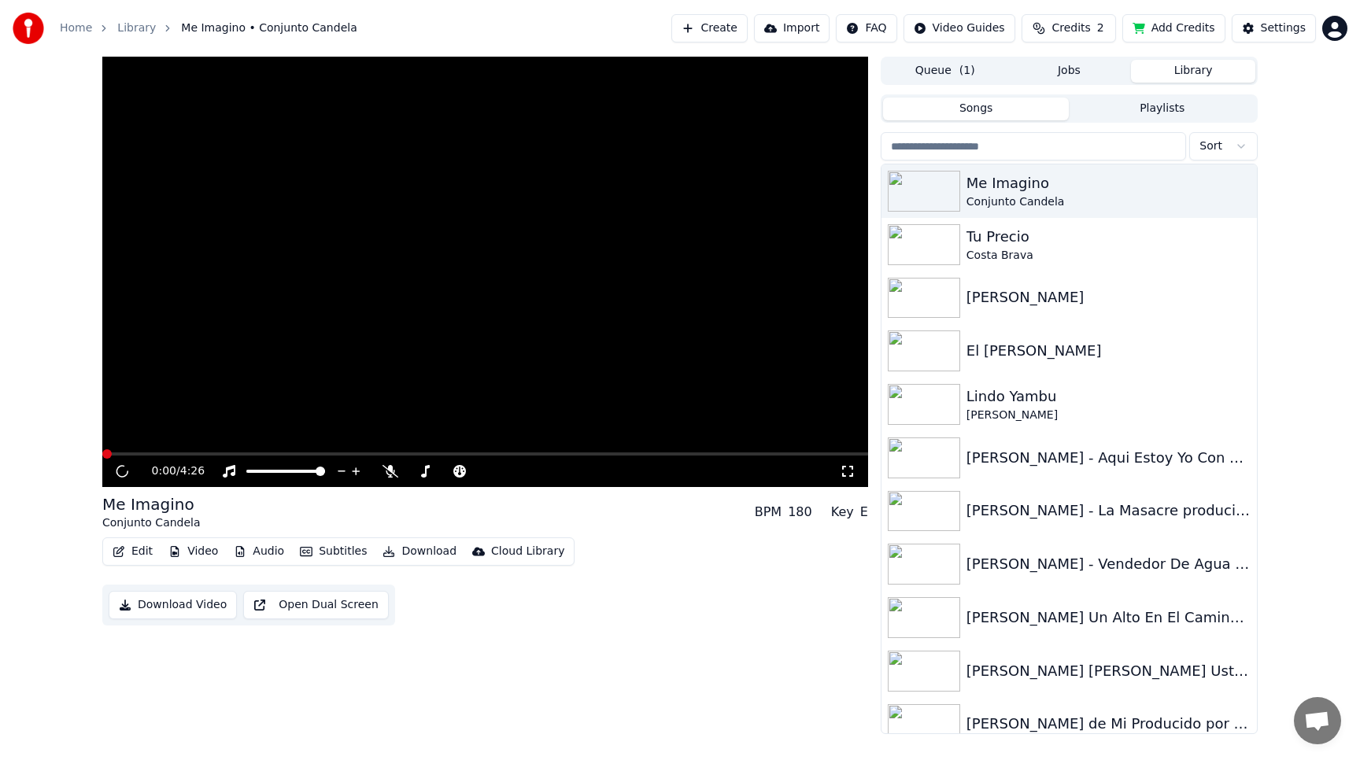
click at [440, 278] on video at bounding box center [485, 272] width 766 height 430
click at [359, 271] on video at bounding box center [485, 272] width 766 height 430
click at [138, 551] on button "Edit" at bounding box center [132, 552] width 53 height 22
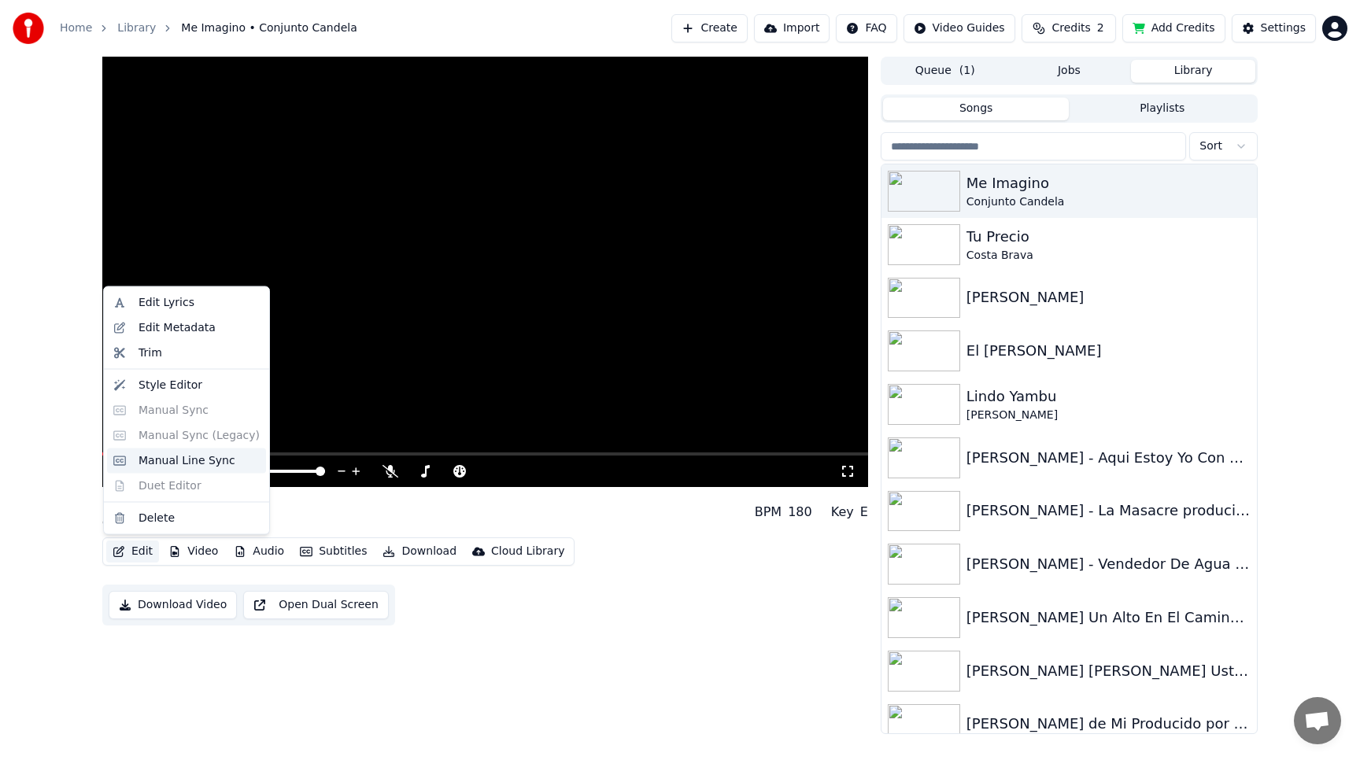
click at [183, 460] on div "Manual Line Sync" at bounding box center [186, 460] width 97 height 16
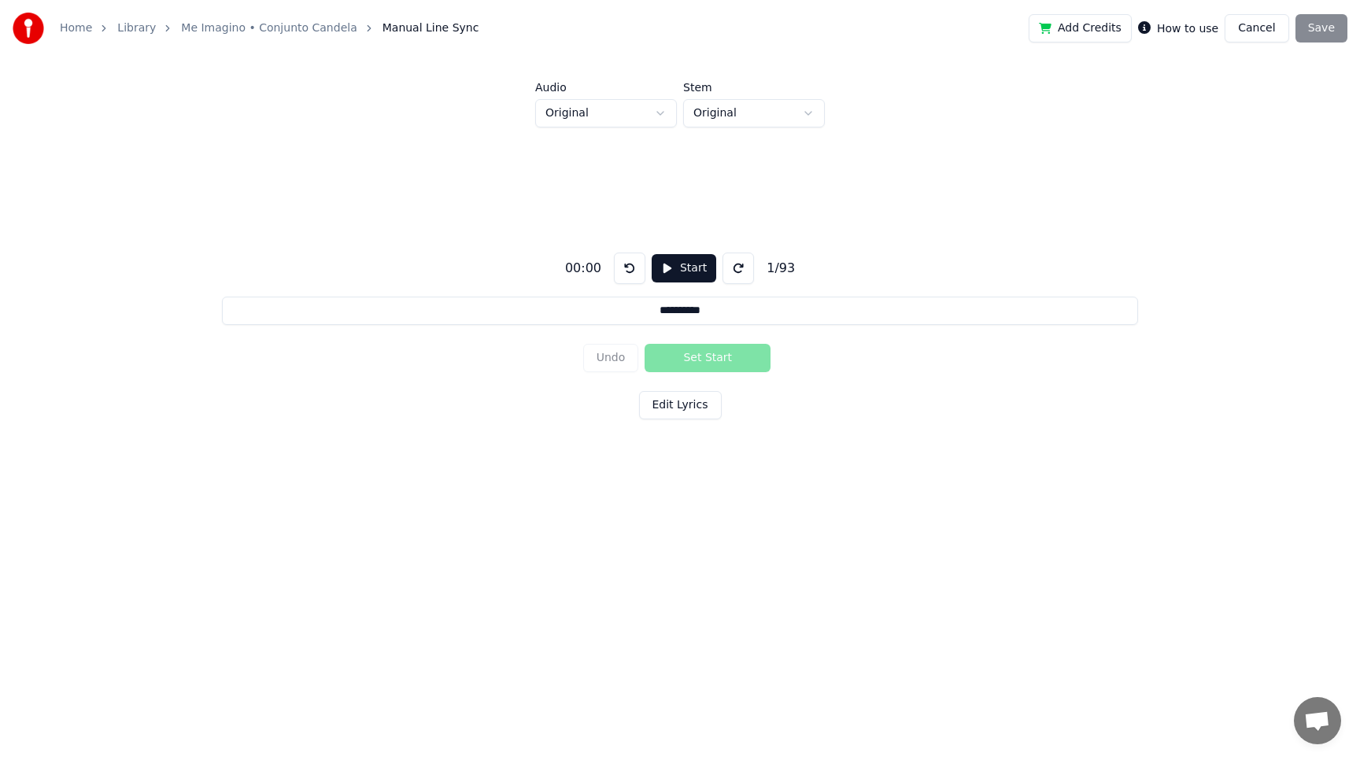
click at [688, 404] on button "Edit Lyrics" at bounding box center [680, 405] width 83 height 28
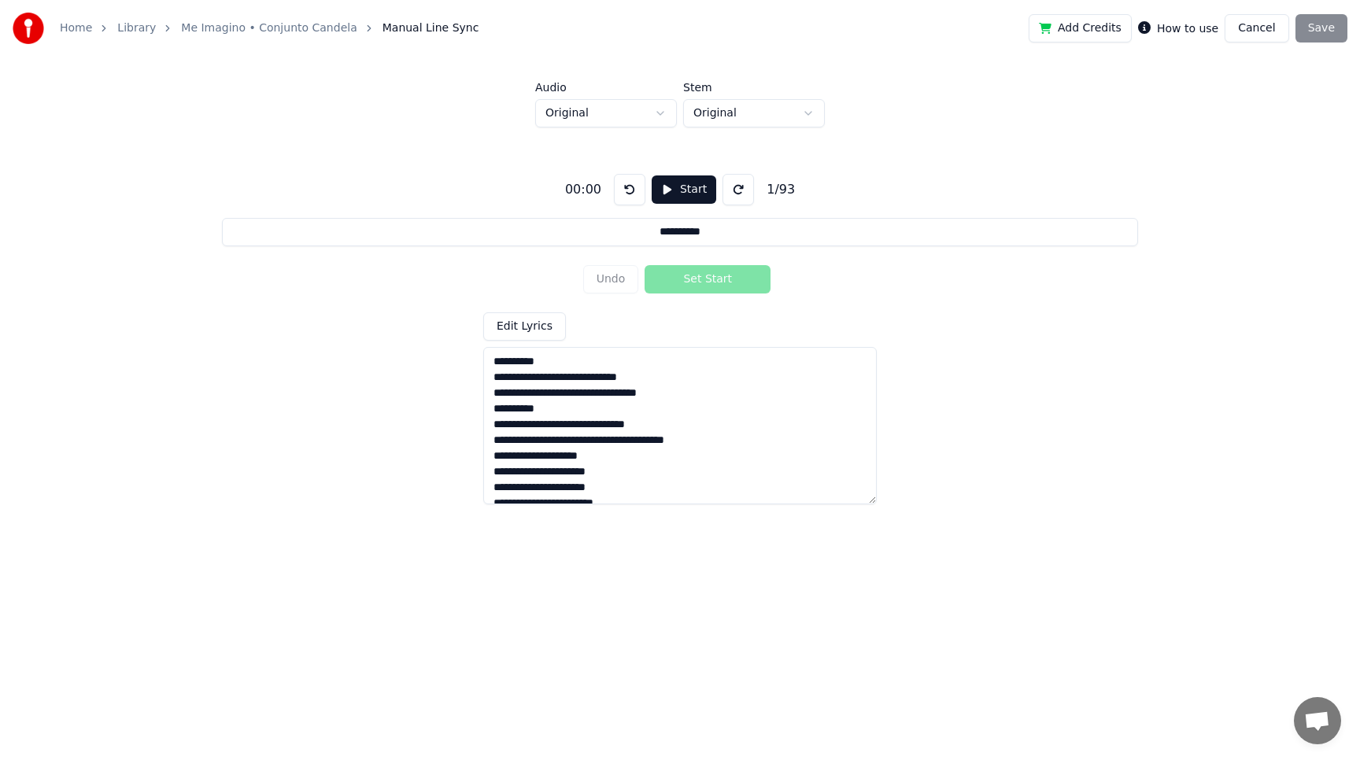
click at [1264, 20] on button "Cancel" at bounding box center [1256, 28] width 64 height 28
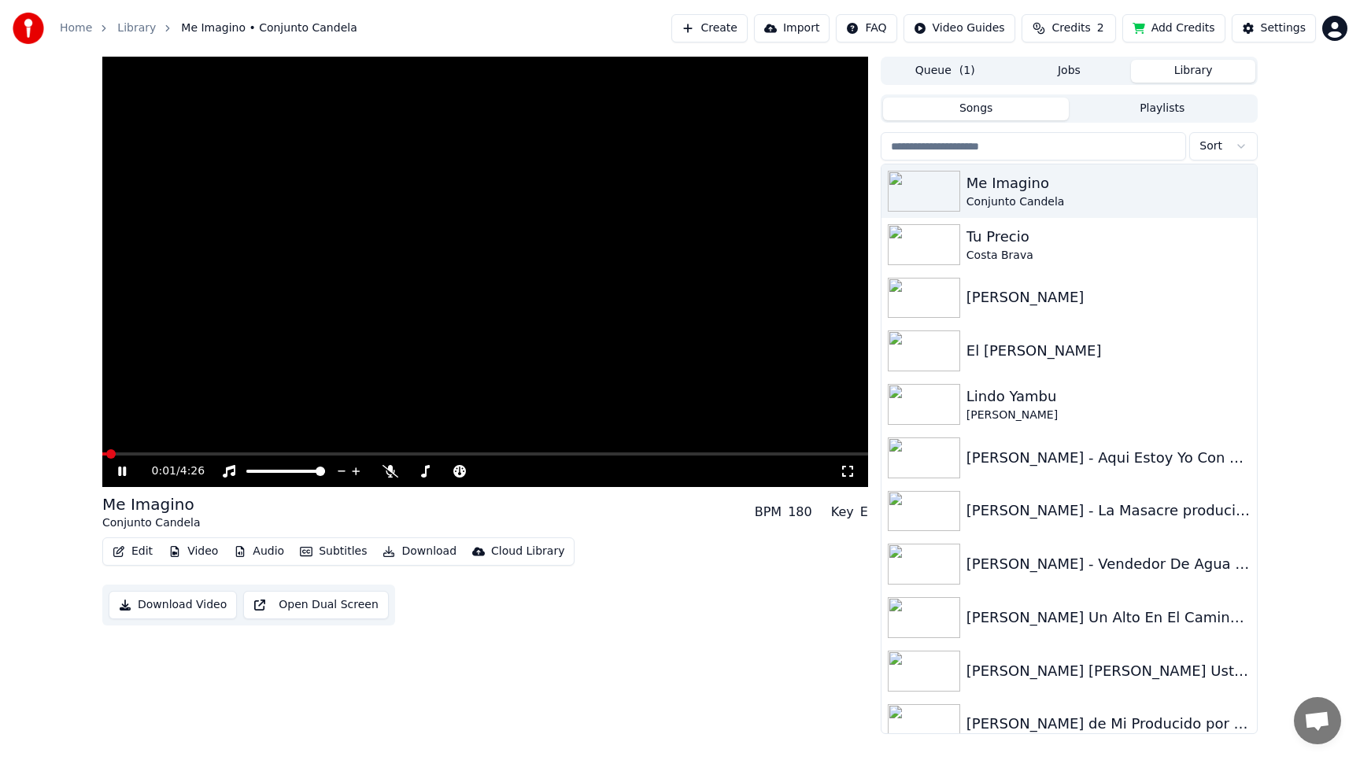
click at [122, 463] on div "0:01 / 4:26" at bounding box center [485, 471] width 753 height 16
click at [121, 466] on icon at bounding box center [133, 471] width 37 height 13
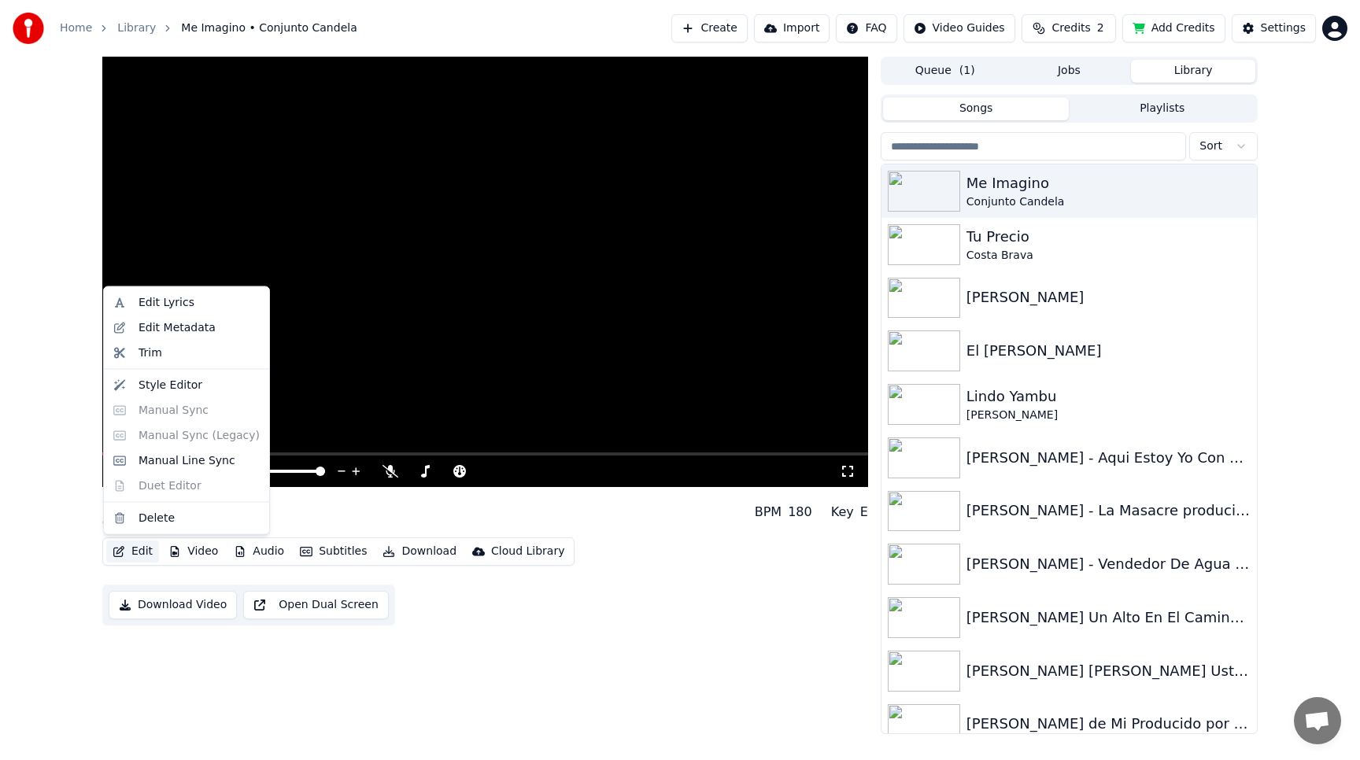
click at [126, 548] on button "Edit" at bounding box center [132, 552] width 53 height 22
click at [188, 460] on div "Manual Line Sync" at bounding box center [186, 460] width 97 height 16
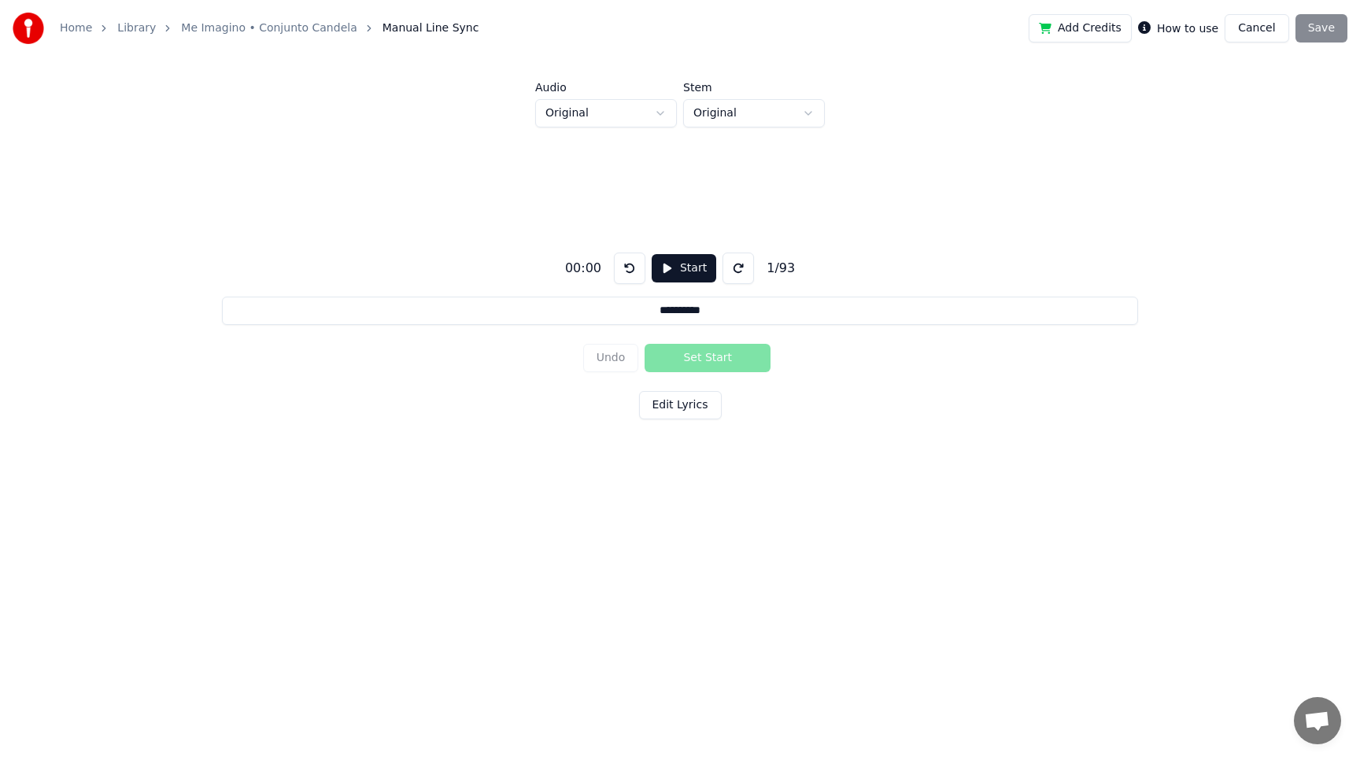
click at [1251, 20] on button "Cancel" at bounding box center [1256, 28] width 64 height 28
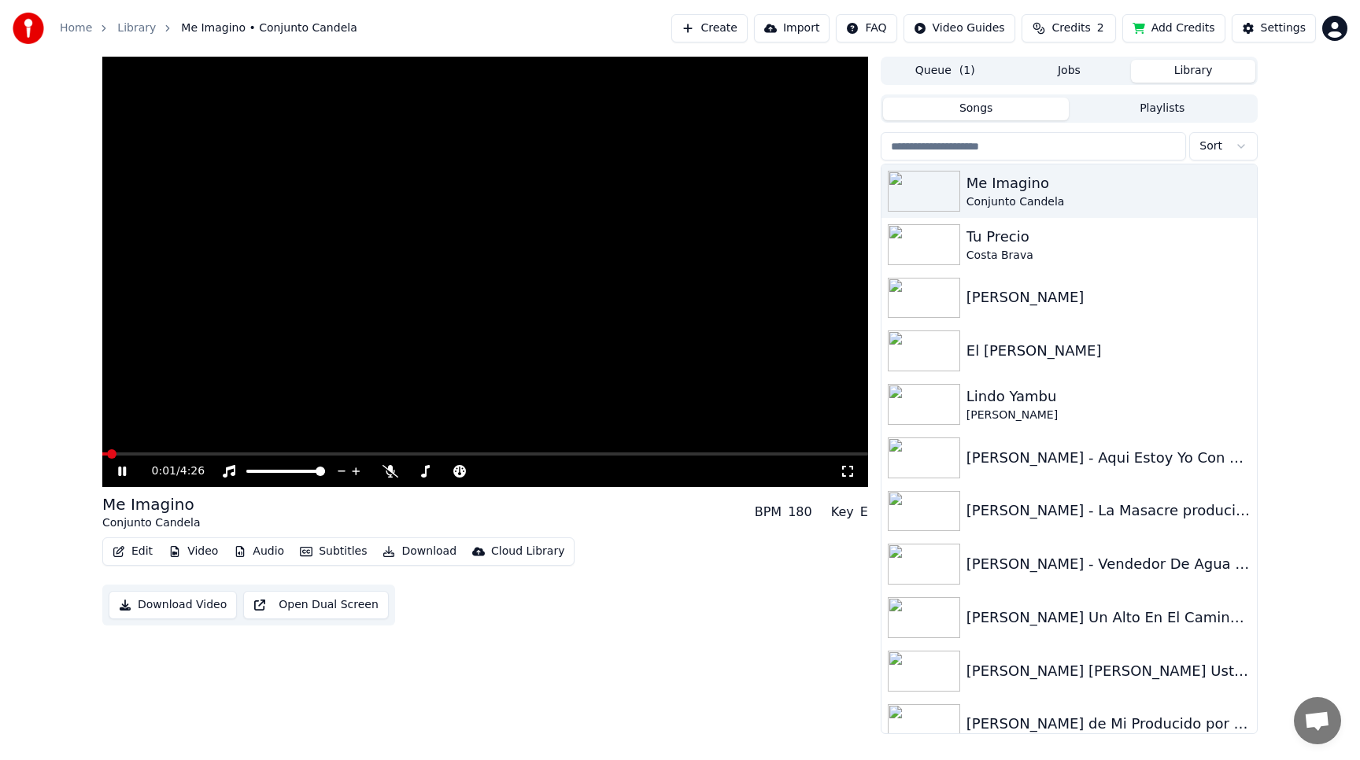
click at [122, 470] on icon at bounding box center [133, 471] width 37 height 13
click at [449, 353] on video at bounding box center [485, 272] width 766 height 430
click at [334, 548] on button "Subtitles" at bounding box center [332, 552] width 79 height 22
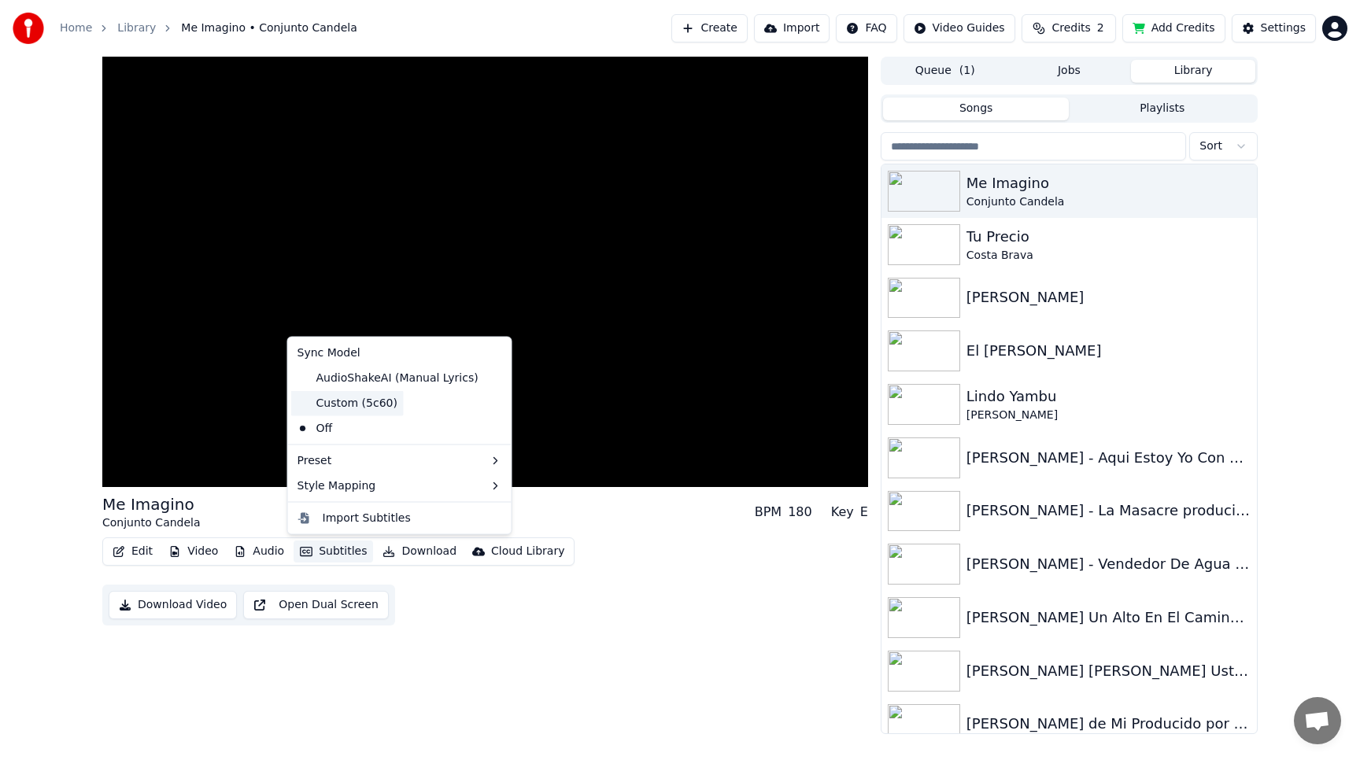
click at [335, 405] on div "Custom (5c60)" at bounding box center [347, 402] width 113 height 25
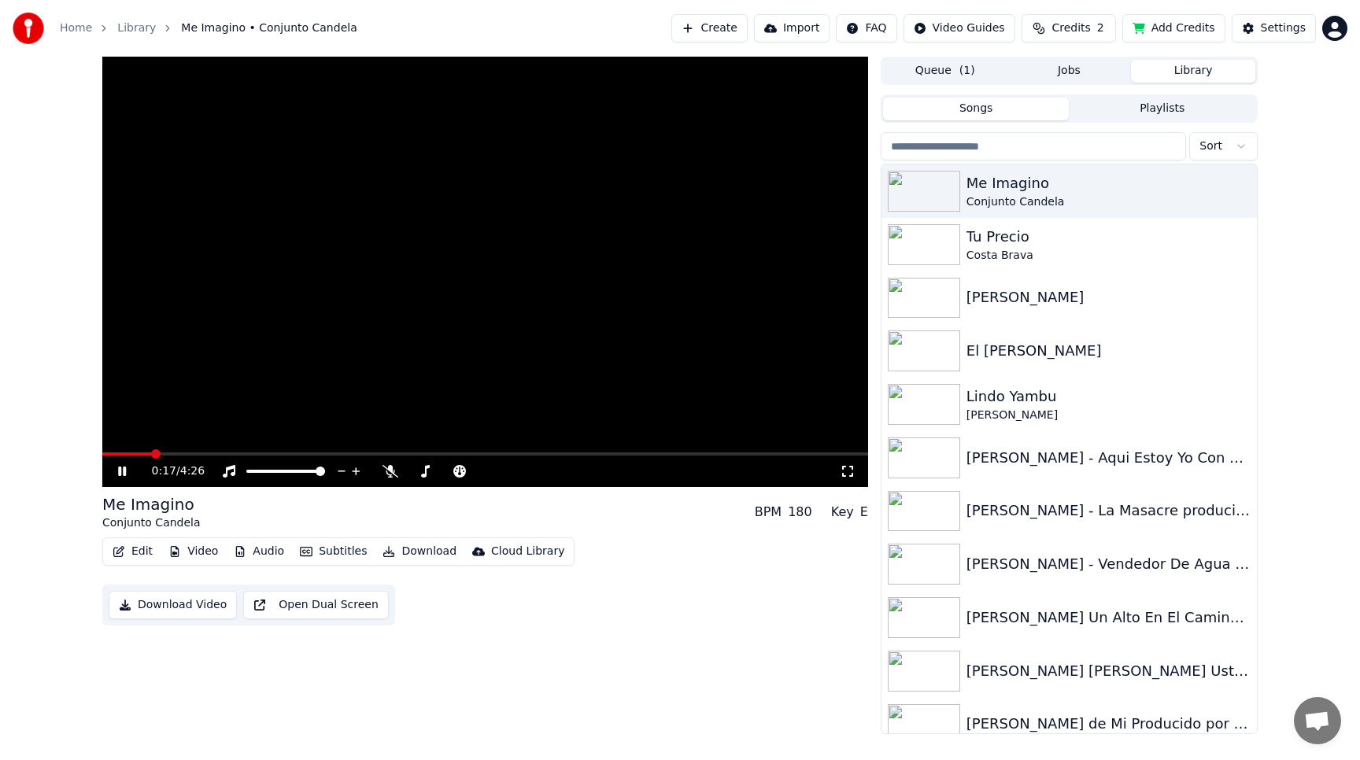
click at [331, 551] on button "Subtitles" at bounding box center [332, 552] width 79 height 22
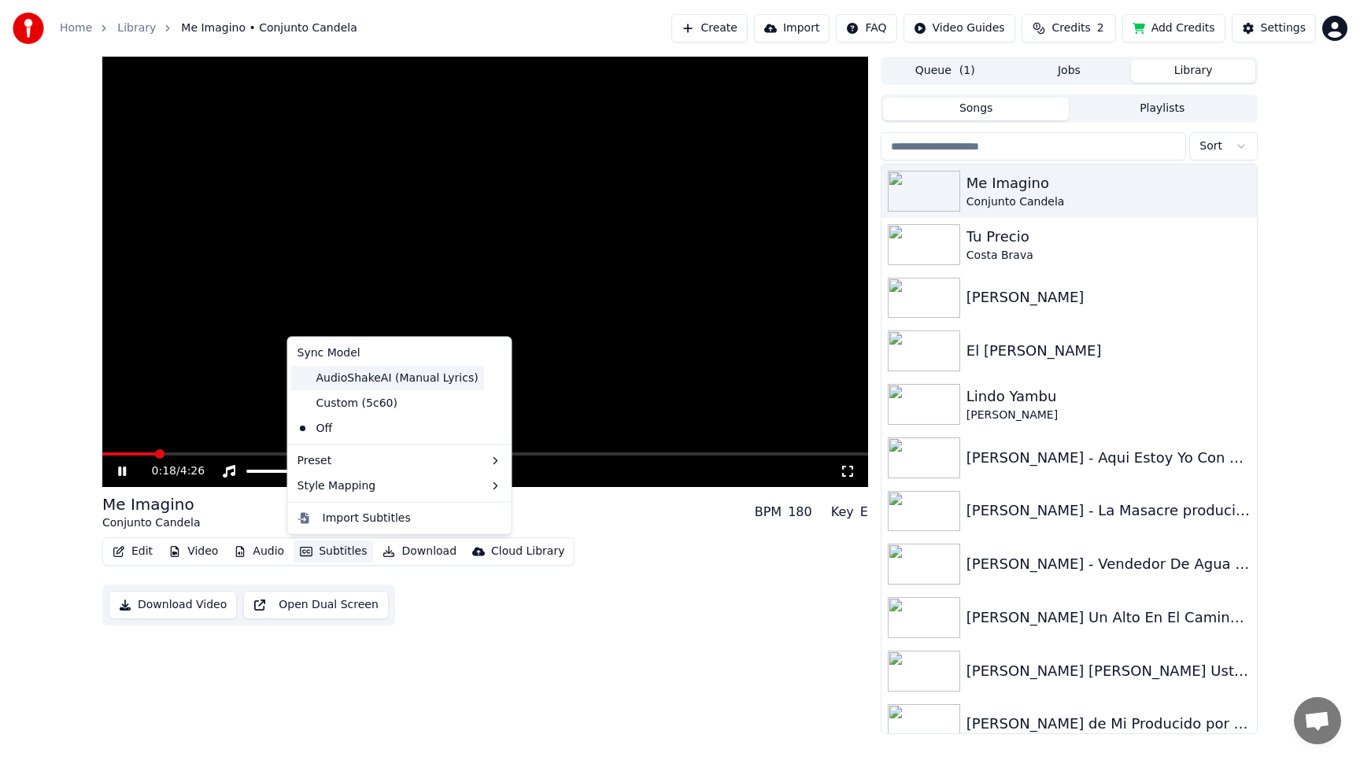
click at [333, 375] on div "AudioShakeAI (Manual Lyrics)" at bounding box center [388, 377] width 194 height 25
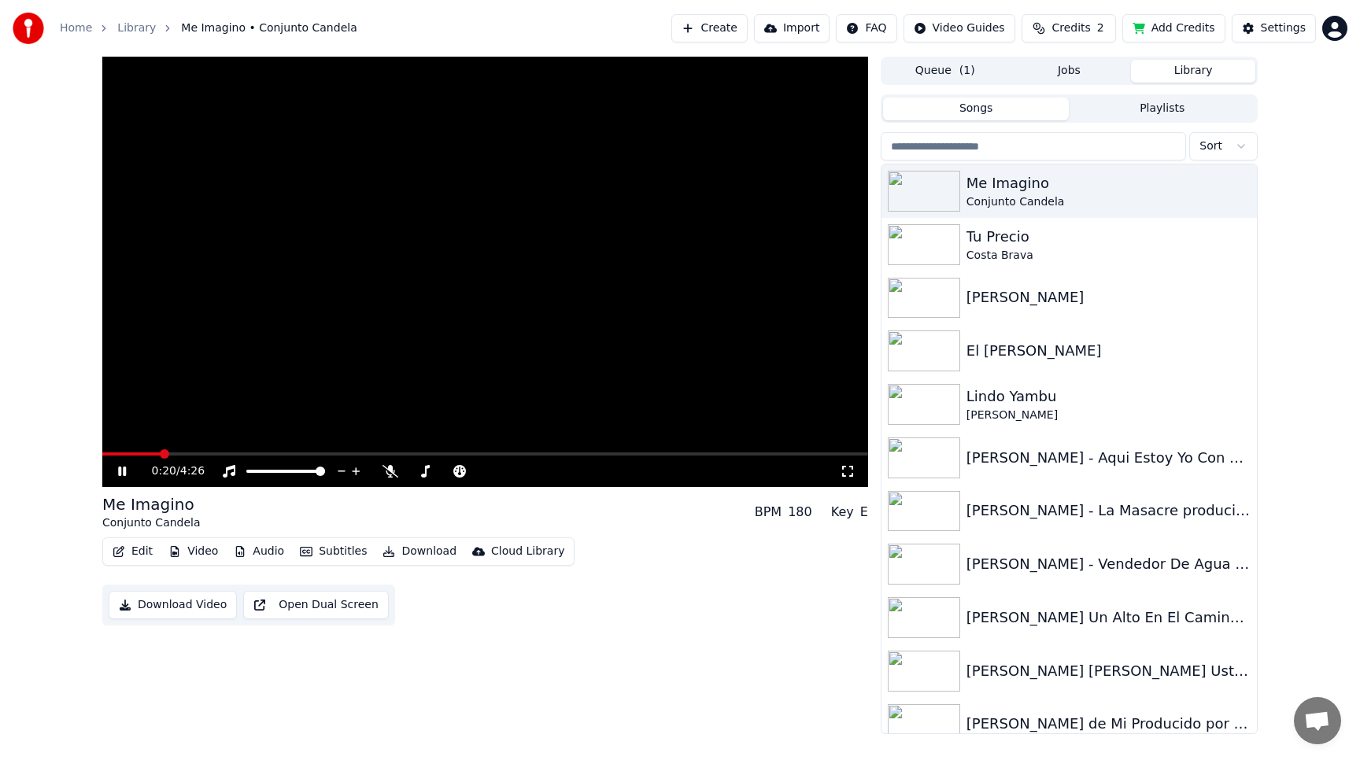
click at [408, 299] on video at bounding box center [485, 272] width 766 height 430
click at [970, 237] on div "Tu Precio" at bounding box center [1100, 237] width 268 height 22
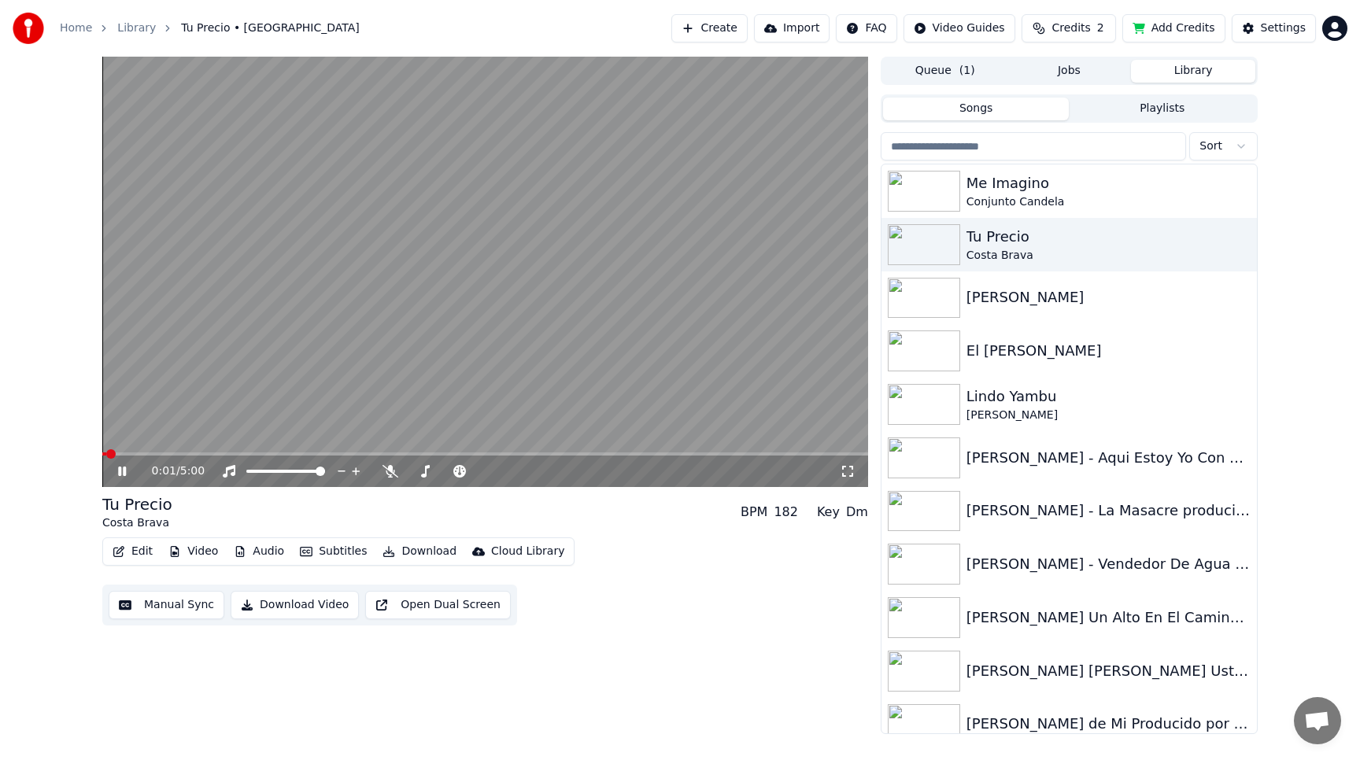
click at [323, 316] on video at bounding box center [485, 272] width 766 height 430
click at [324, 552] on button "Subtitles" at bounding box center [332, 552] width 79 height 22
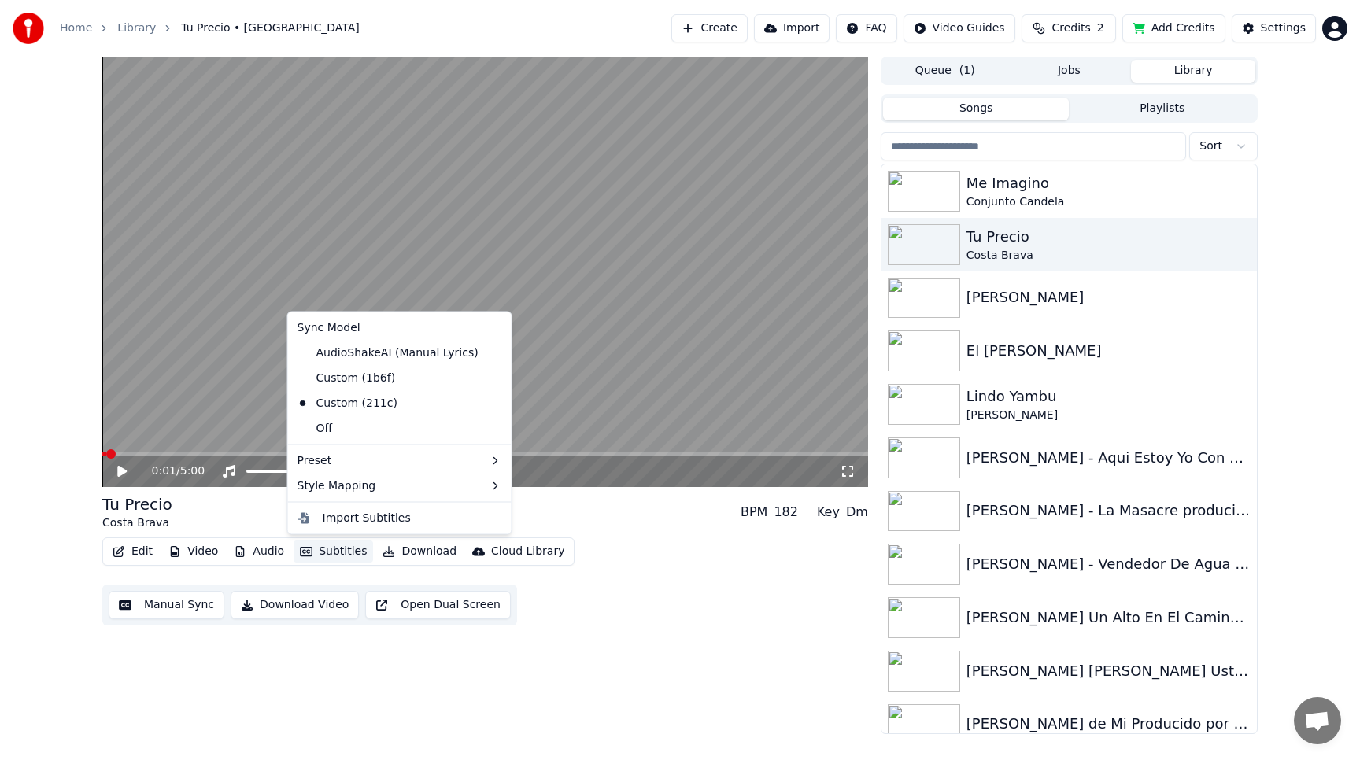
click at [480, 256] on video at bounding box center [485, 272] width 766 height 430
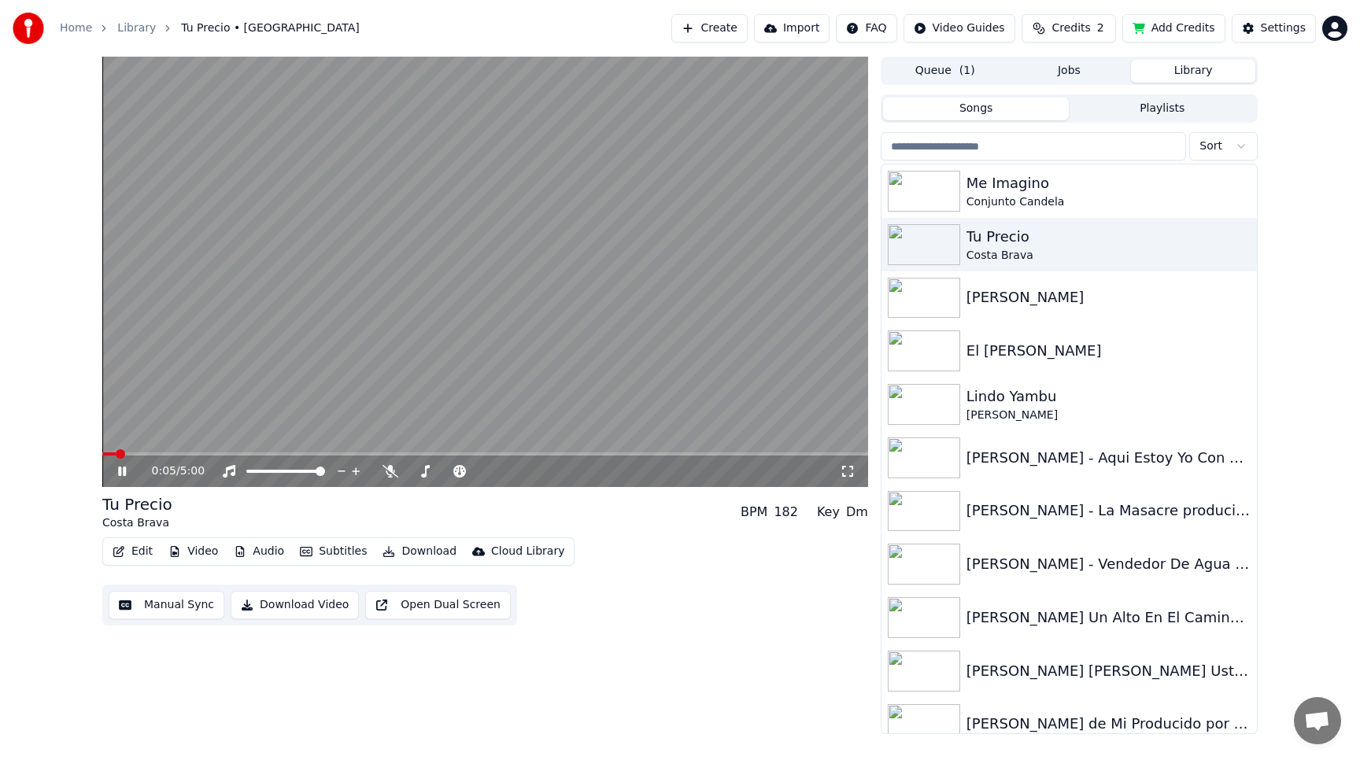
click at [563, 308] on video at bounding box center [485, 272] width 766 height 430
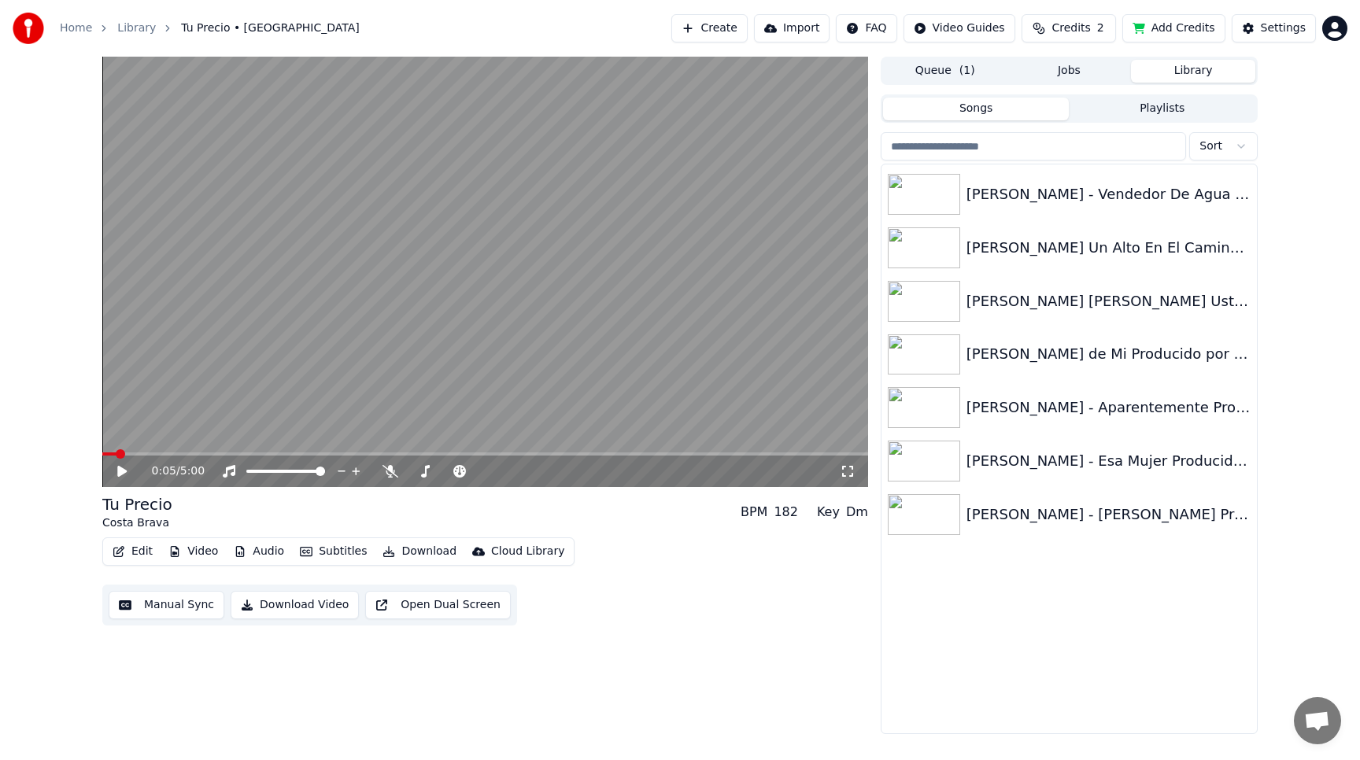
scroll to position [552, 0]
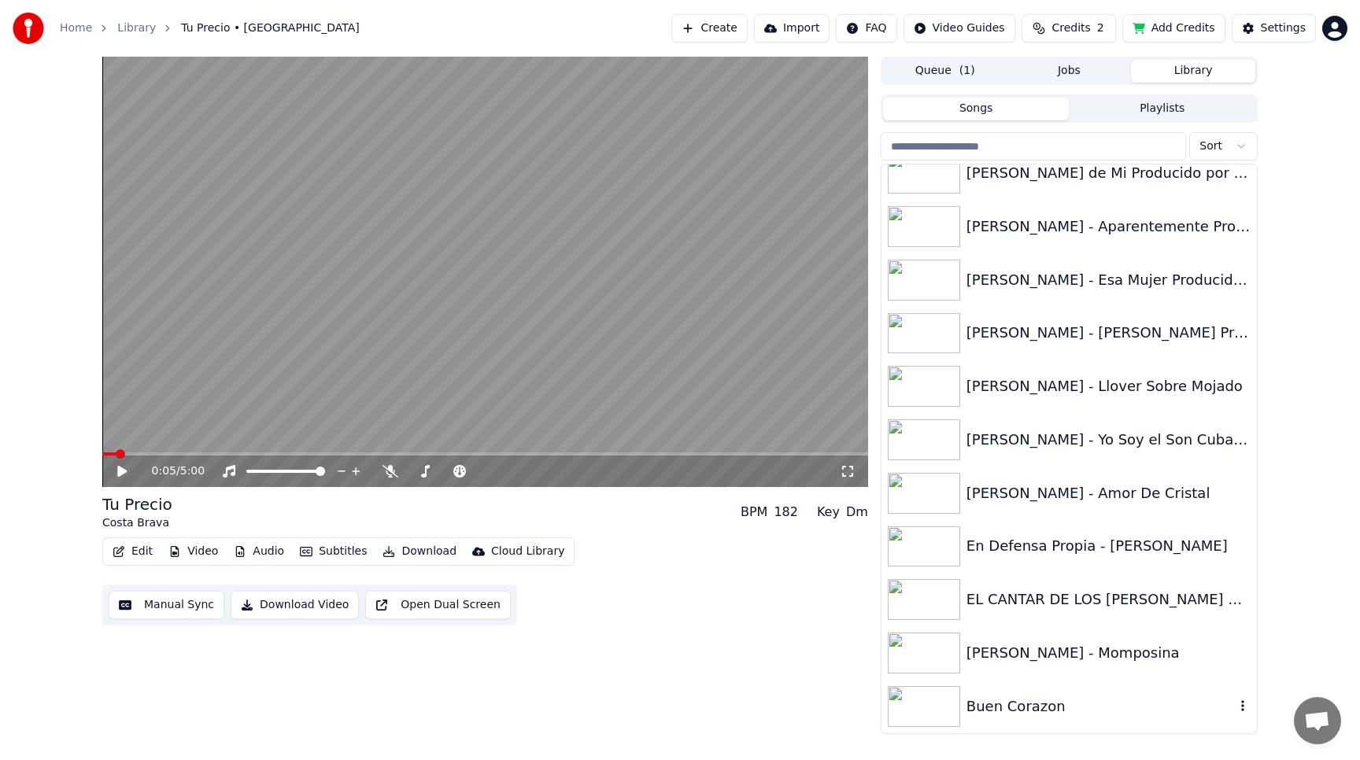
click at [1004, 704] on div "Buen Corazon" at bounding box center [1100, 707] width 268 height 22
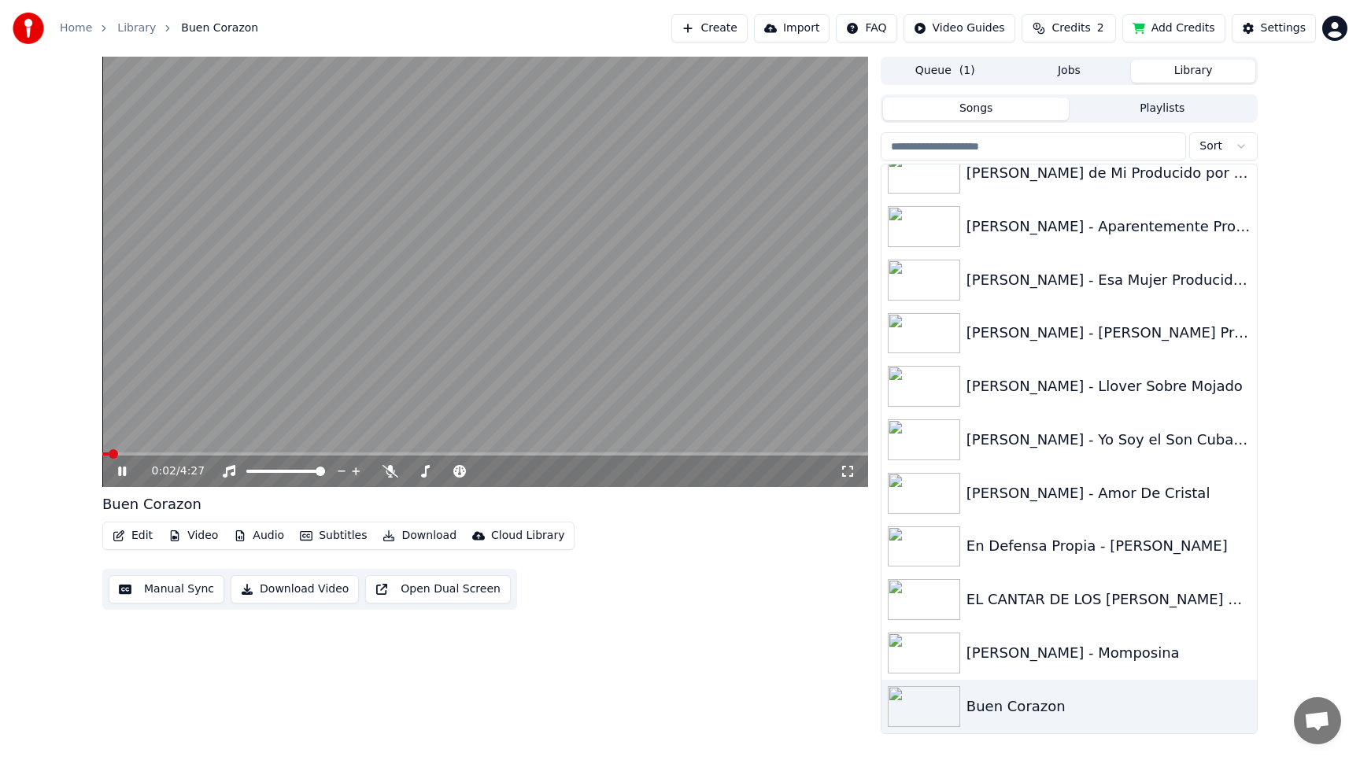
click at [316, 527] on button "Subtitles" at bounding box center [332, 536] width 79 height 22
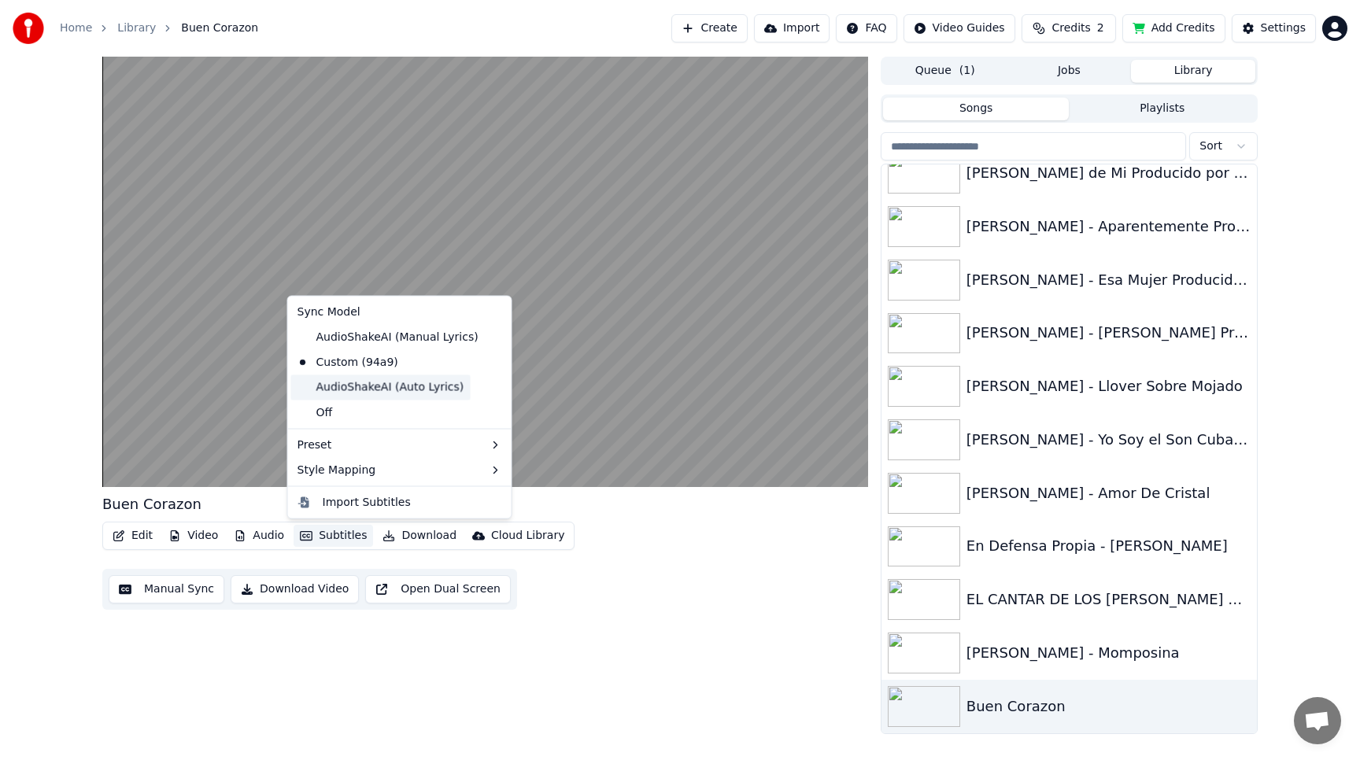
click at [333, 387] on div "AudioShakeAI (Auto Lyrics)" at bounding box center [380, 387] width 179 height 25
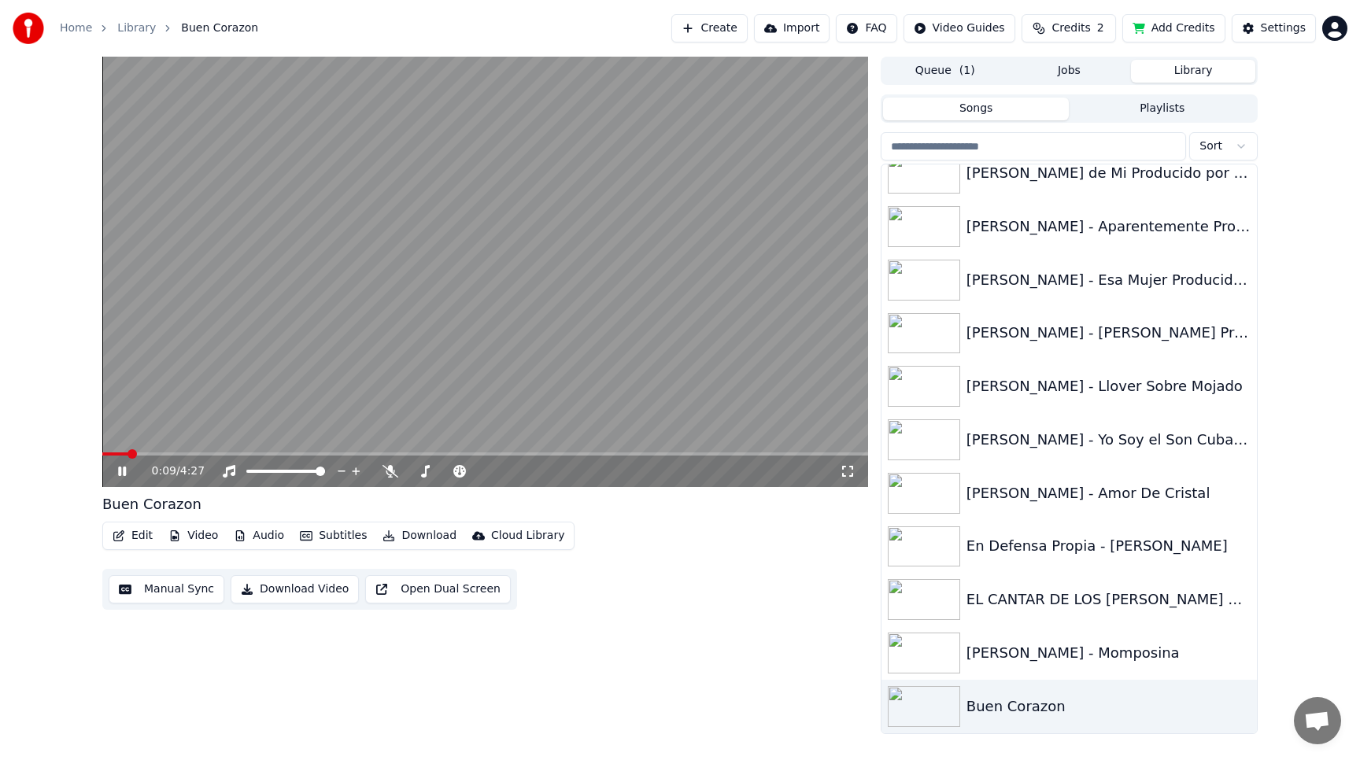
click at [324, 526] on button "Subtitles" at bounding box center [332, 536] width 79 height 22
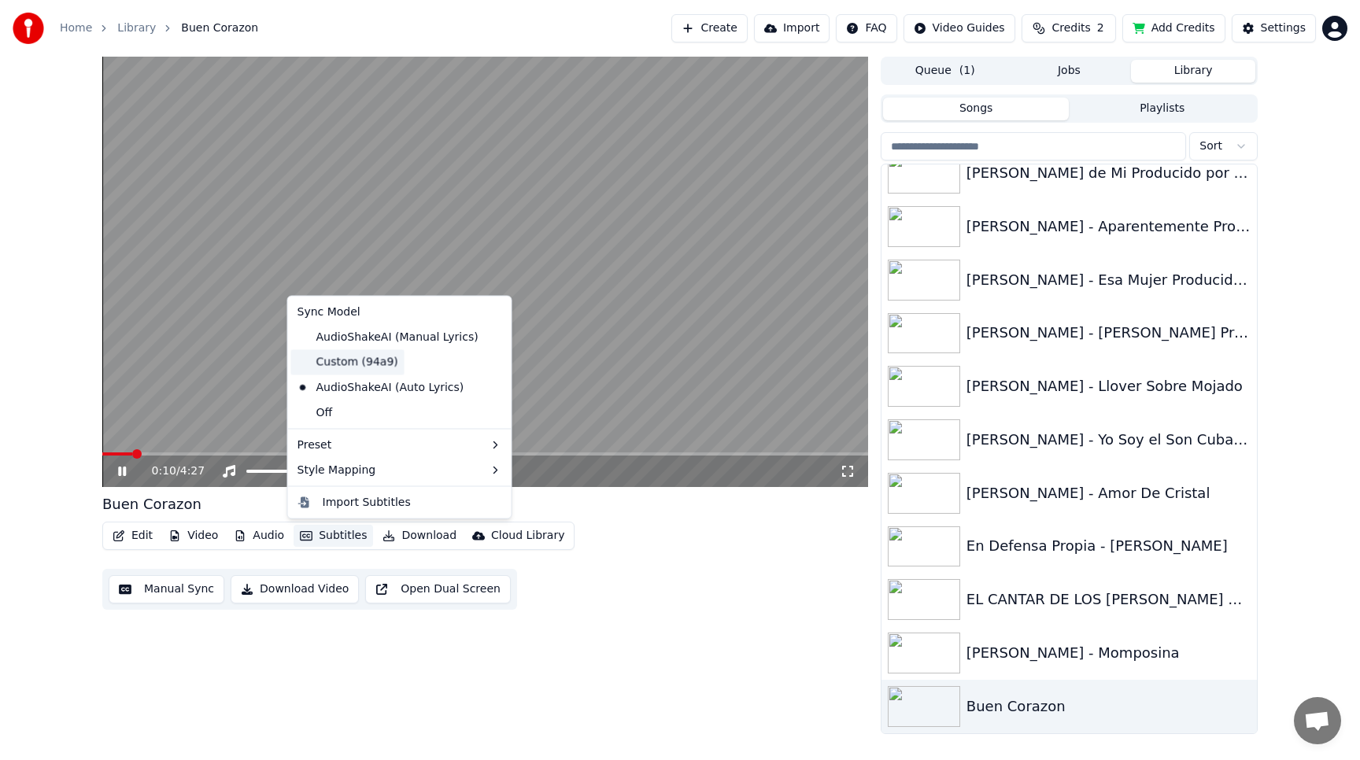
click at [340, 360] on div "Custom (94a9)" at bounding box center [347, 361] width 113 height 25
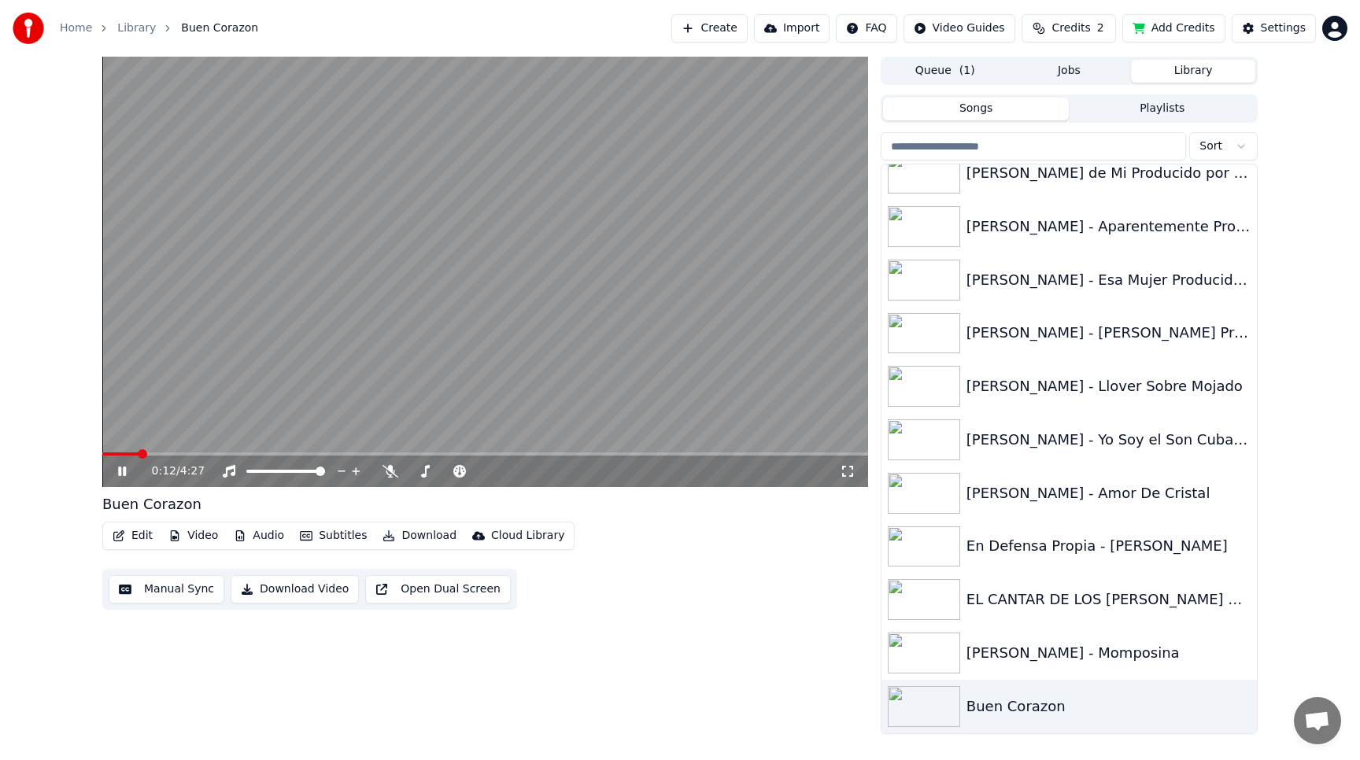
click at [386, 341] on video at bounding box center [485, 272] width 766 height 430
click at [329, 533] on button "Subtitles" at bounding box center [332, 536] width 79 height 22
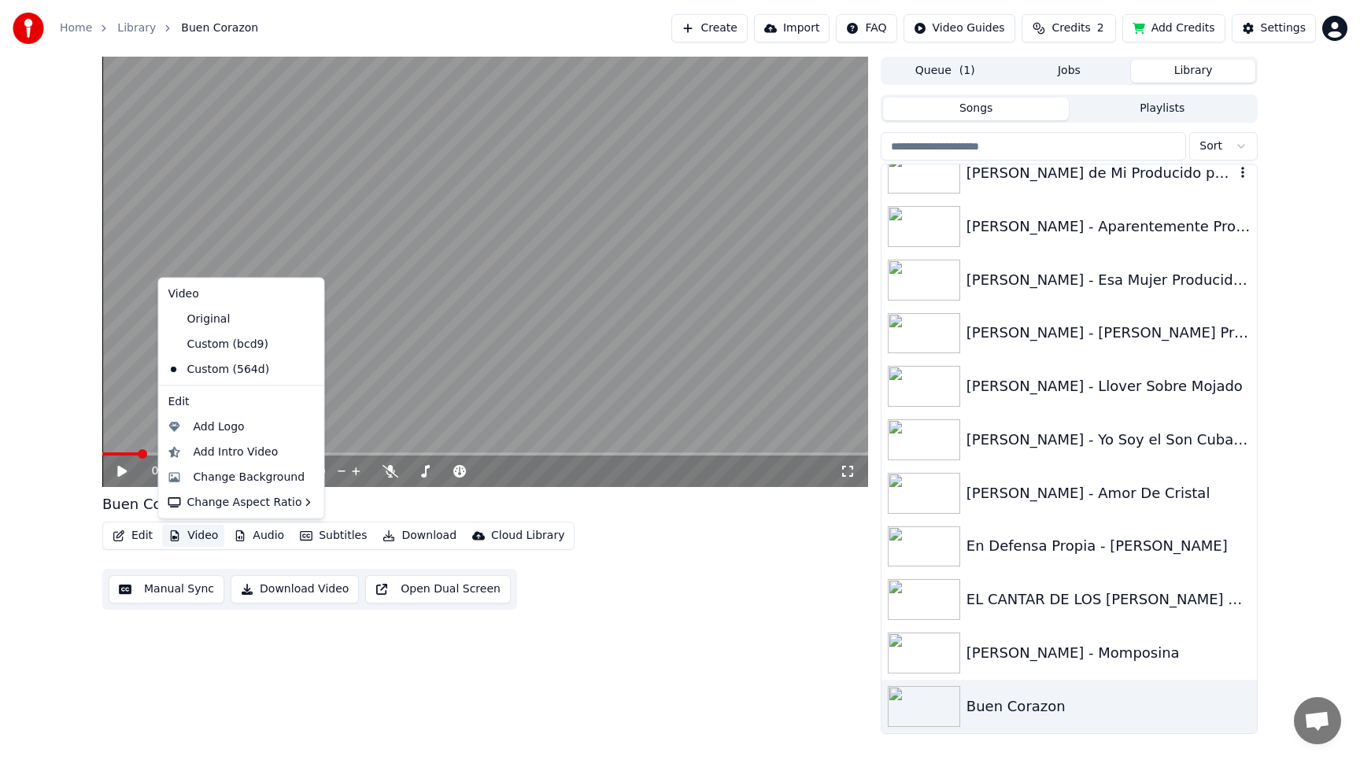
click at [1032, 176] on div "[PERSON_NAME] de Mi Producido por [PERSON_NAME]" at bounding box center [1100, 173] width 268 height 22
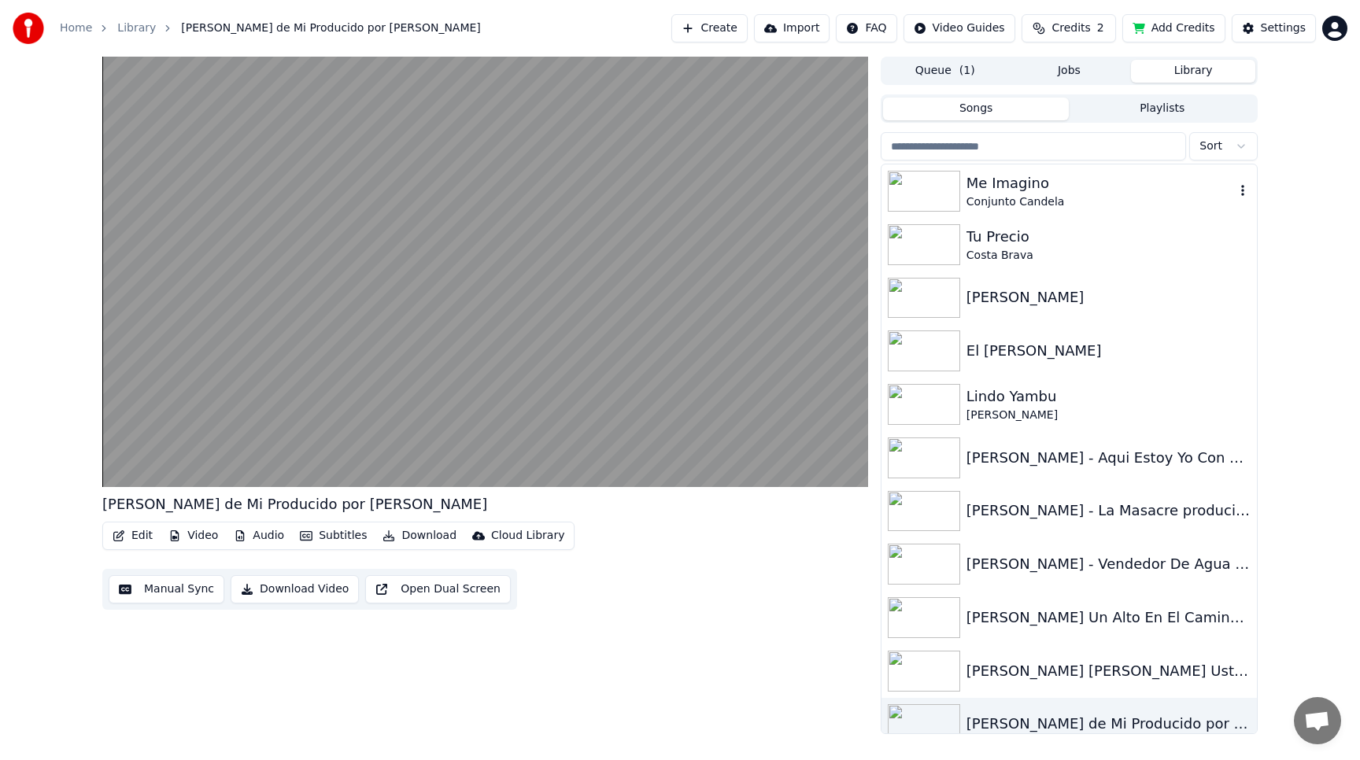
click at [1006, 185] on div "Me Imagino" at bounding box center [1100, 183] width 268 height 22
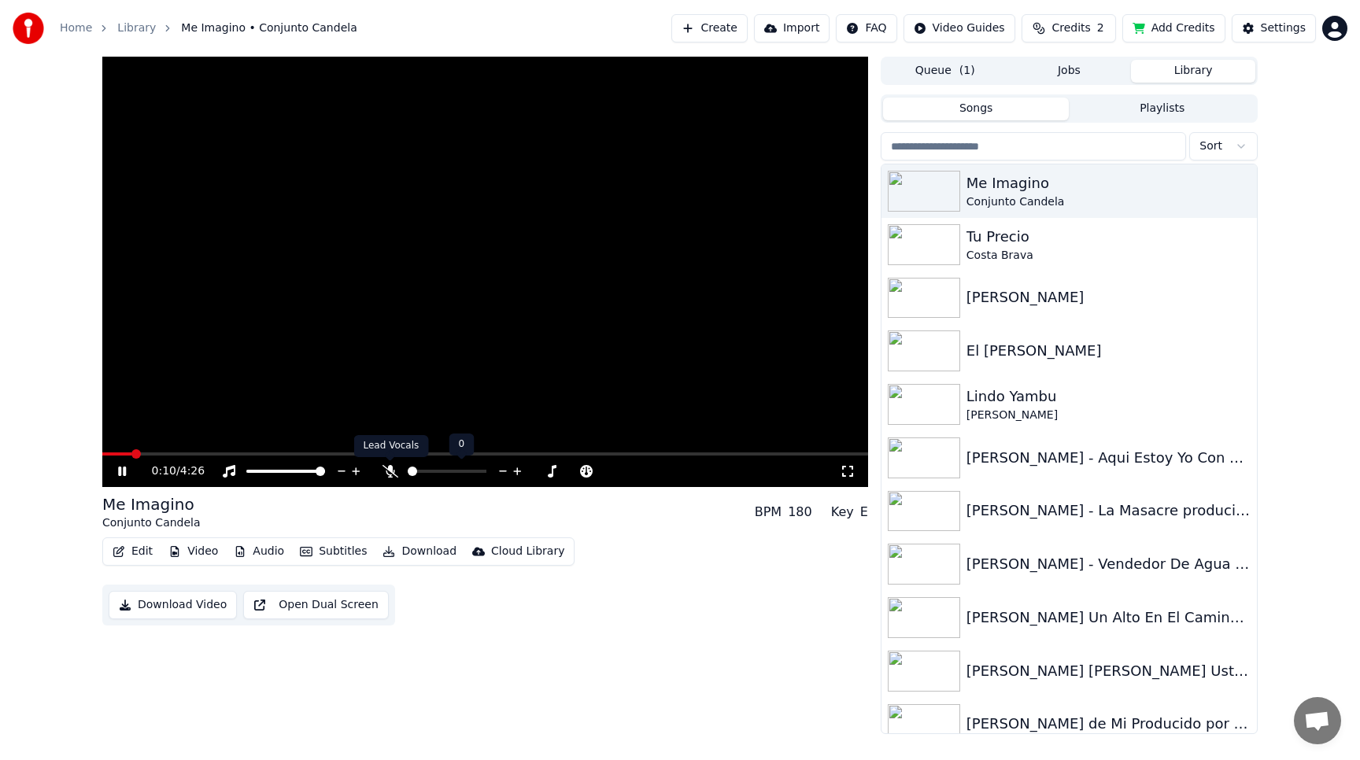
click at [388, 471] on icon at bounding box center [390, 471] width 16 height 13
click at [334, 552] on button "Subtitles" at bounding box center [332, 552] width 79 height 22
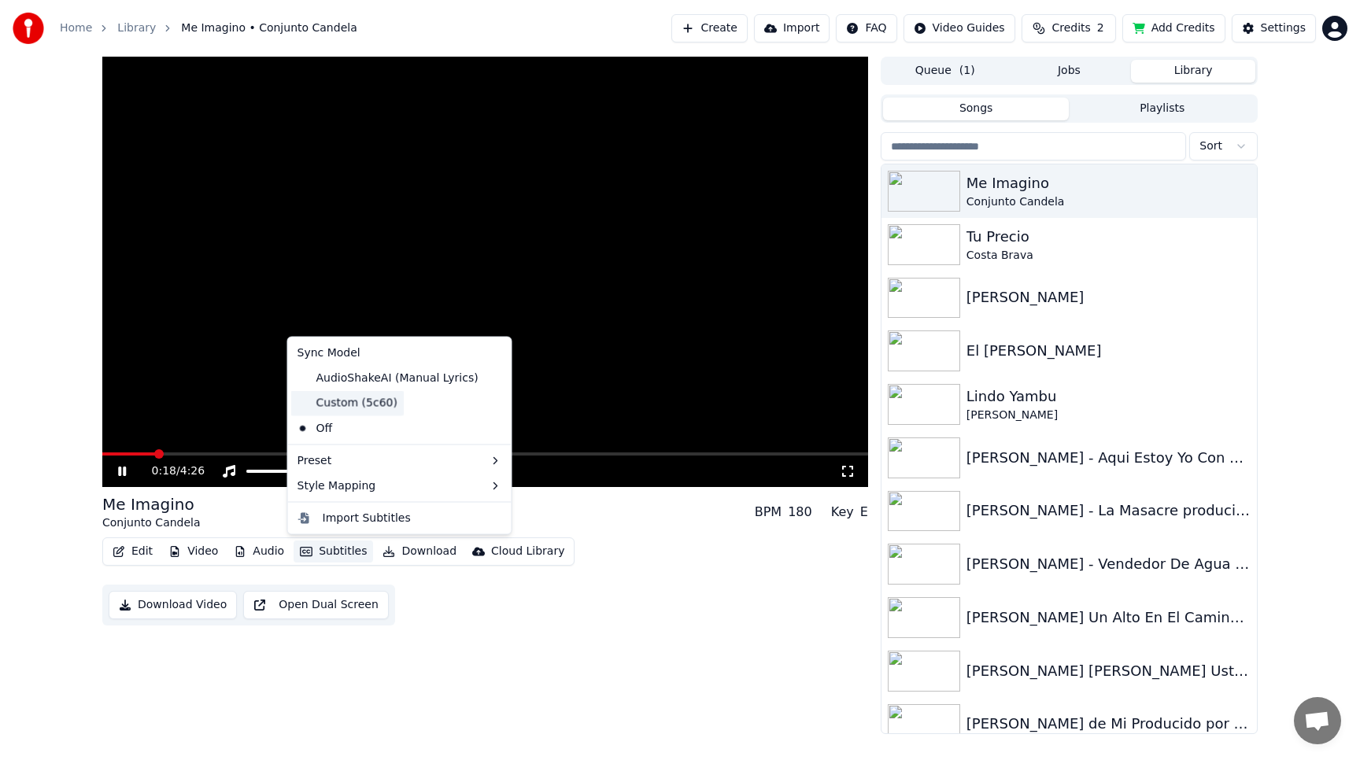
click at [338, 404] on div "Custom (5c60)" at bounding box center [347, 402] width 113 height 25
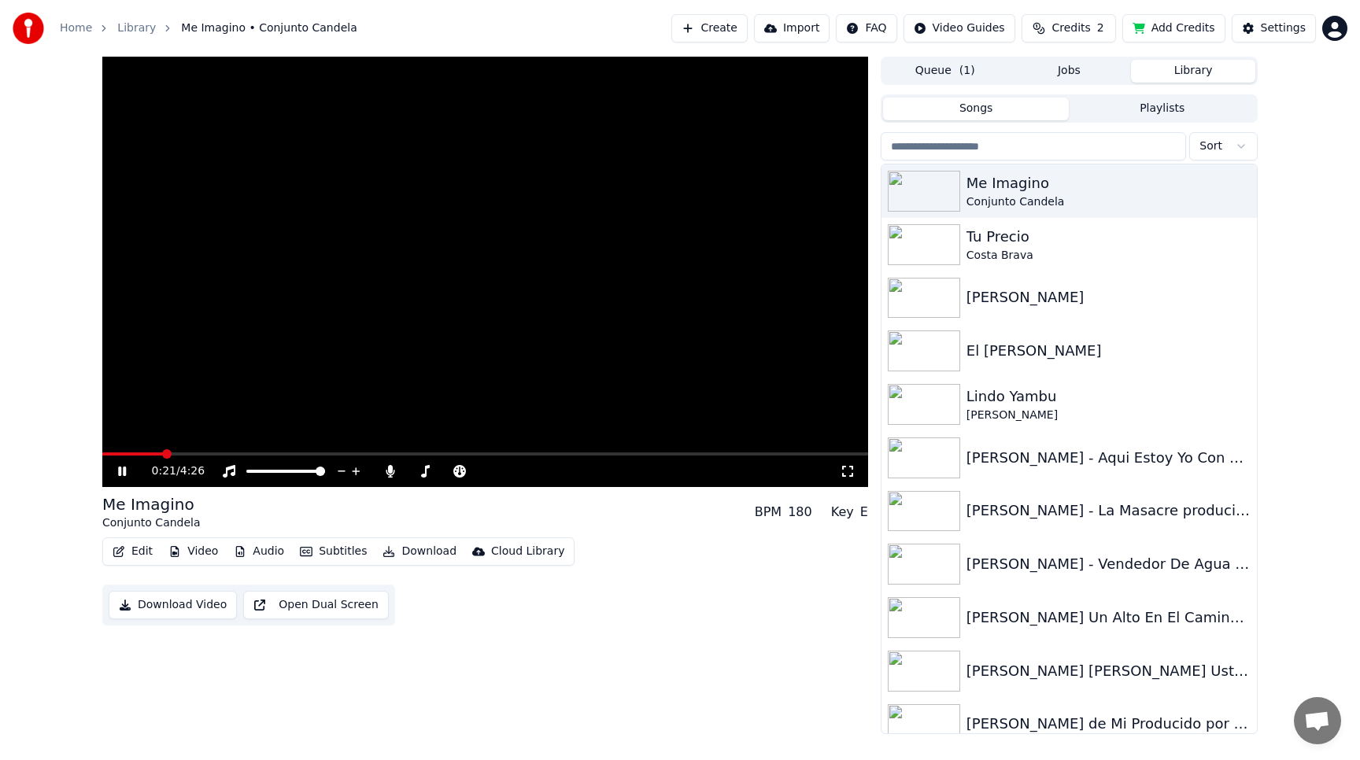
click at [312, 550] on button "Subtitles" at bounding box center [332, 552] width 79 height 22
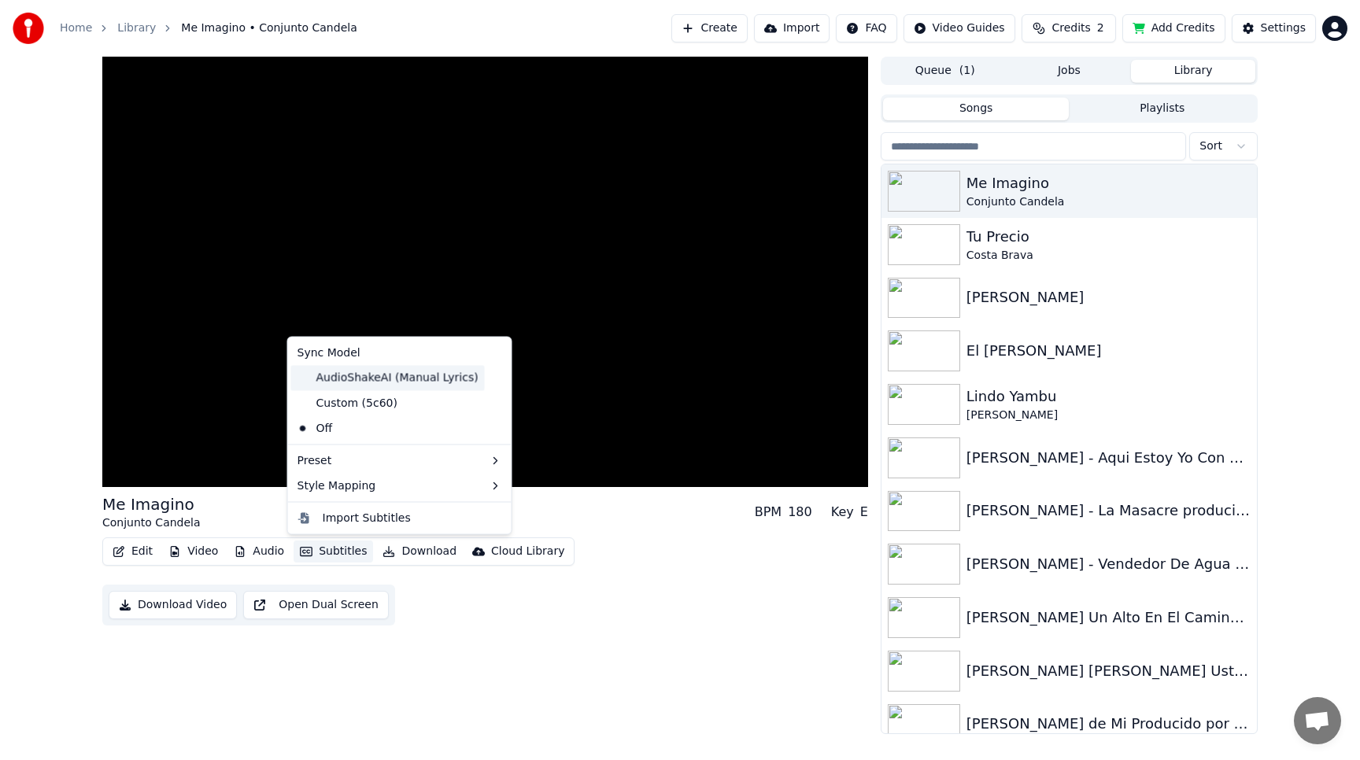
click at [328, 371] on div "AudioShakeAI (Manual Lyrics)" at bounding box center [388, 377] width 194 height 25
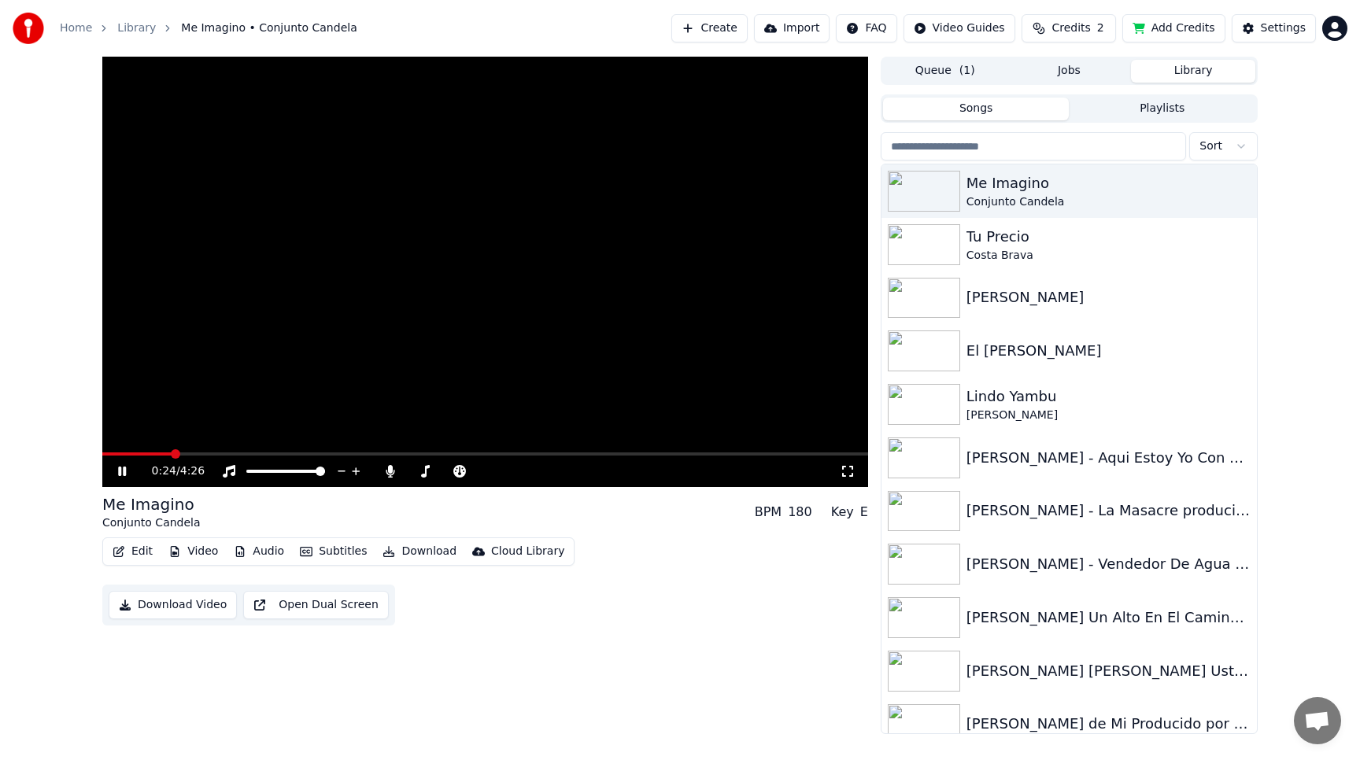
click at [319, 549] on button "Subtitles" at bounding box center [332, 552] width 79 height 22
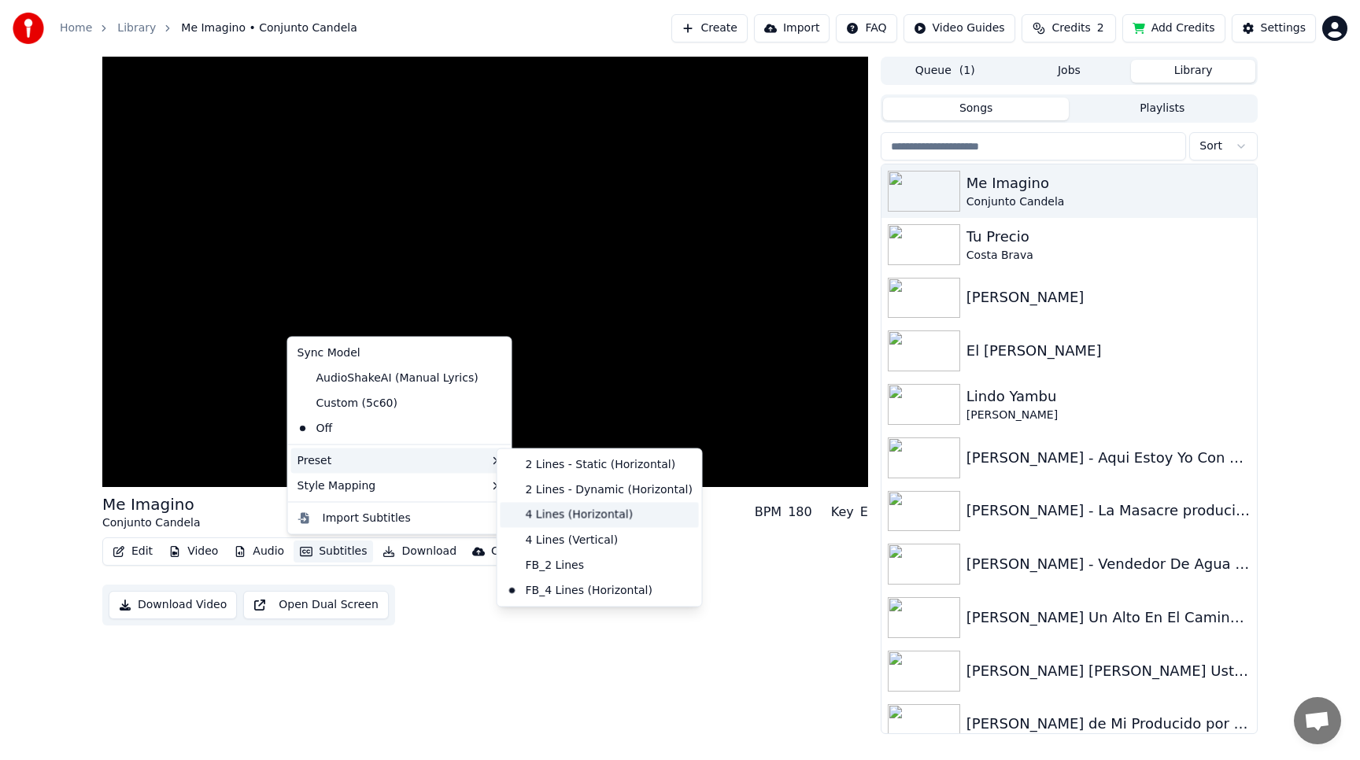
click at [575, 515] on div "4 Lines (Horizontal)" at bounding box center [599, 514] width 198 height 25
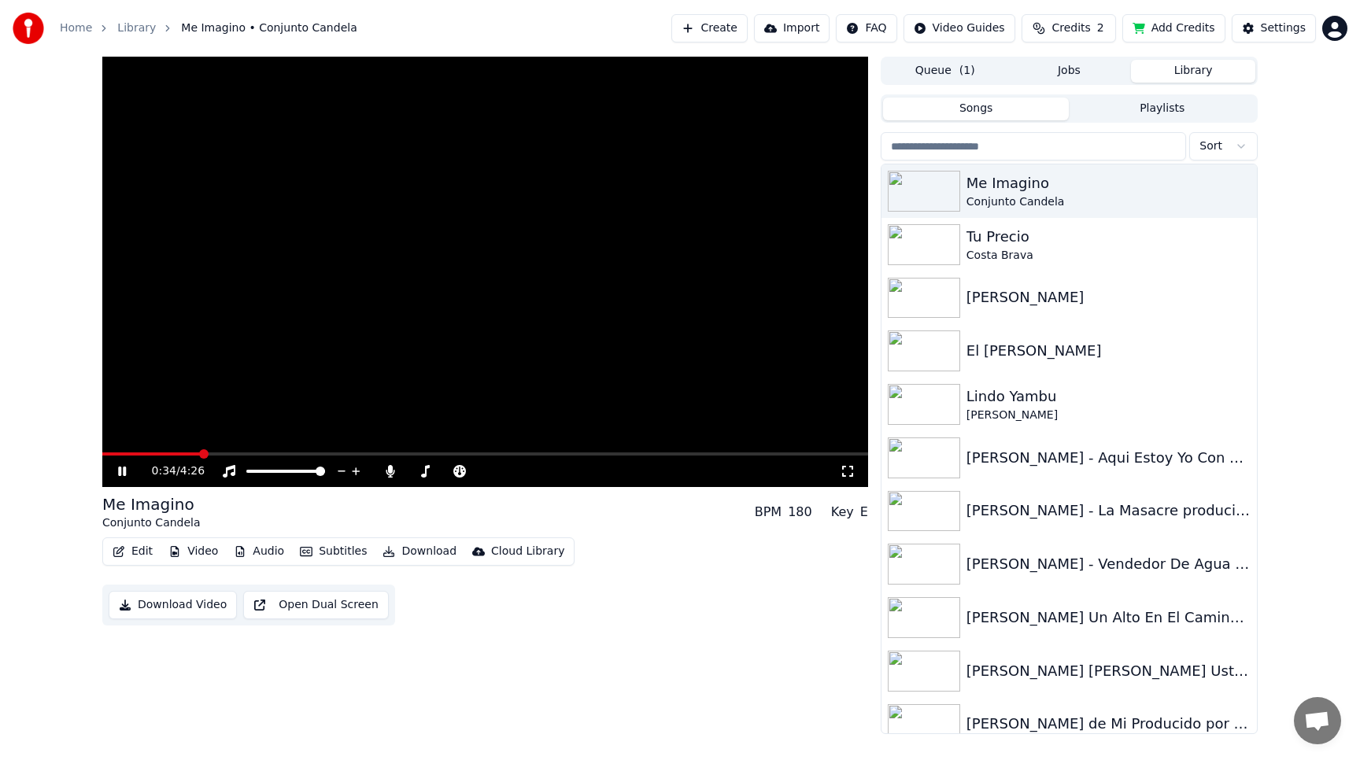
click at [330, 545] on button "Subtitles" at bounding box center [332, 552] width 79 height 22
click at [304, 547] on icon "button" at bounding box center [306, 551] width 13 height 9
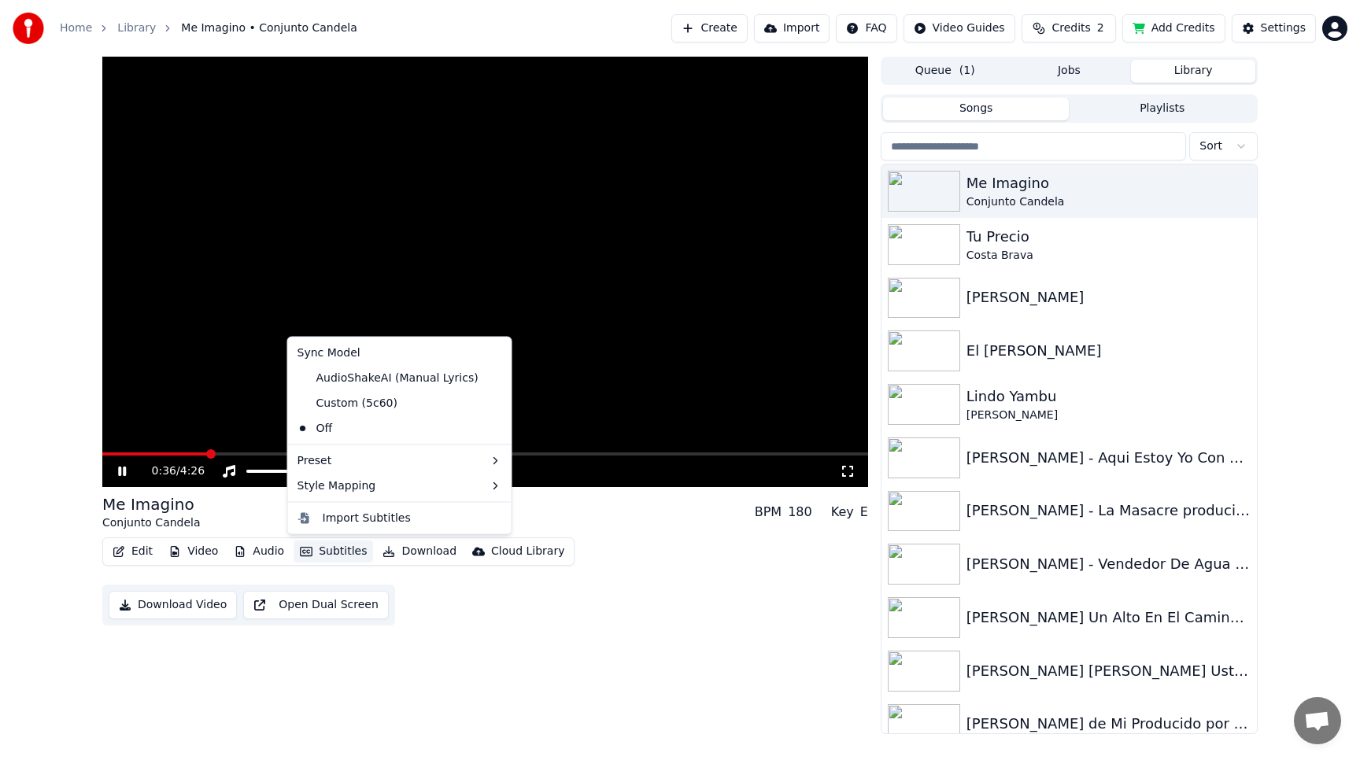
click at [304, 547] on icon "button" at bounding box center [306, 551] width 13 height 9
click at [467, 400] on div "Custom (5c60)" at bounding box center [399, 402] width 217 height 25
click at [371, 400] on div "Custom (5c60)" at bounding box center [347, 402] width 113 height 25
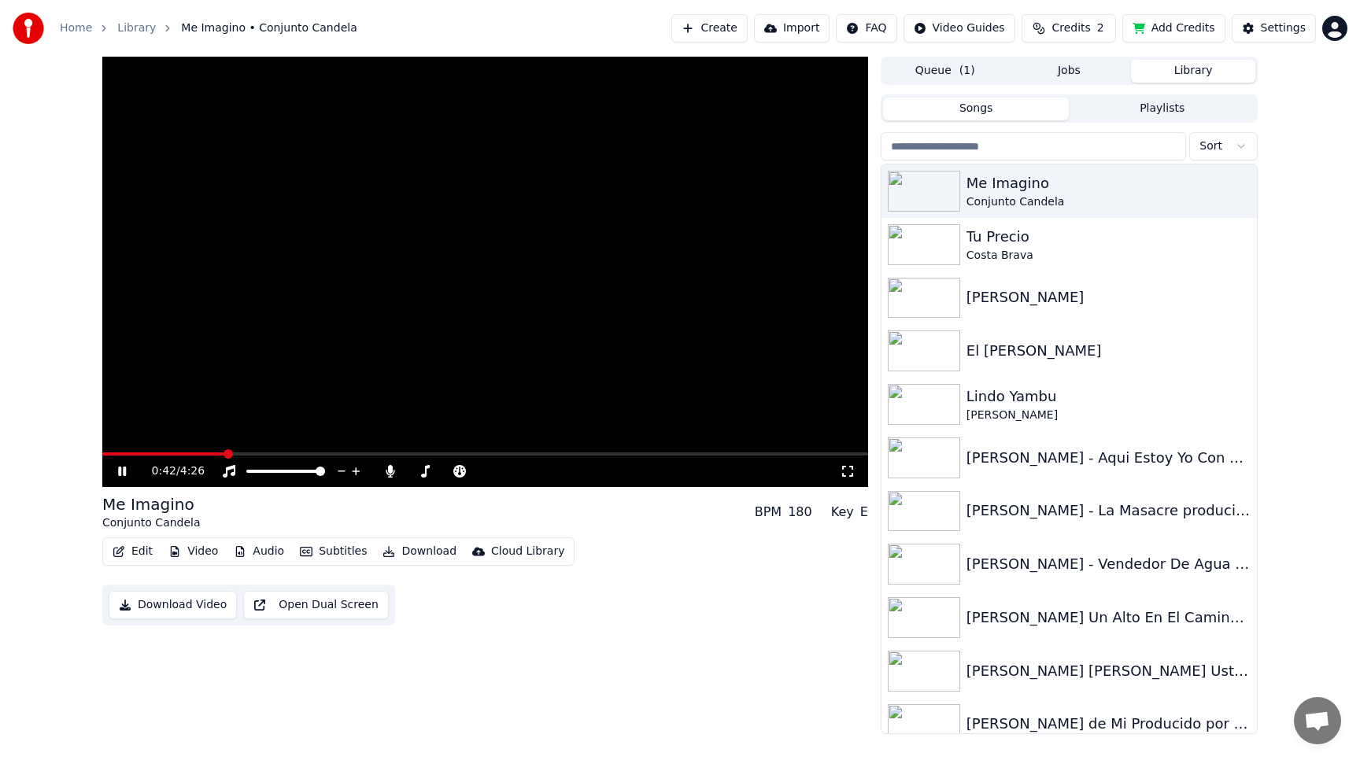
click at [320, 548] on button "Subtitles" at bounding box center [332, 552] width 79 height 22
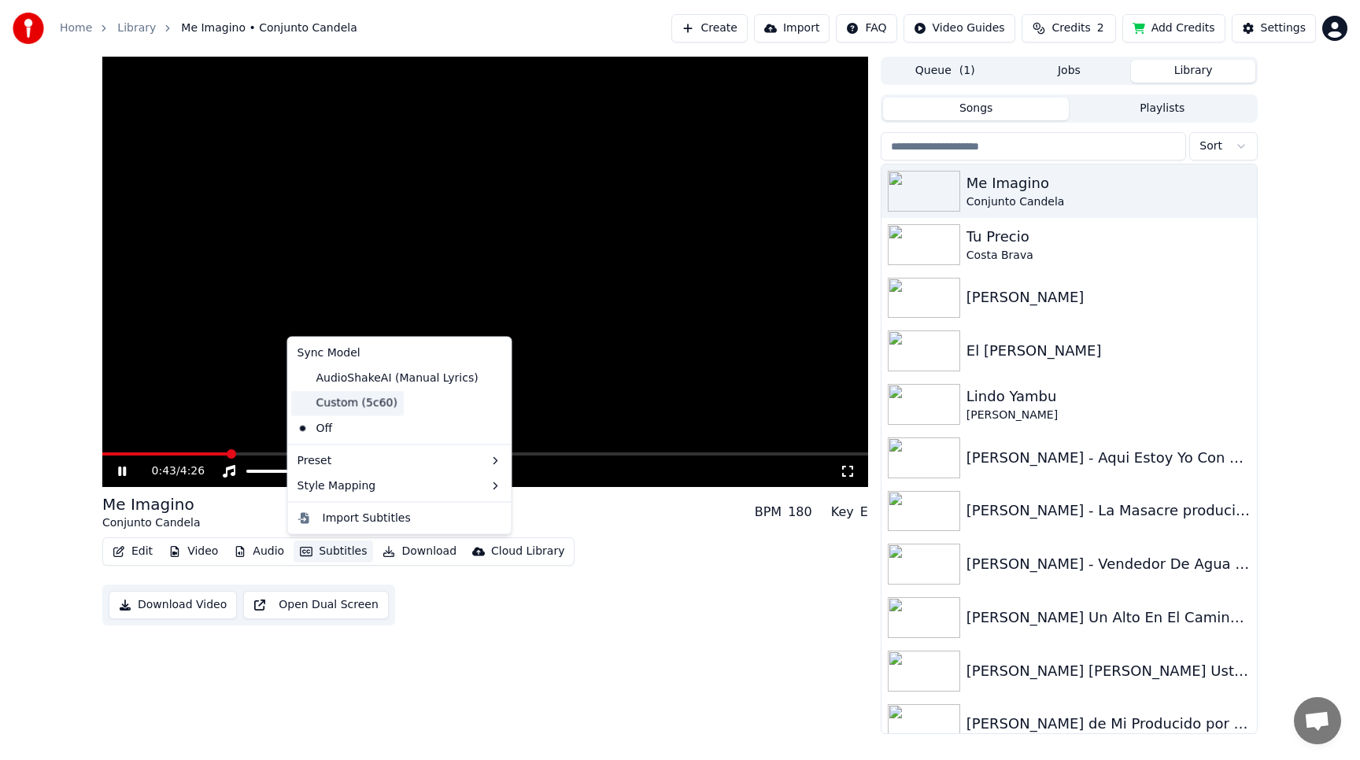
click at [327, 399] on div "Custom (5c60)" at bounding box center [347, 402] width 113 height 25
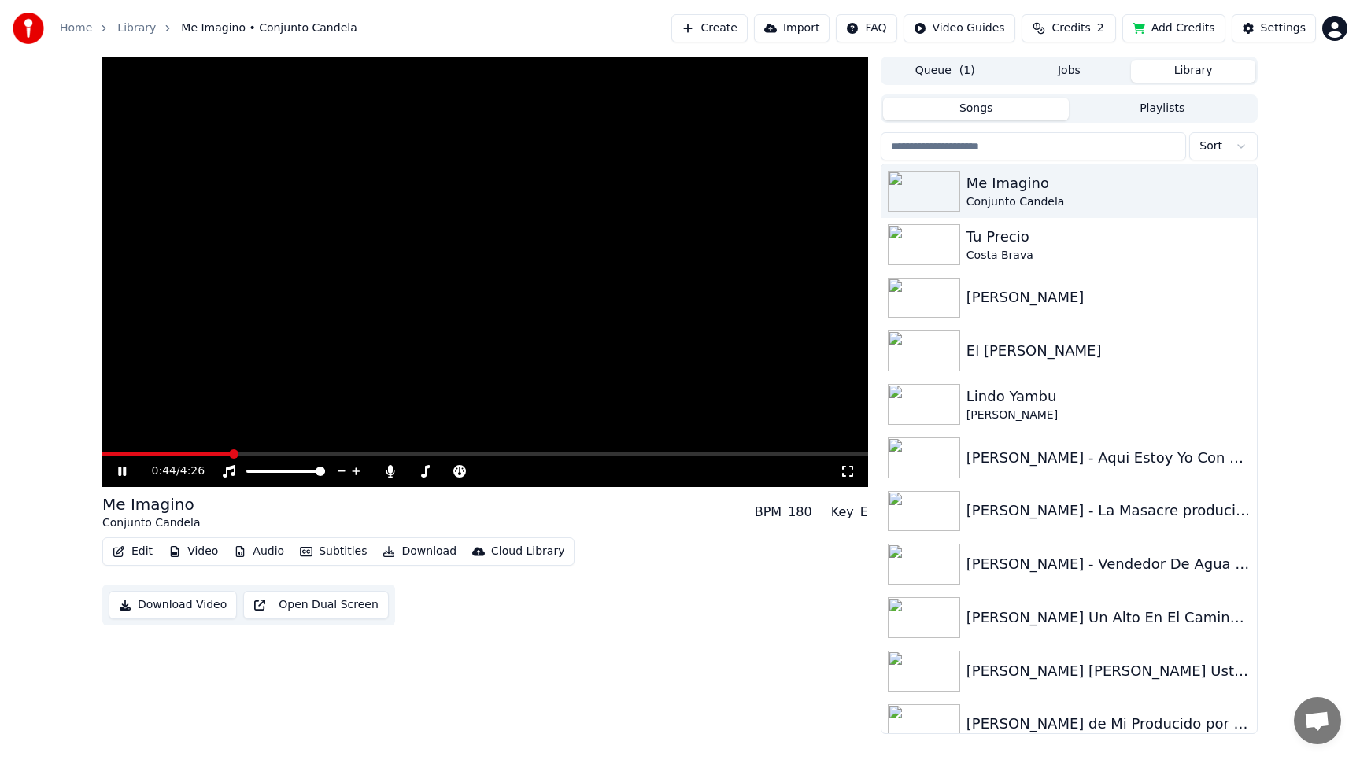
click at [312, 548] on button "Subtitles" at bounding box center [332, 552] width 79 height 22
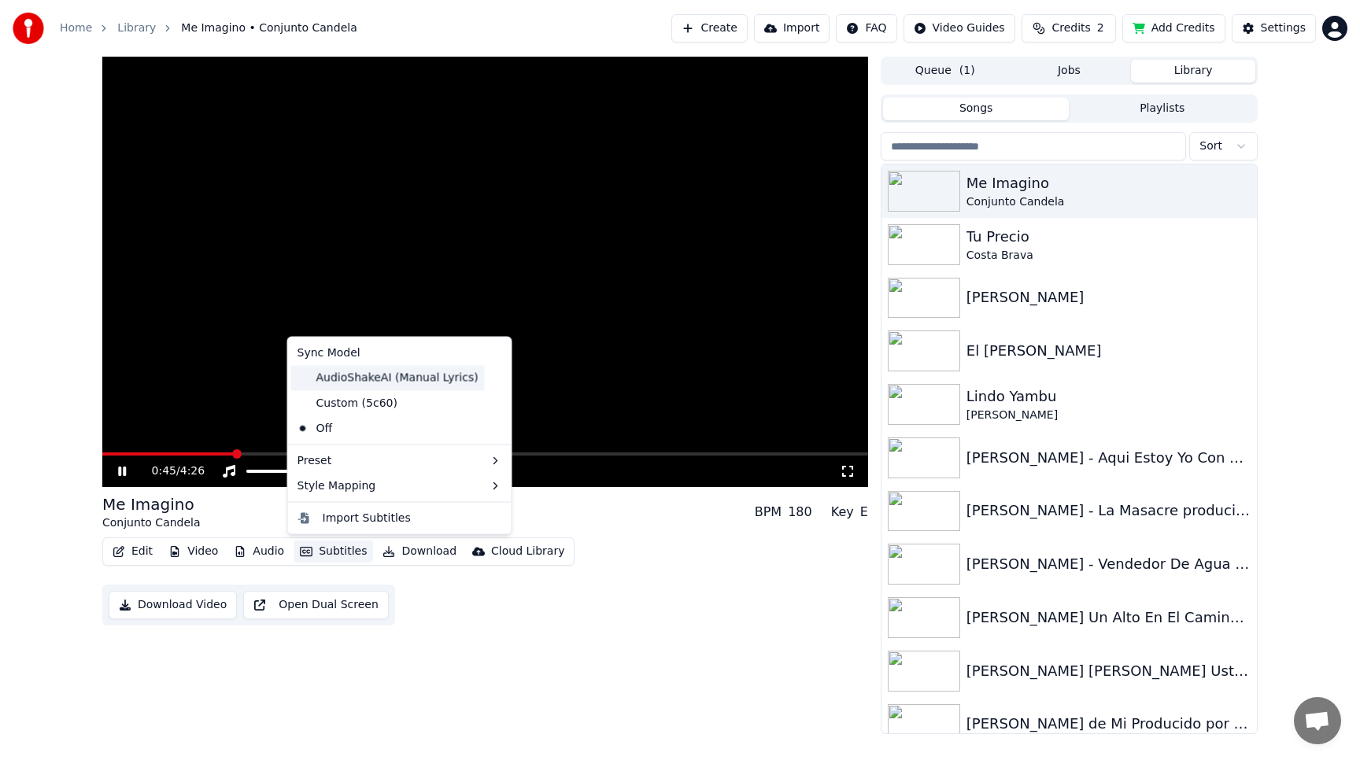
click at [309, 374] on div "AudioShakeAI (Manual Lyrics)" at bounding box center [388, 377] width 194 height 25
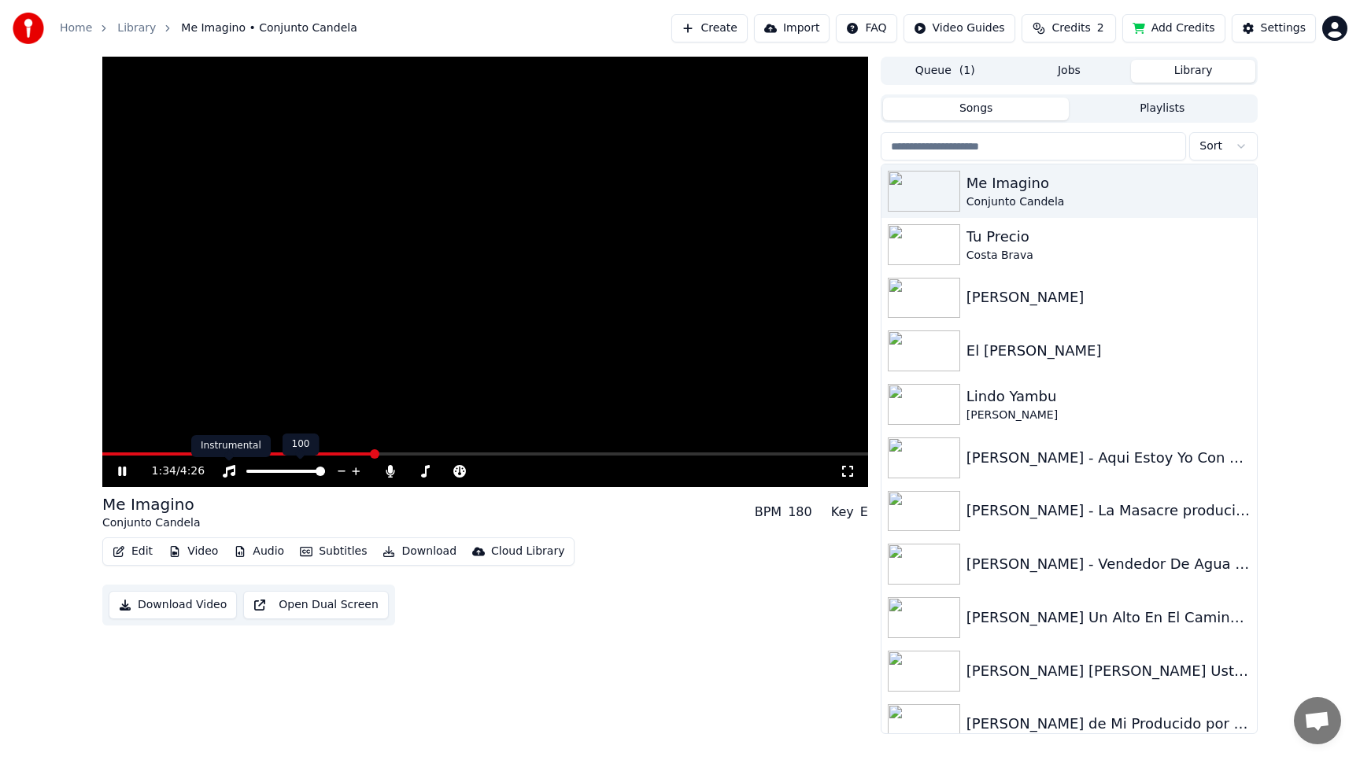
click at [228, 469] on icon at bounding box center [229, 471] width 13 height 13
click at [228, 469] on icon at bounding box center [229, 471] width 16 height 13
click at [426, 474] on icon at bounding box center [425, 471] width 9 height 13
click at [315, 549] on button "Subtitles" at bounding box center [332, 552] width 79 height 22
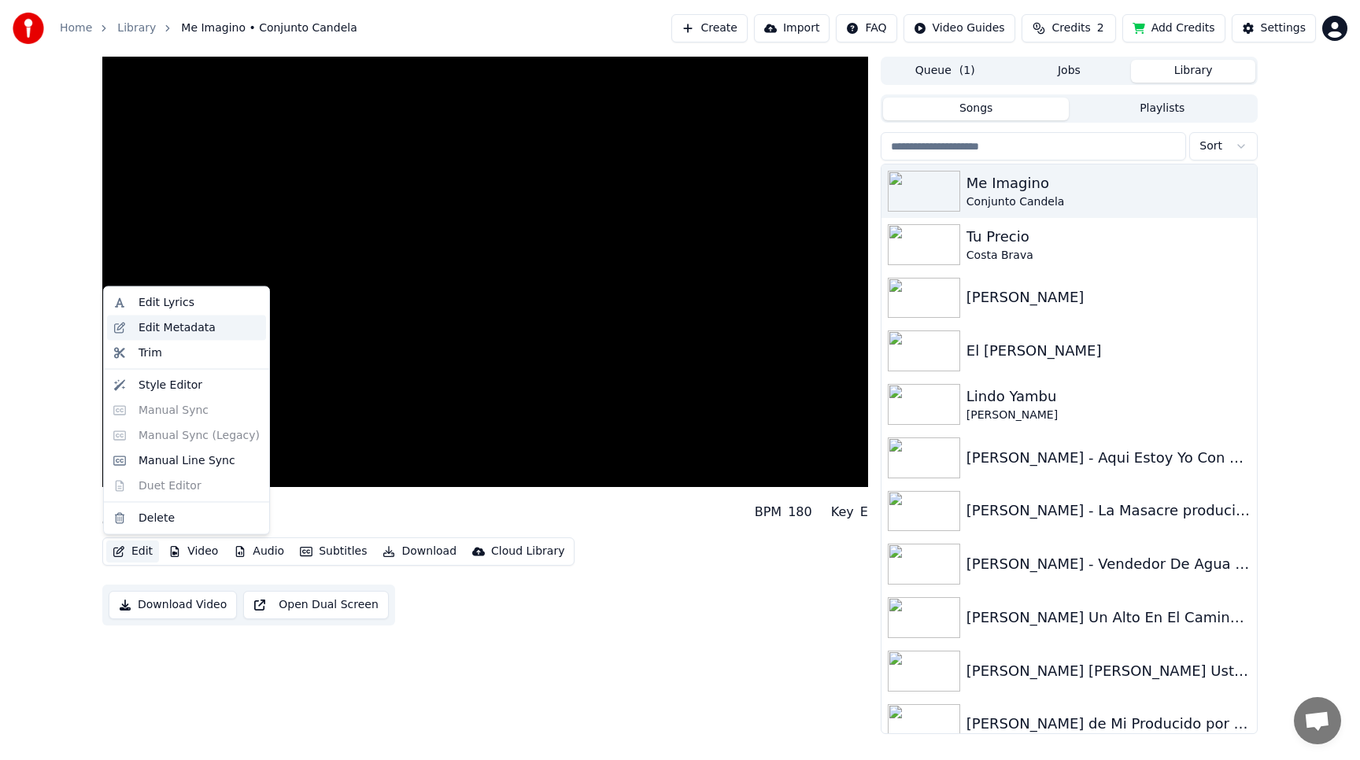
click at [160, 329] on div "Edit Metadata" at bounding box center [176, 327] width 77 height 16
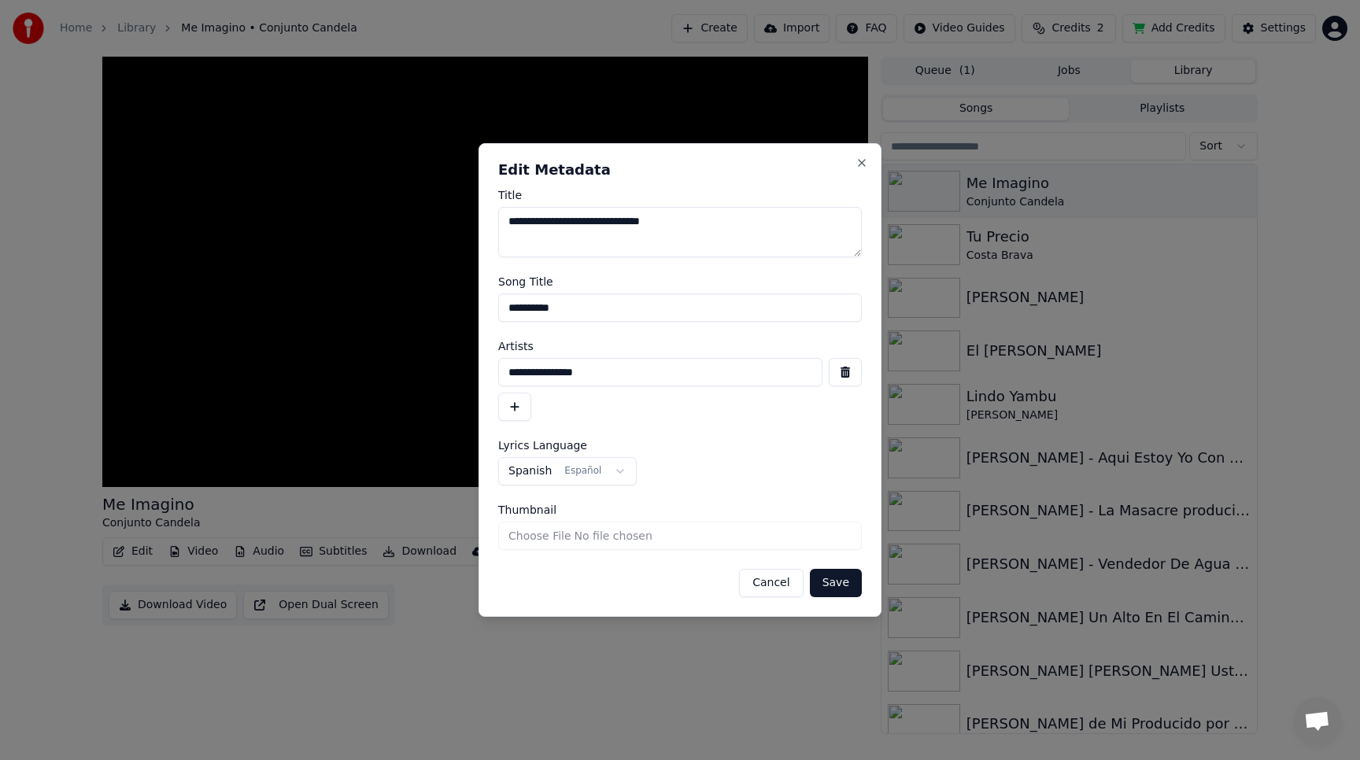
click at [742, 216] on textarea "**********" at bounding box center [680, 232] width 364 height 50
type textarea "**********"
click at [656, 538] on input "Thumbnail" at bounding box center [680, 536] width 364 height 28
type input "**********"
click at [836, 585] on button "Save" at bounding box center [836, 583] width 52 height 28
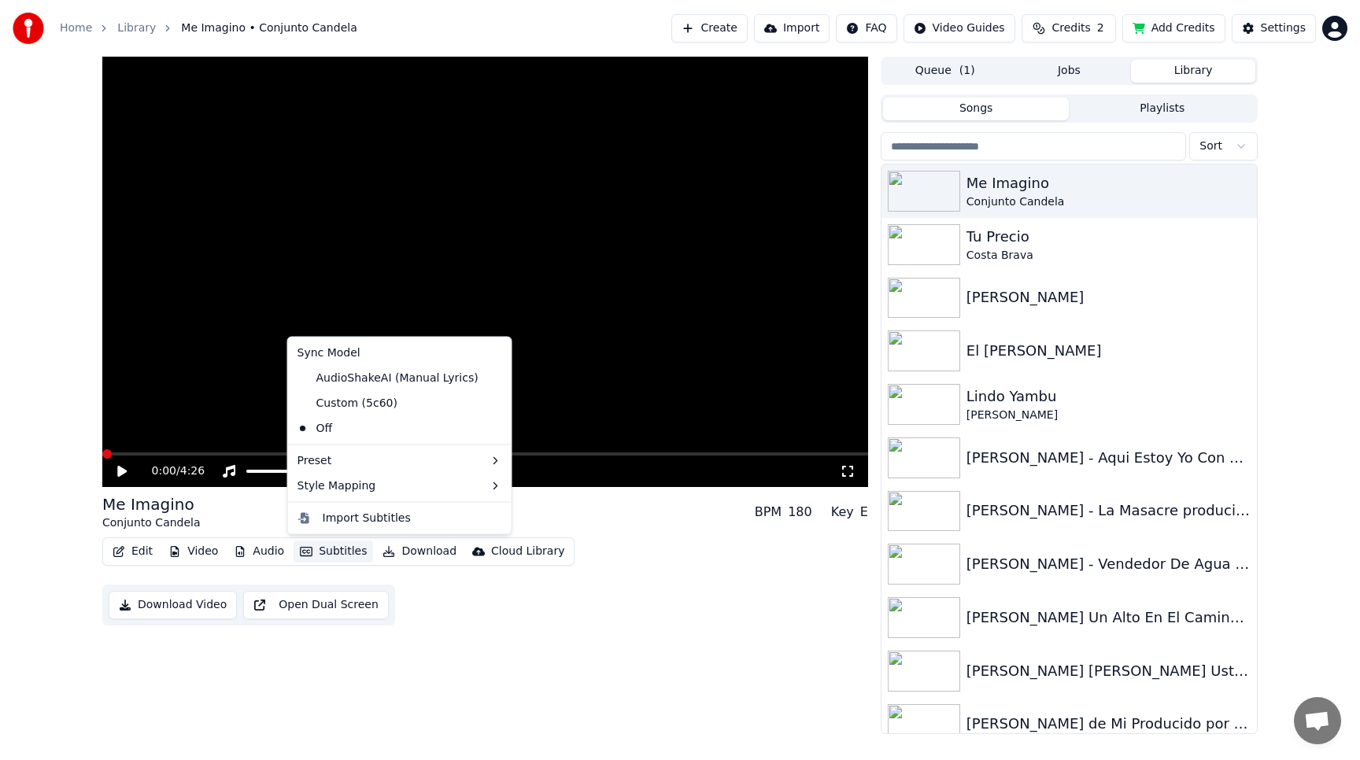
click at [319, 548] on button "Subtitles" at bounding box center [332, 552] width 79 height 22
click at [328, 397] on div "Custom (5c60)" at bounding box center [347, 402] width 113 height 25
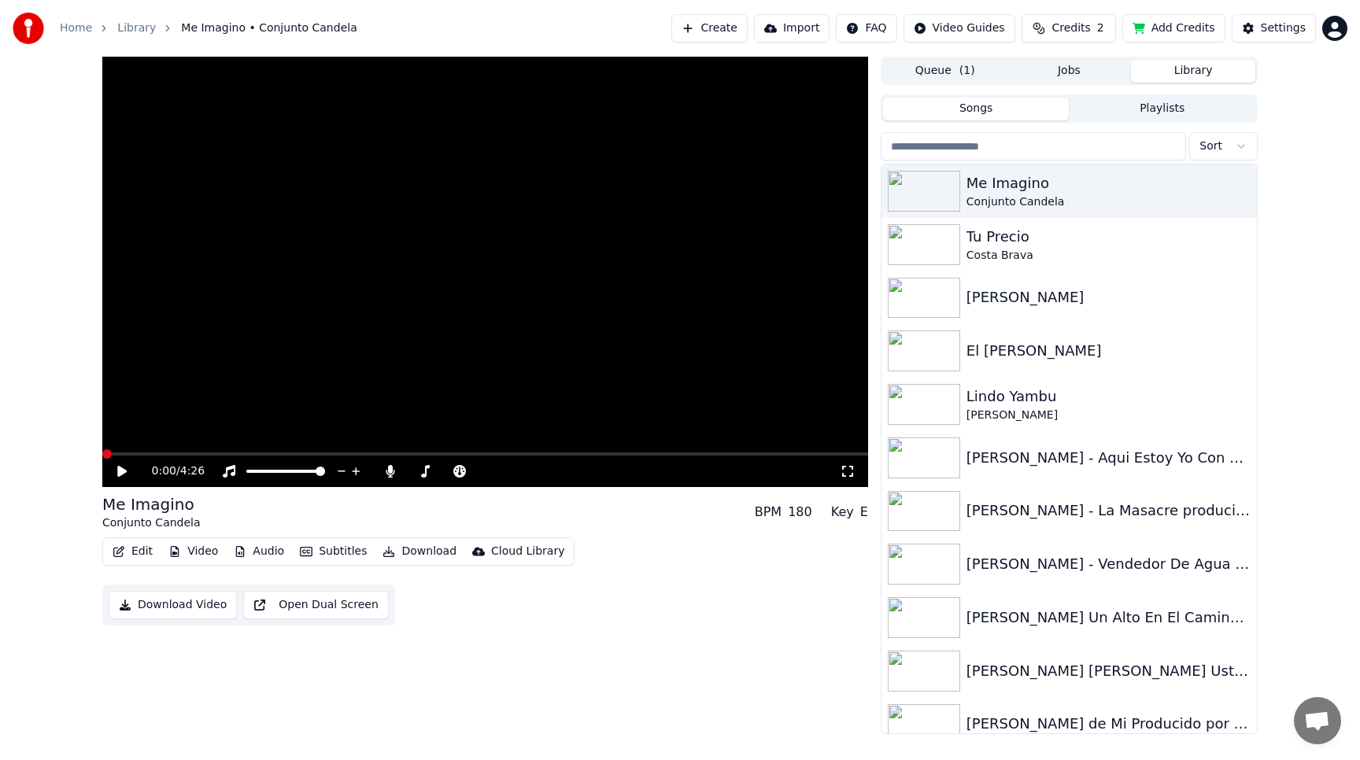
click at [226, 452] on span at bounding box center [485, 453] width 766 height 3
click at [341, 350] on video at bounding box center [485, 272] width 766 height 430
click at [131, 549] on button "Edit" at bounding box center [132, 552] width 53 height 22
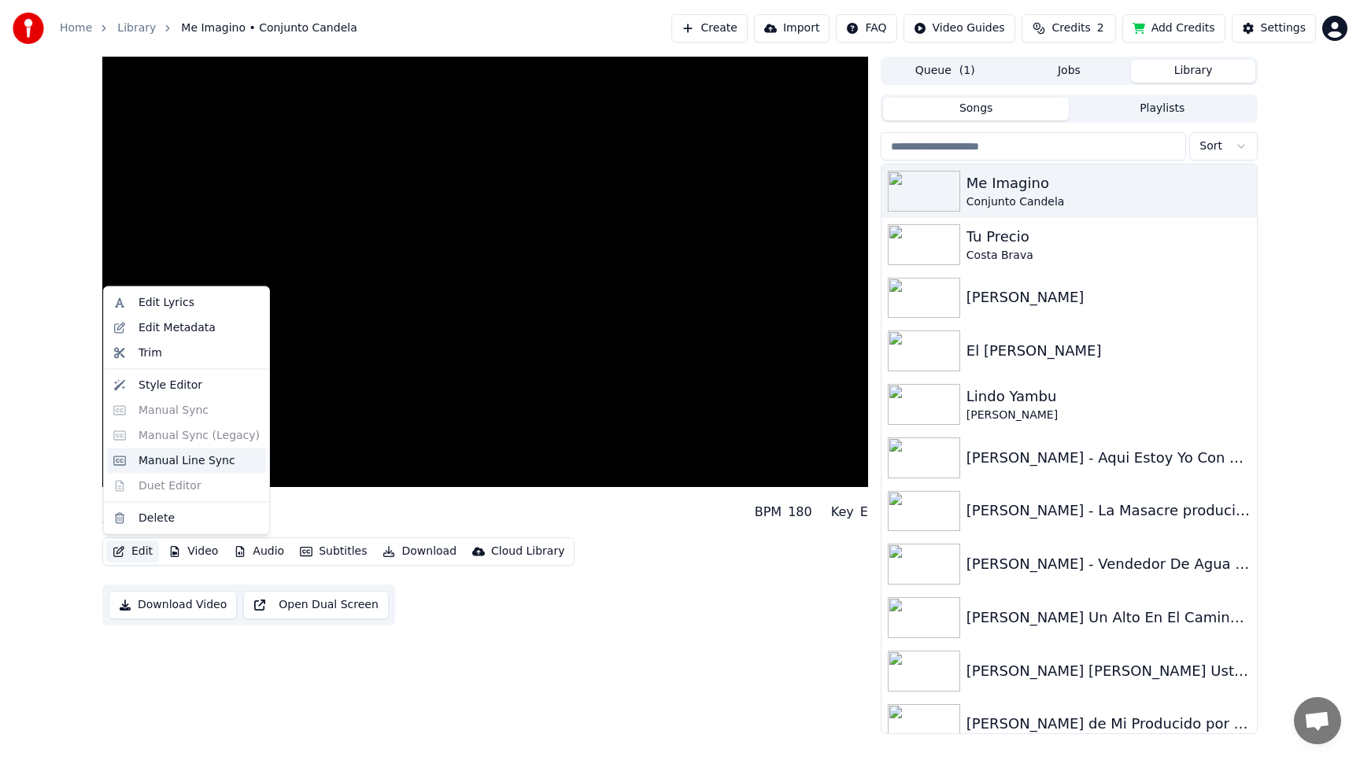
click at [176, 461] on div "Manual Line Sync" at bounding box center [186, 460] width 97 height 16
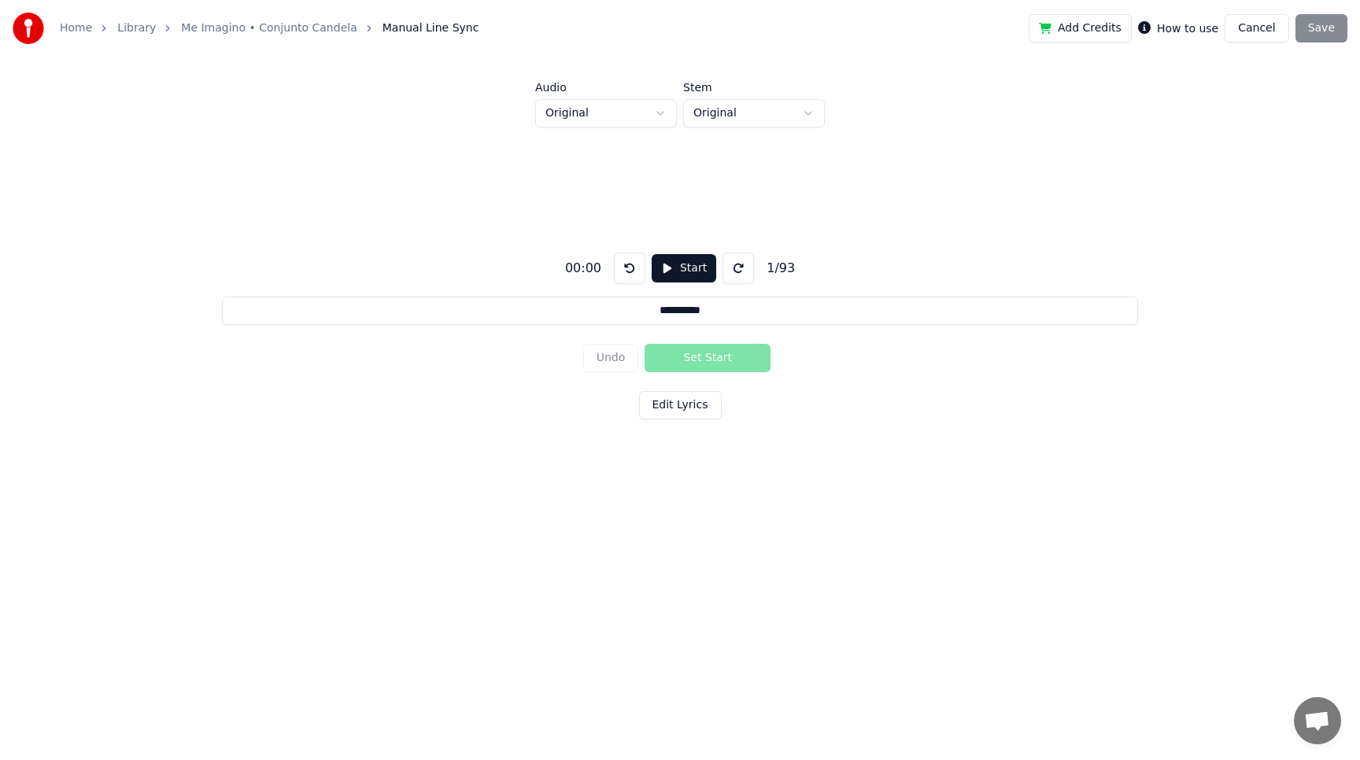
click at [685, 268] on button "Start" at bounding box center [683, 268] width 65 height 28
click at [794, 110] on html "**********" at bounding box center [680, 281] width 1360 height 563
click at [628, 107] on html "**********" at bounding box center [680, 281] width 1360 height 563
click at [1315, 28] on div "Add Credits How to use Cancel Save" at bounding box center [1187, 28] width 319 height 28
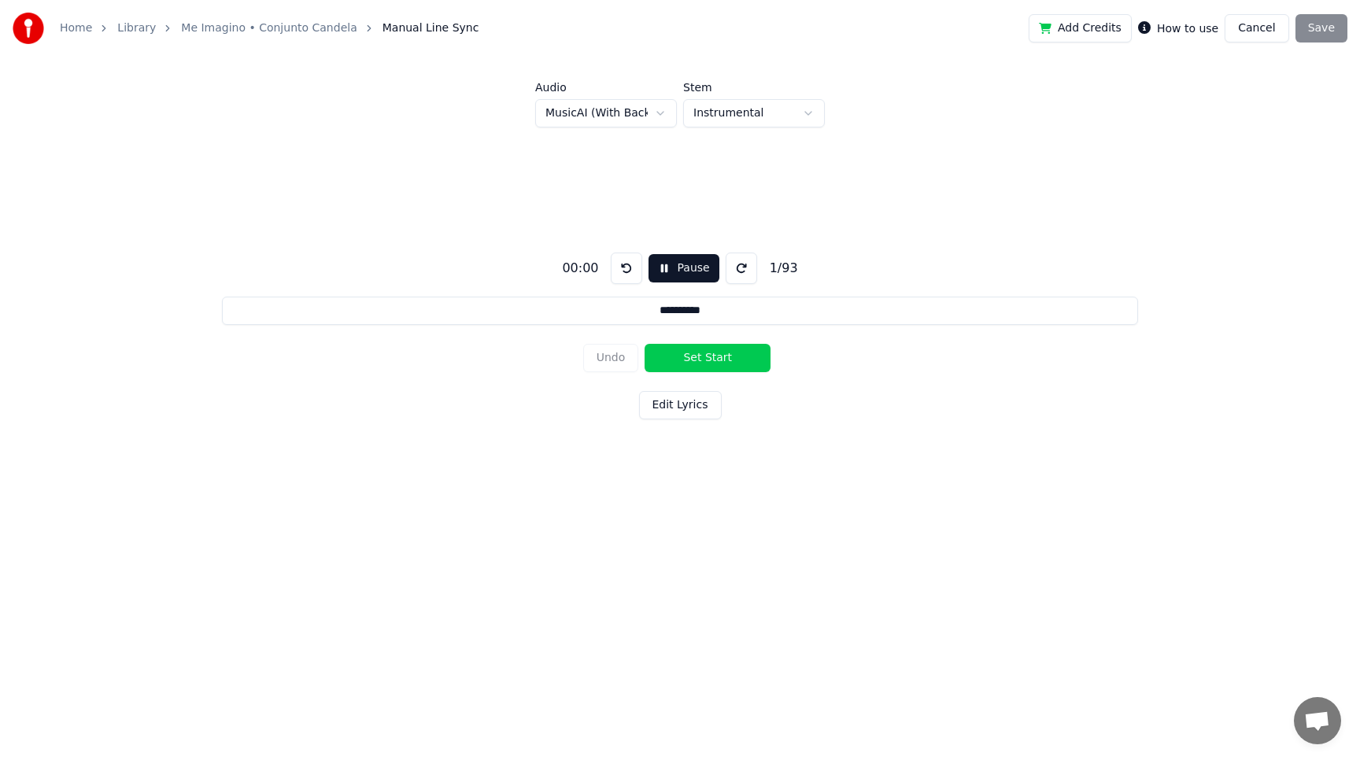
click at [705, 354] on button "Set Start" at bounding box center [707, 358] width 126 height 28
click at [705, 354] on button "Set End" at bounding box center [707, 358] width 126 height 28
type input "**********"
click at [676, 408] on button "Edit Lyrics" at bounding box center [680, 405] width 83 height 28
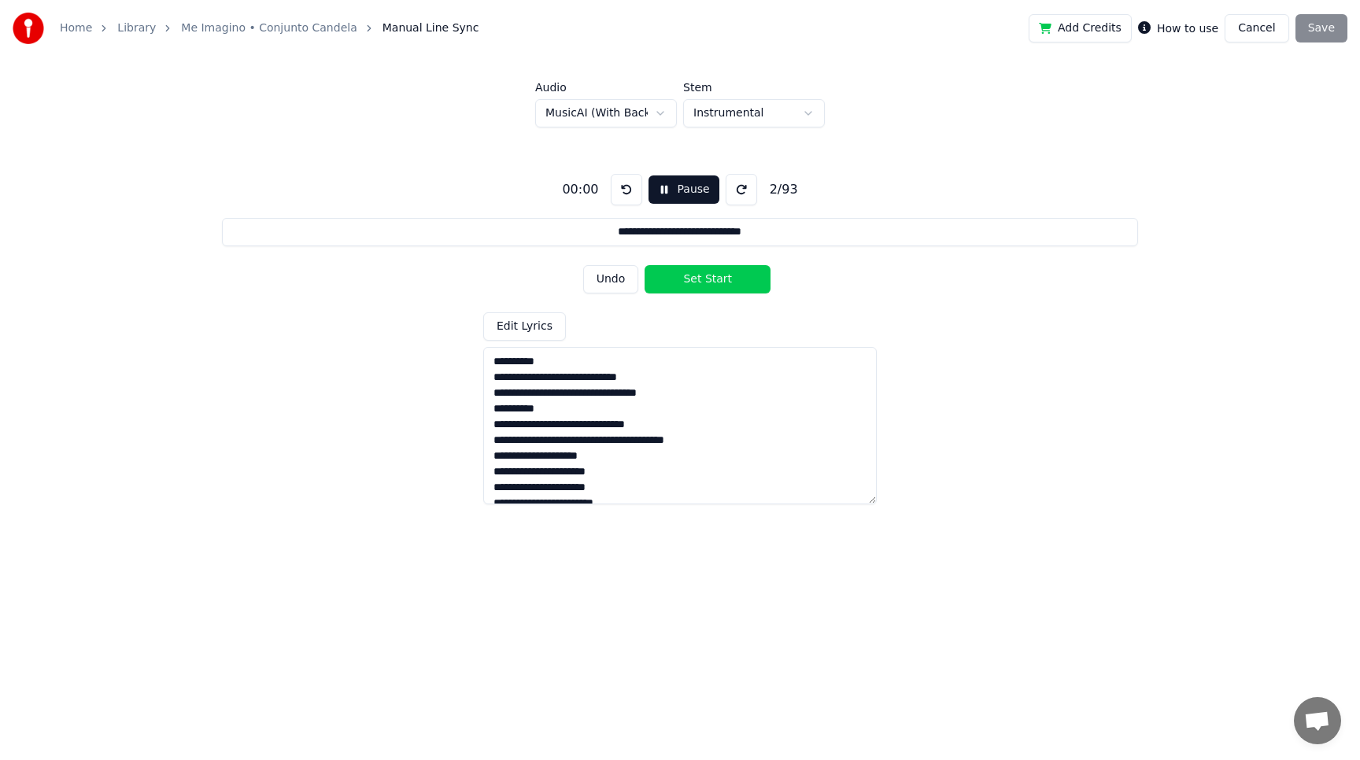
click at [1263, 26] on button "Cancel" at bounding box center [1256, 28] width 64 height 28
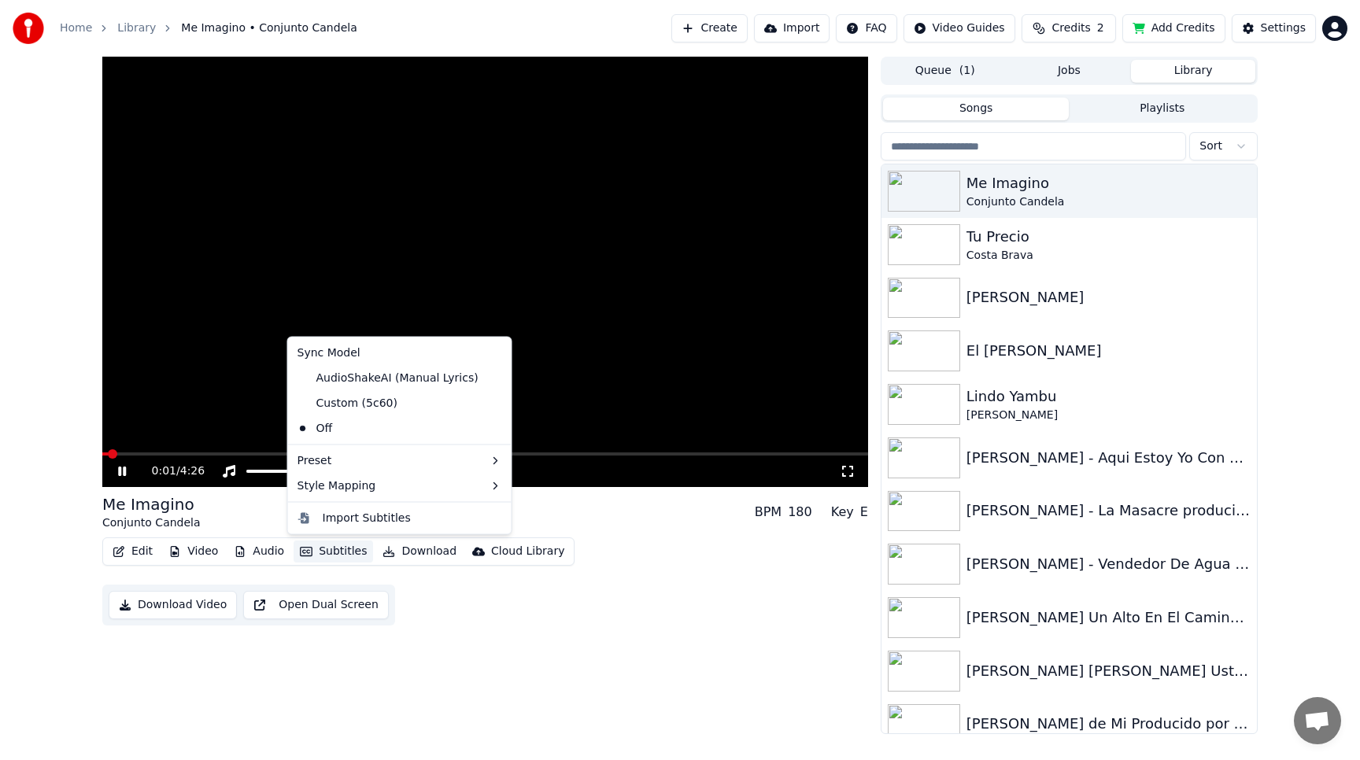
click at [332, 548] on button "Subtitles" at bounding box center [332, 552] width 79 height 22
click at [325, 401] on div "Custom (5c60)" at bounding box center [347, 402] width 113 height 25
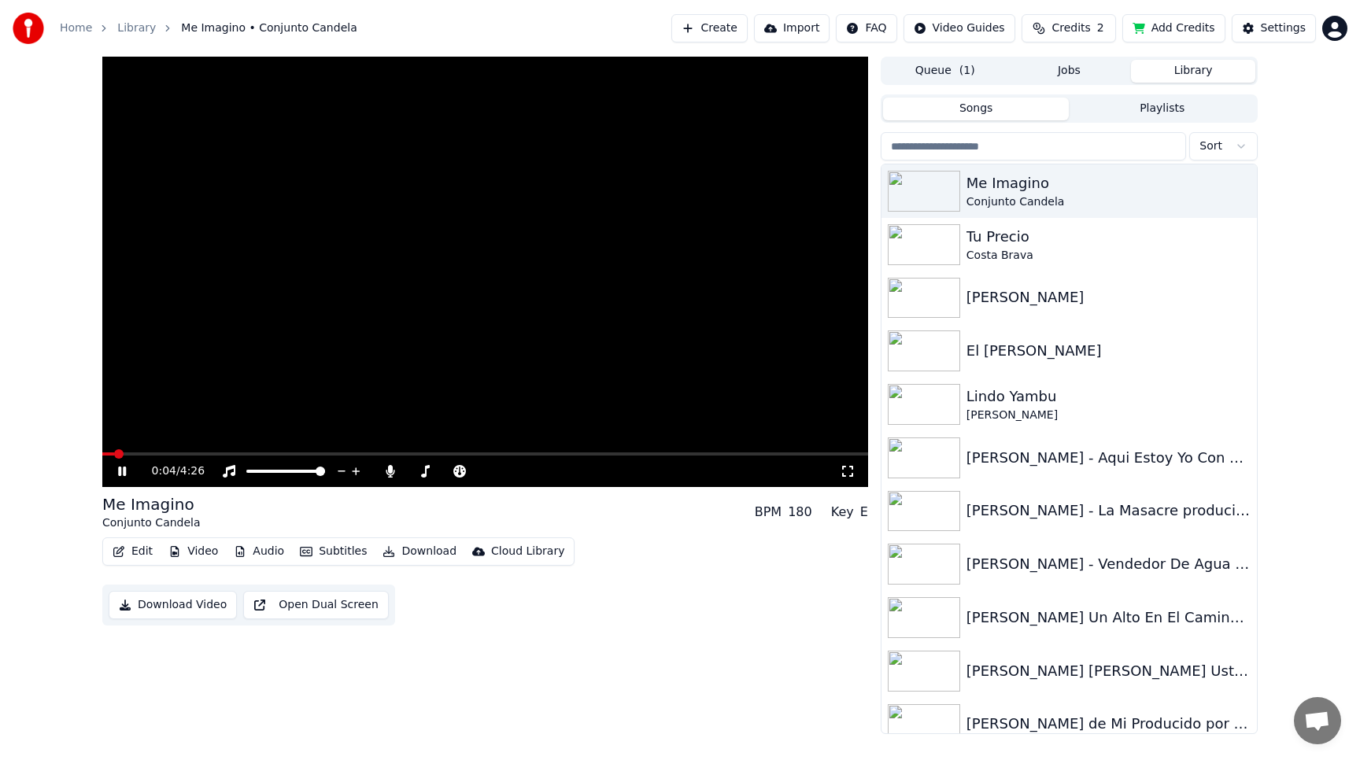
click at [305, 548] on icon "button" at bounding box center [306, 551] width 13 height 9
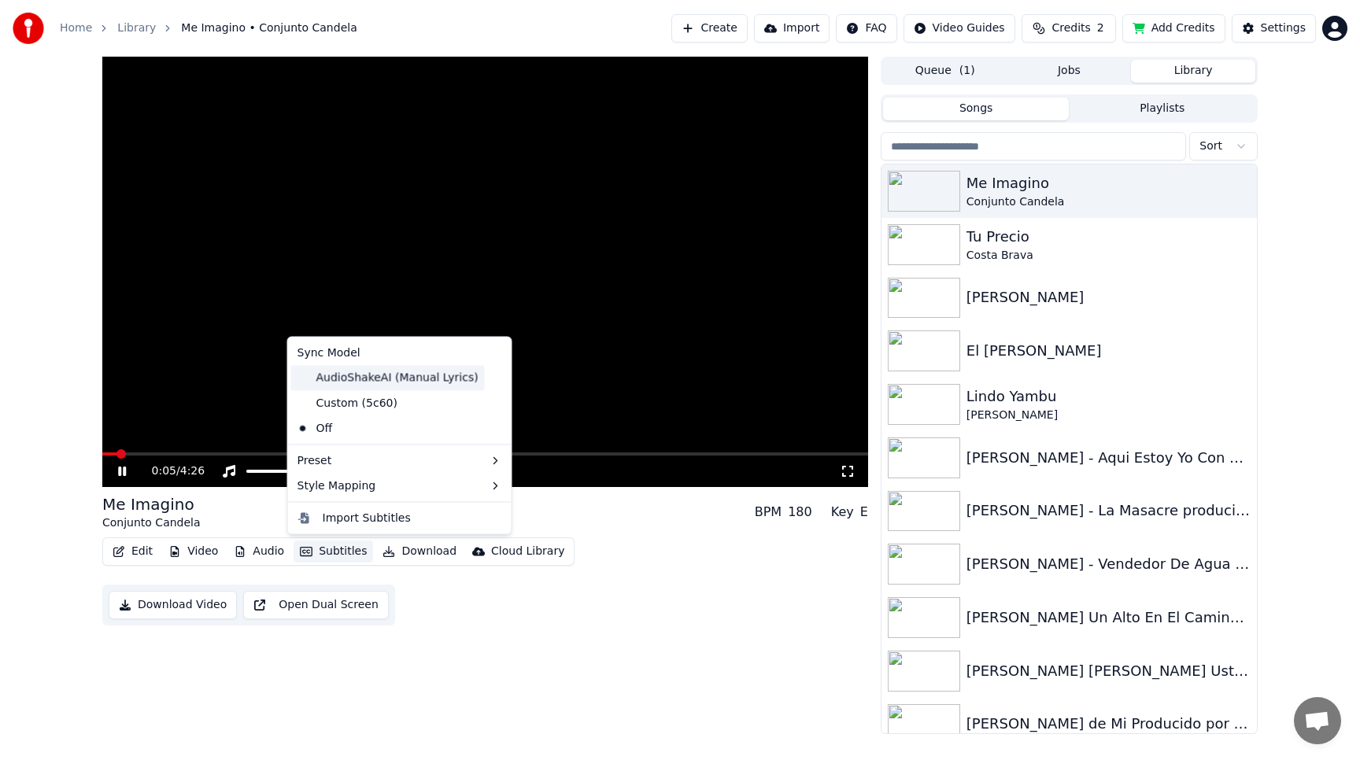
click at [319, 378] on div "AudioShakeAI (Manual Lyrics)" at bounding box center [388, 377] width 194 height 25
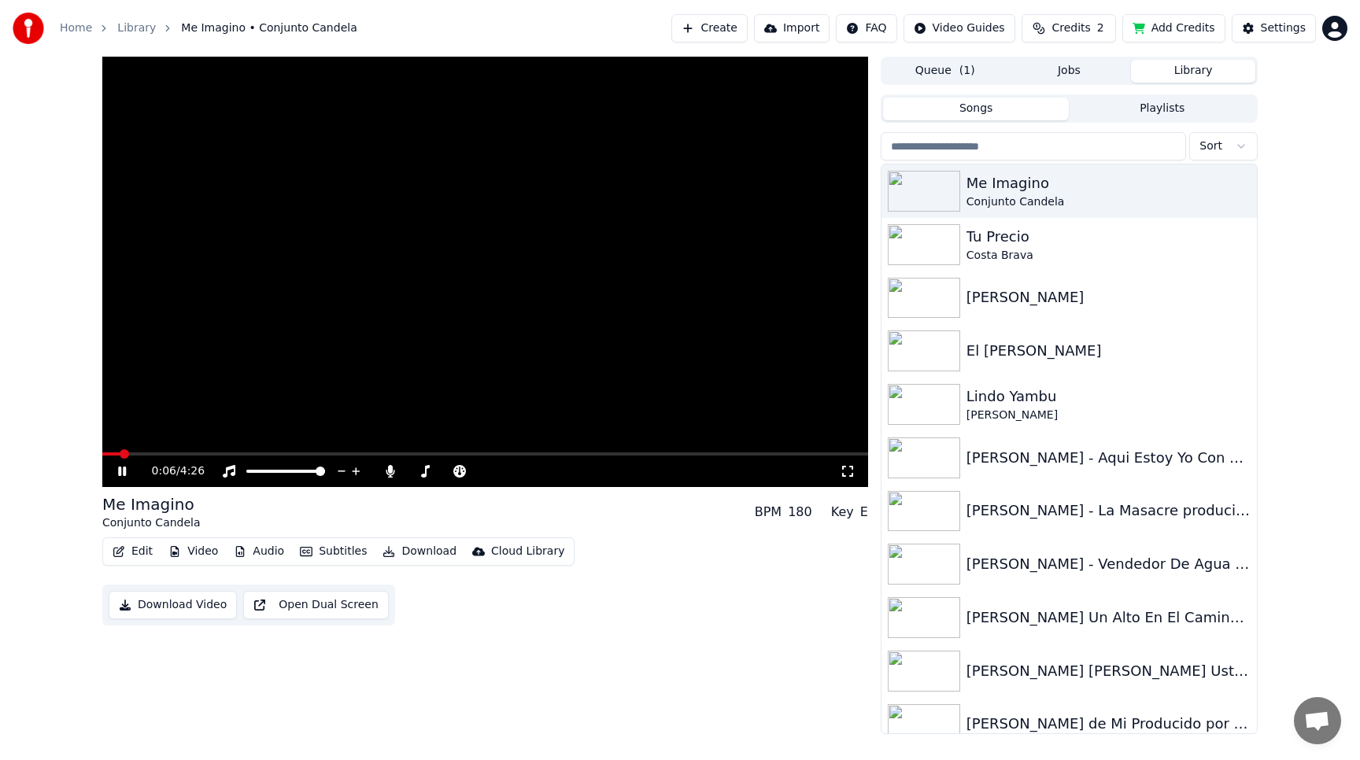
click at [319, 550] on button "Subtitles" at bounding box center [332, 552] width 79 height 22
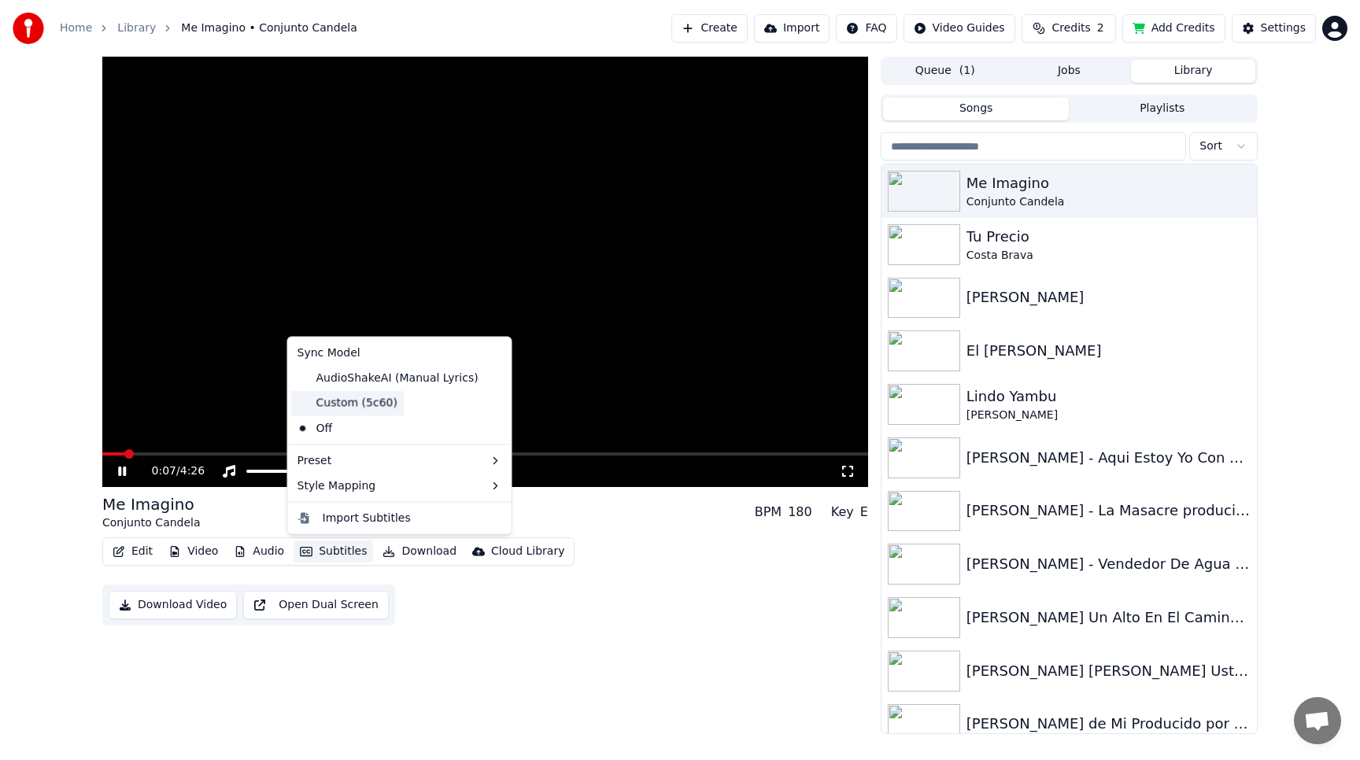
click at [374, 400] on div "Custom (5c60)" at bounding box center [347, 402] width 113 height 25
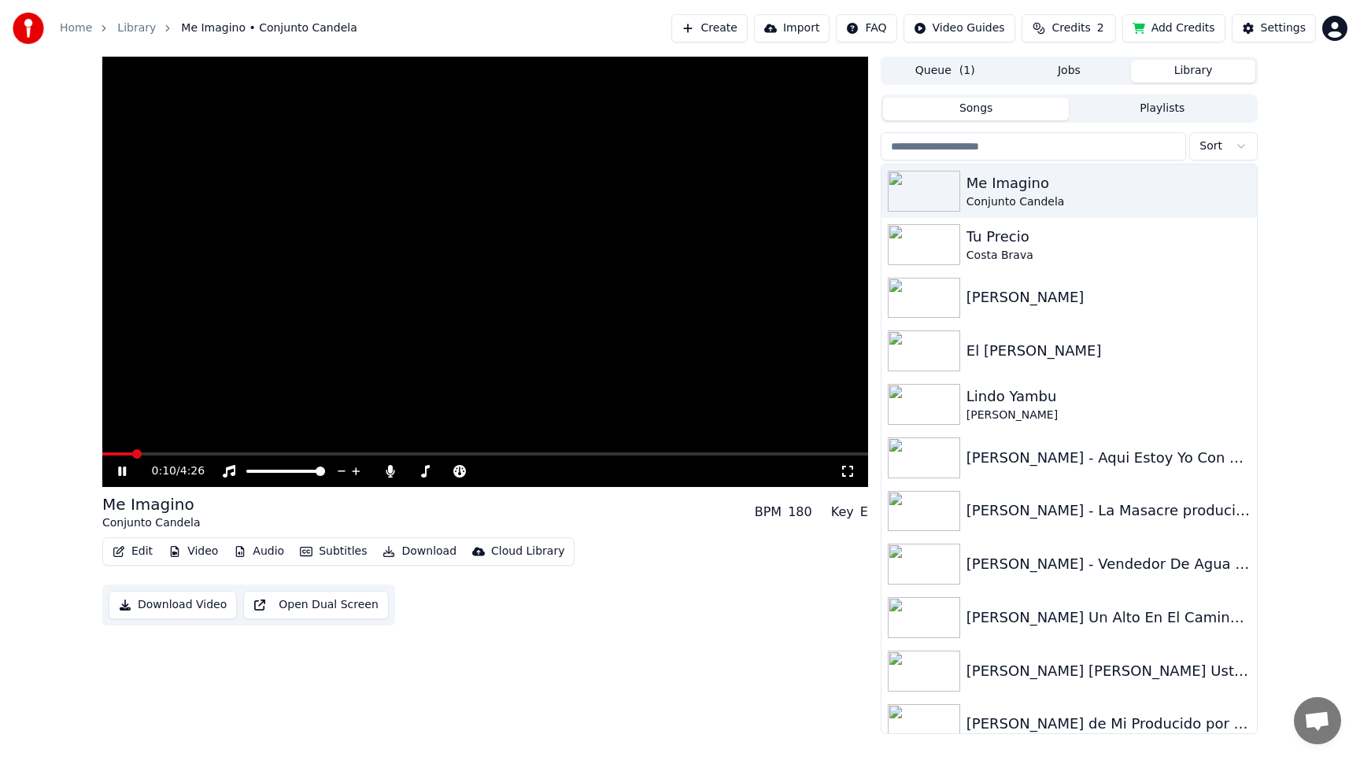
click at [389, 591] on button "Open Dual Screen" at bounding box center [316, 605] width 146 height 28
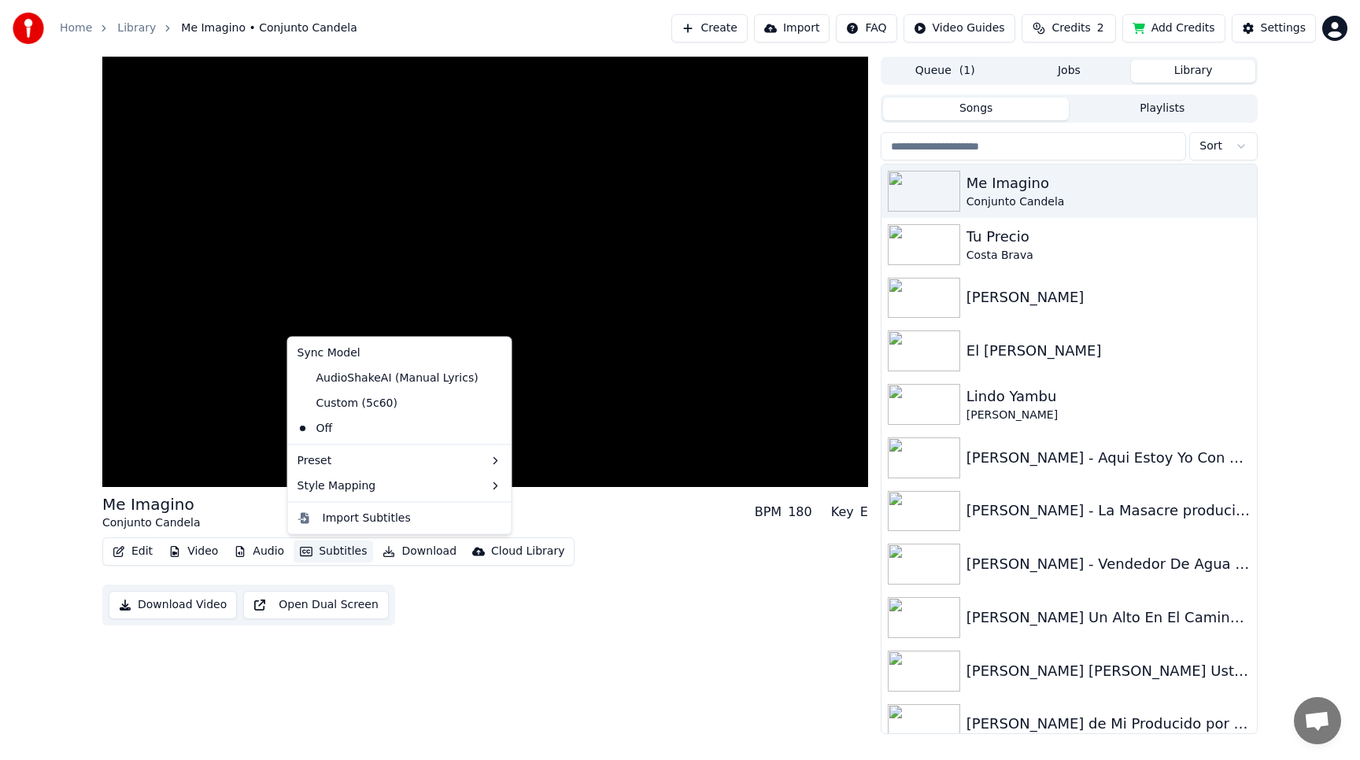
click at [334, 549] on button "Subtitles" at bounding box center [332, 552] width 79 height 22
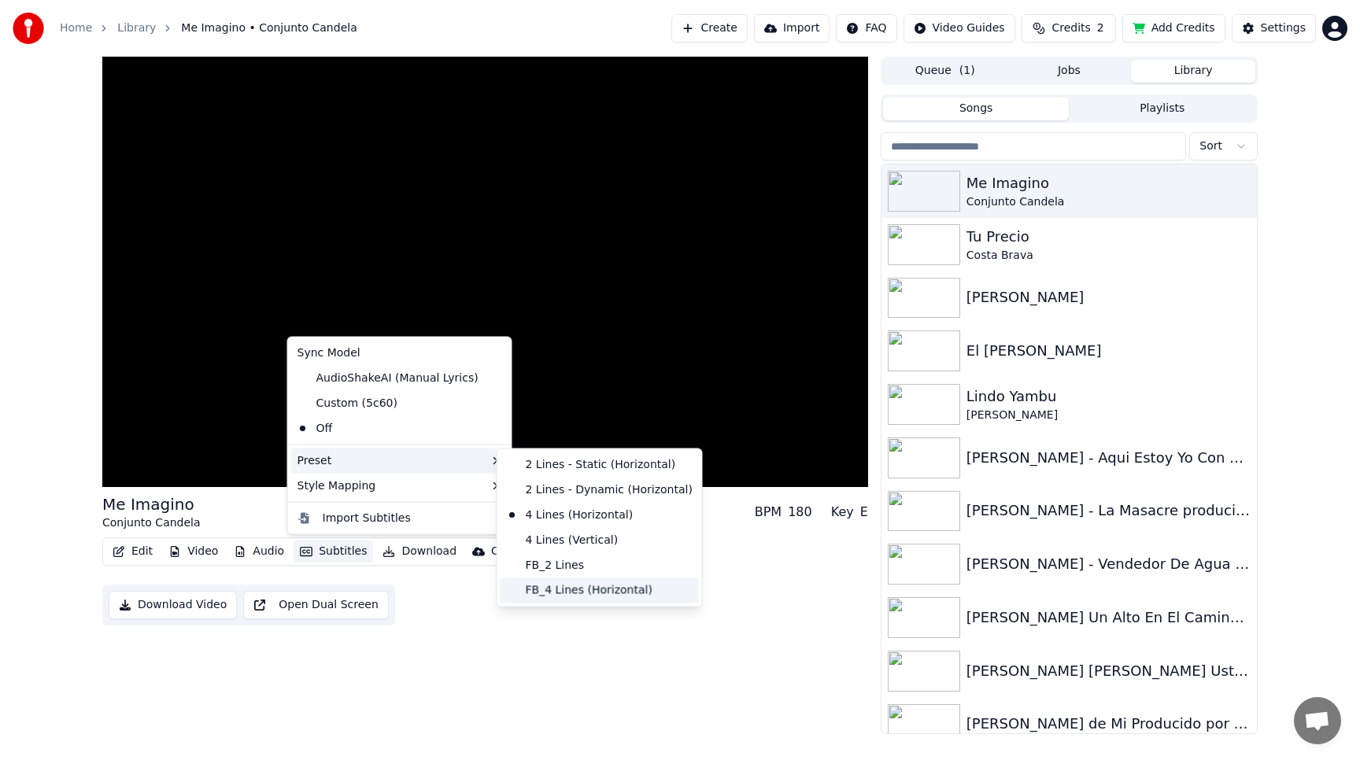
click at [522, 587] on div "FB_4 Lines (Horizontal)" at bounding box center [599, 590] width 198 height 25
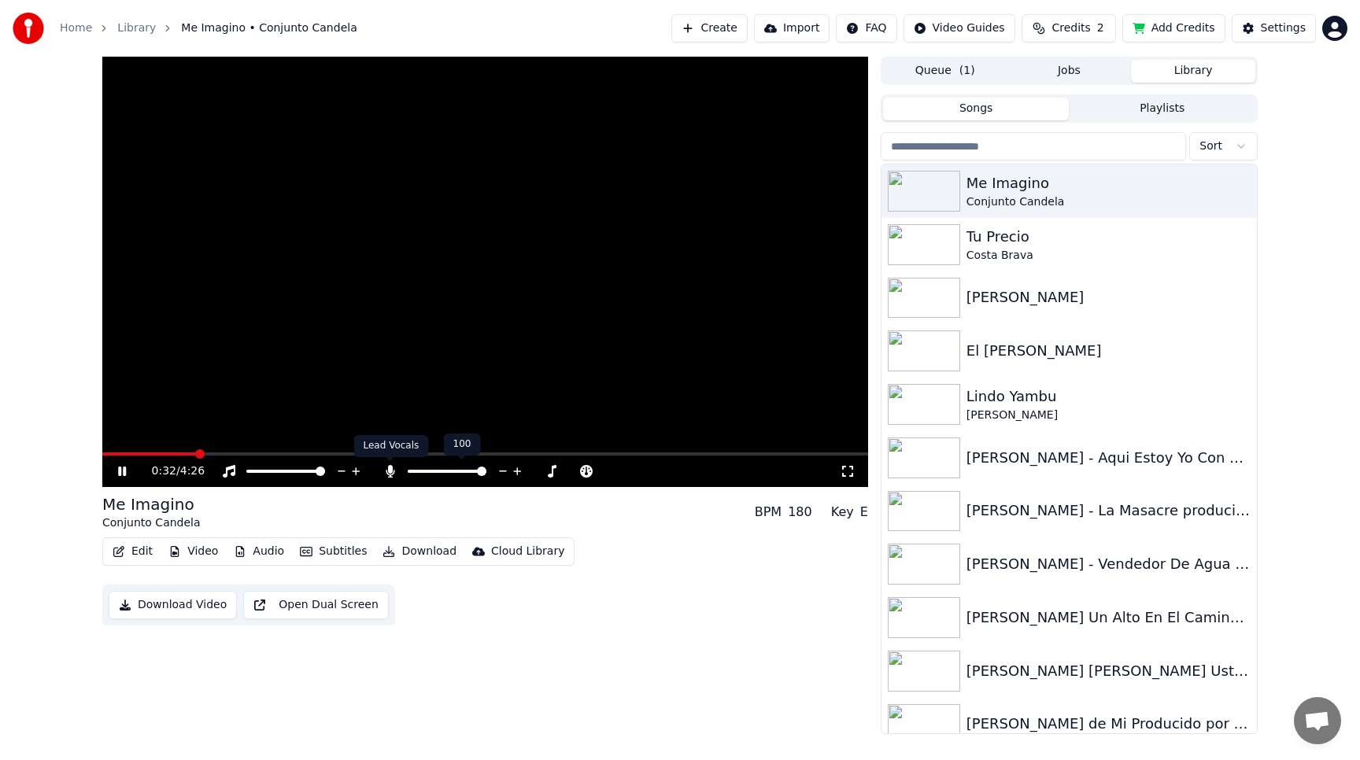
click at [389, 471] on icon at bounding box center [390, 471] width 9 height 13
click at [334, 552] on button "Subtitles" at bounding box center [332, 552] width 79 height 22
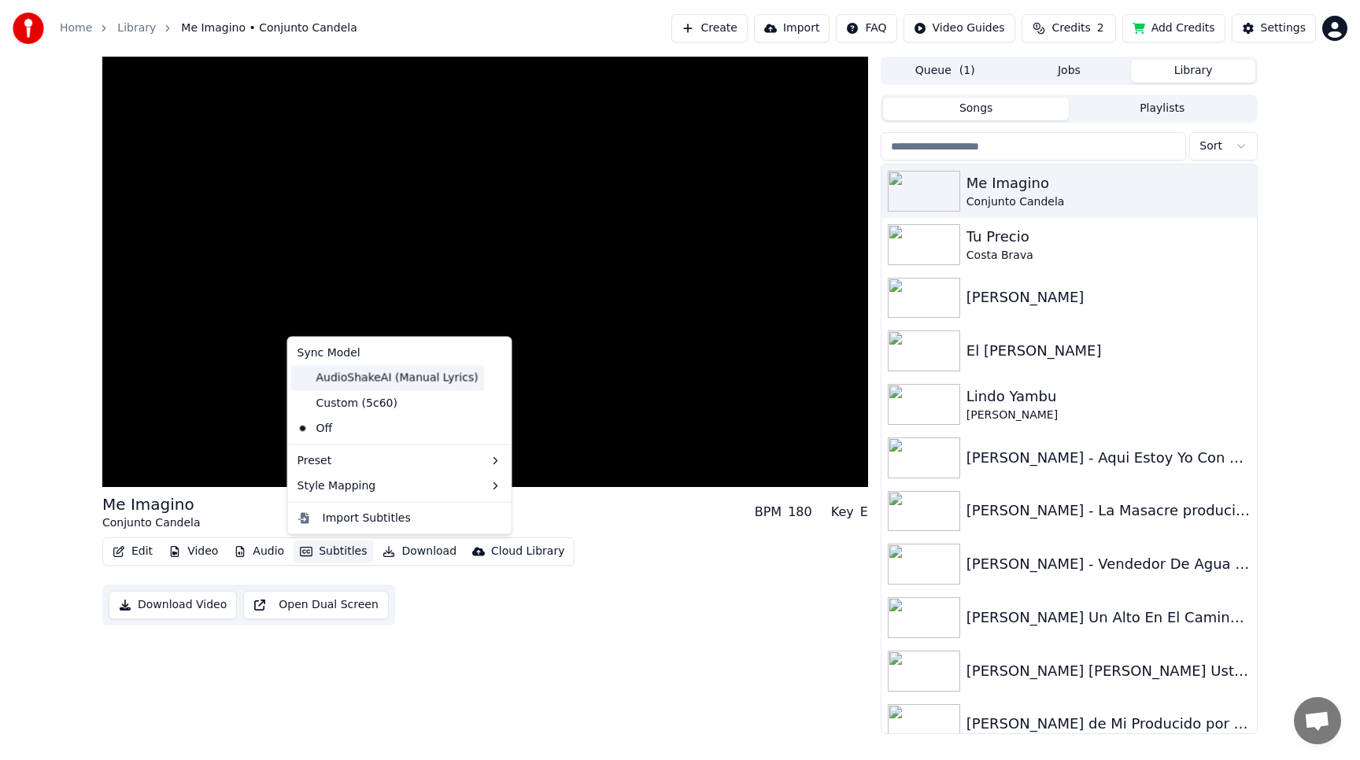
click at [346, 372] on div "AudioShakeAI (Manual Lyrics)" at bounding box center [388, 377] width 194 height 25
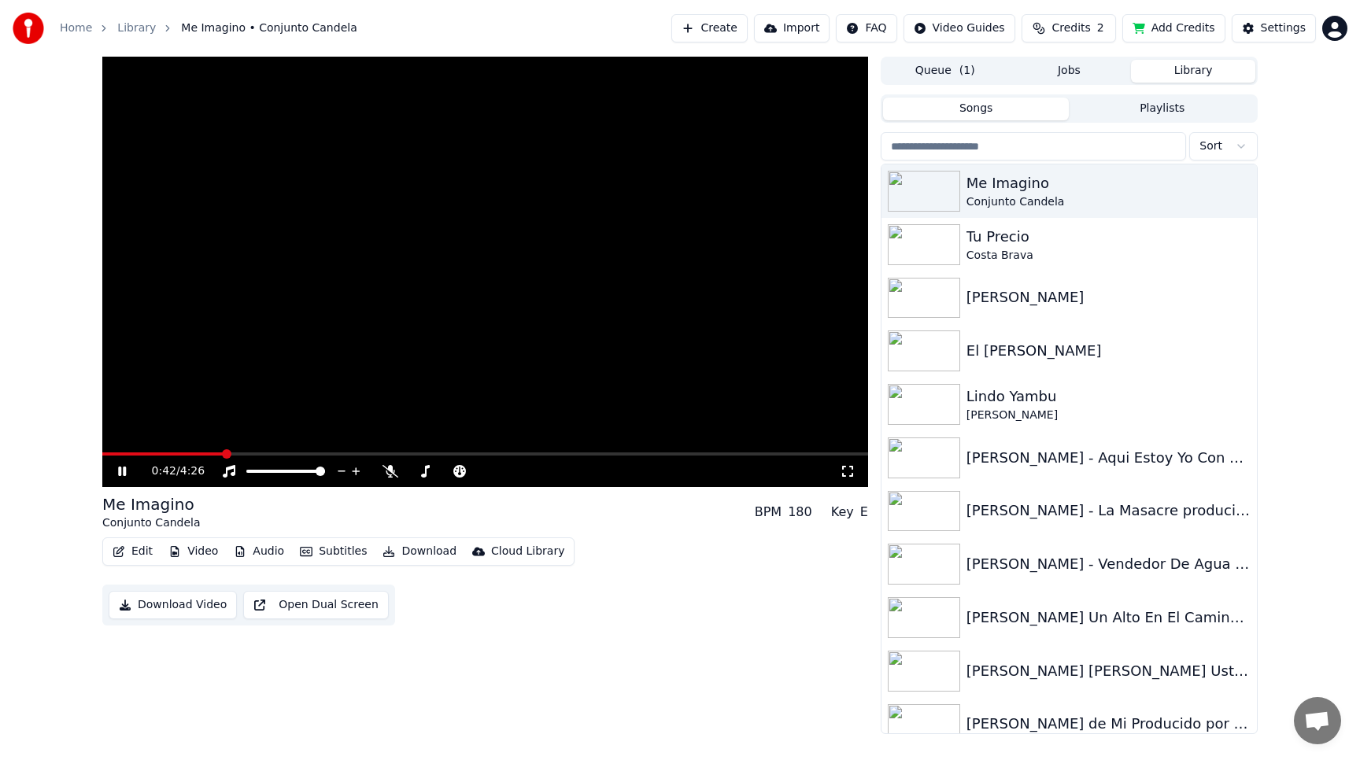
click at [143, 544] on button "Edit" at bounding box center [132, 552] width 53 height 22
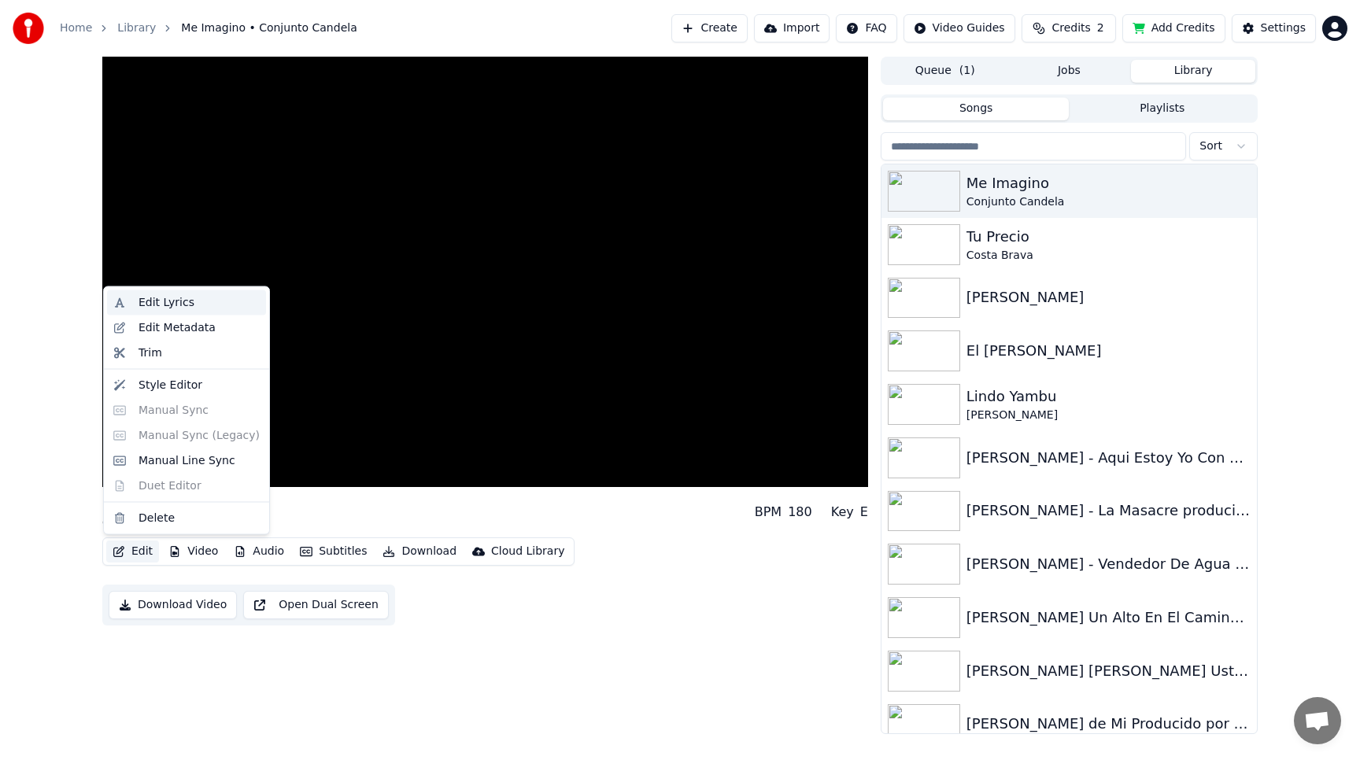
click at [169, 300] on div "Edit Lyrics" at bounding box center [166, 303] width 56 height 16
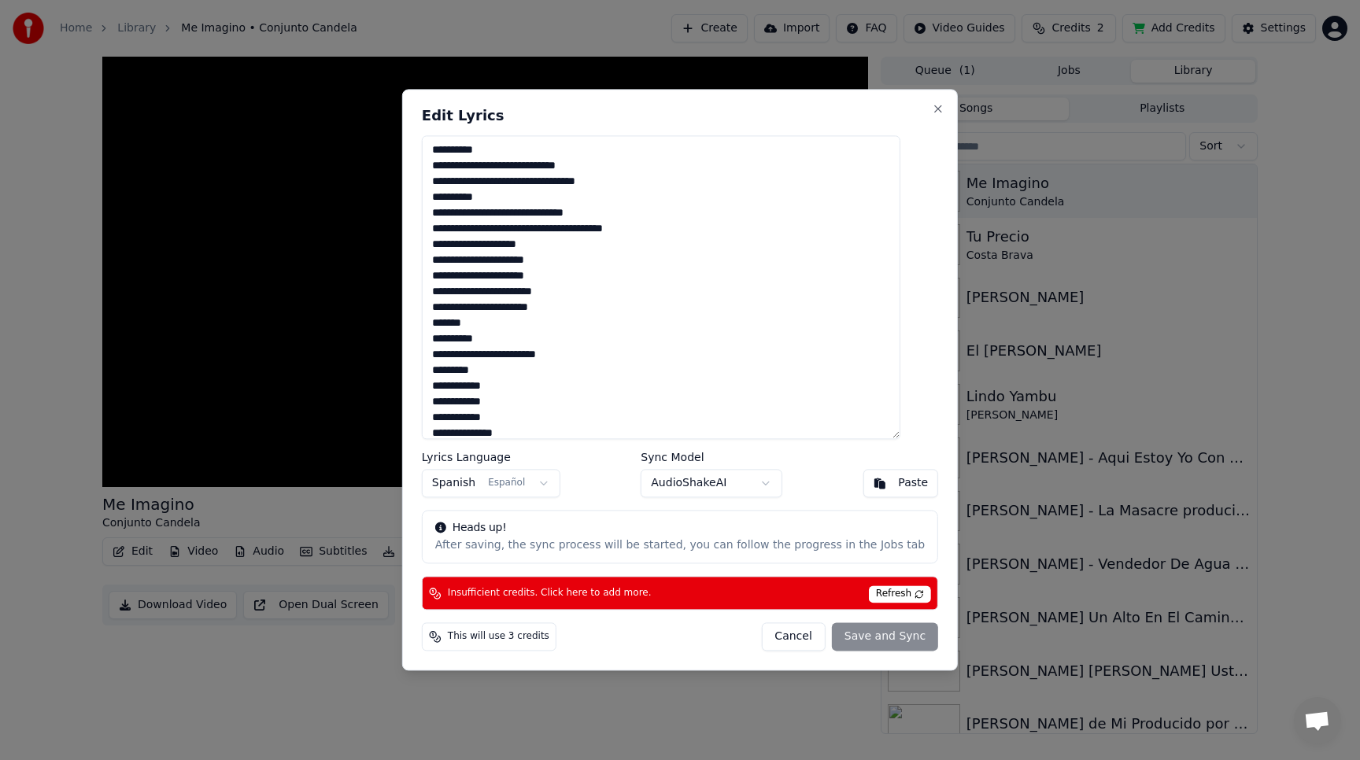
click at [706, 481] on body "Home Library Me Imagino • Conjunto Candela Create Import FAQ Video Guides Credi…" at bounding box center [680, 380] width 1360 height 760
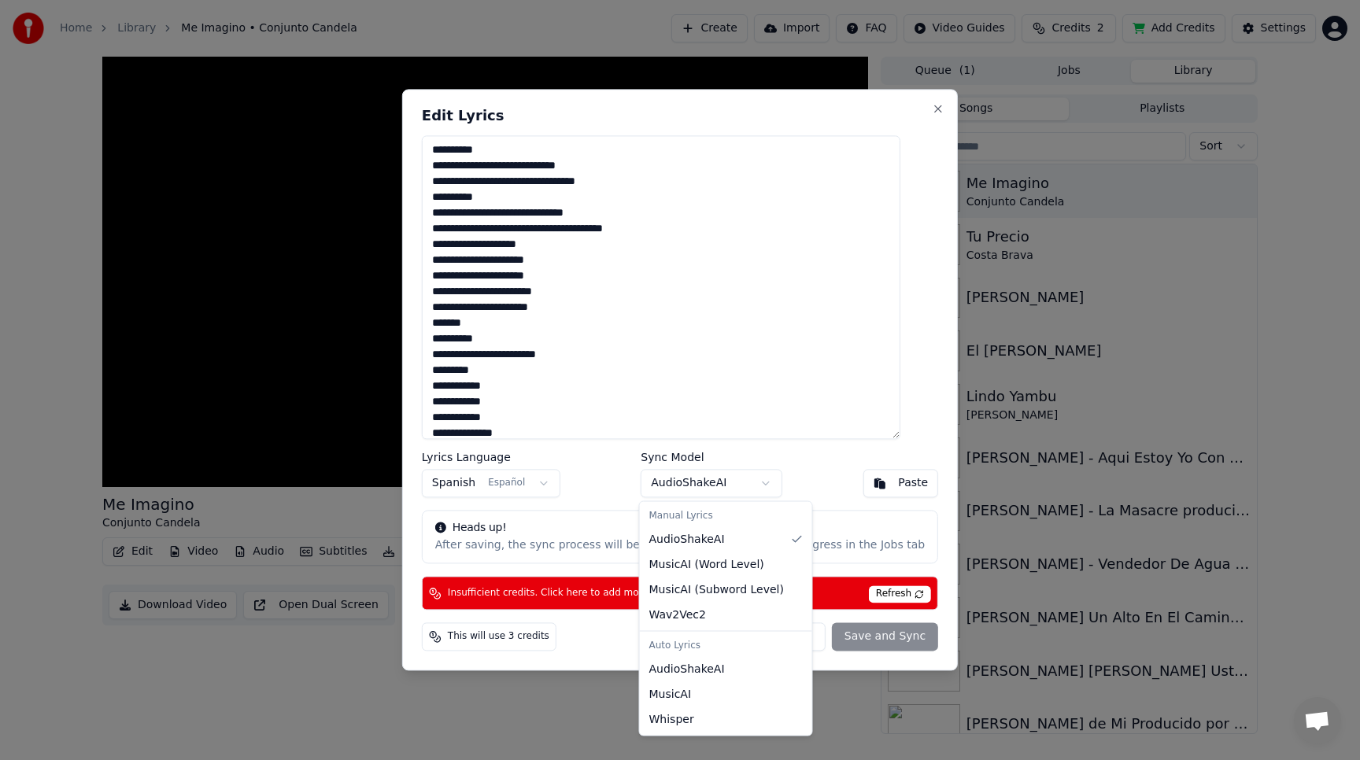
click at [725, 364] on body "Home Library Me Imagino • Conjunto Candela Create Import FAQ Video Guides Credi…" at bounding box center [680, 380] width 1360 height 760
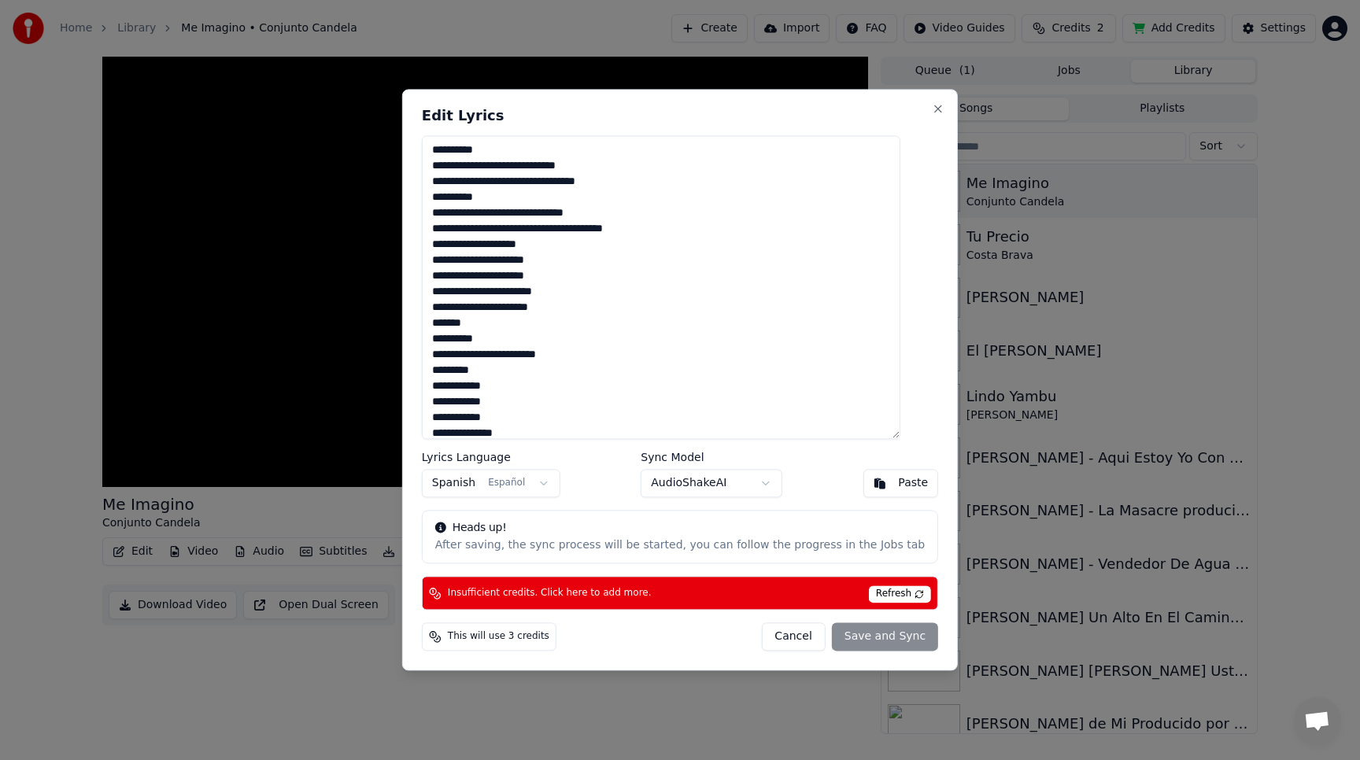
click at [747, 486] on body "Home Library Me Imagino • Conjunto Candela Create Import FAQ Video Guides Credi…" at bounding box center [680, 380] width 1360 height 760
click at [787, 403] on body "Home Library Me Imagino • Conjunto Candela Create Import FAQ Video Guides Credi…" at bounding box center [680, 380] width 1360 height 760
click at [783, 636] on button "Cancel" at bounding box center [793, 637] width 64 height 28
